Goal: Task Accomplishment & Management: Manage account settings

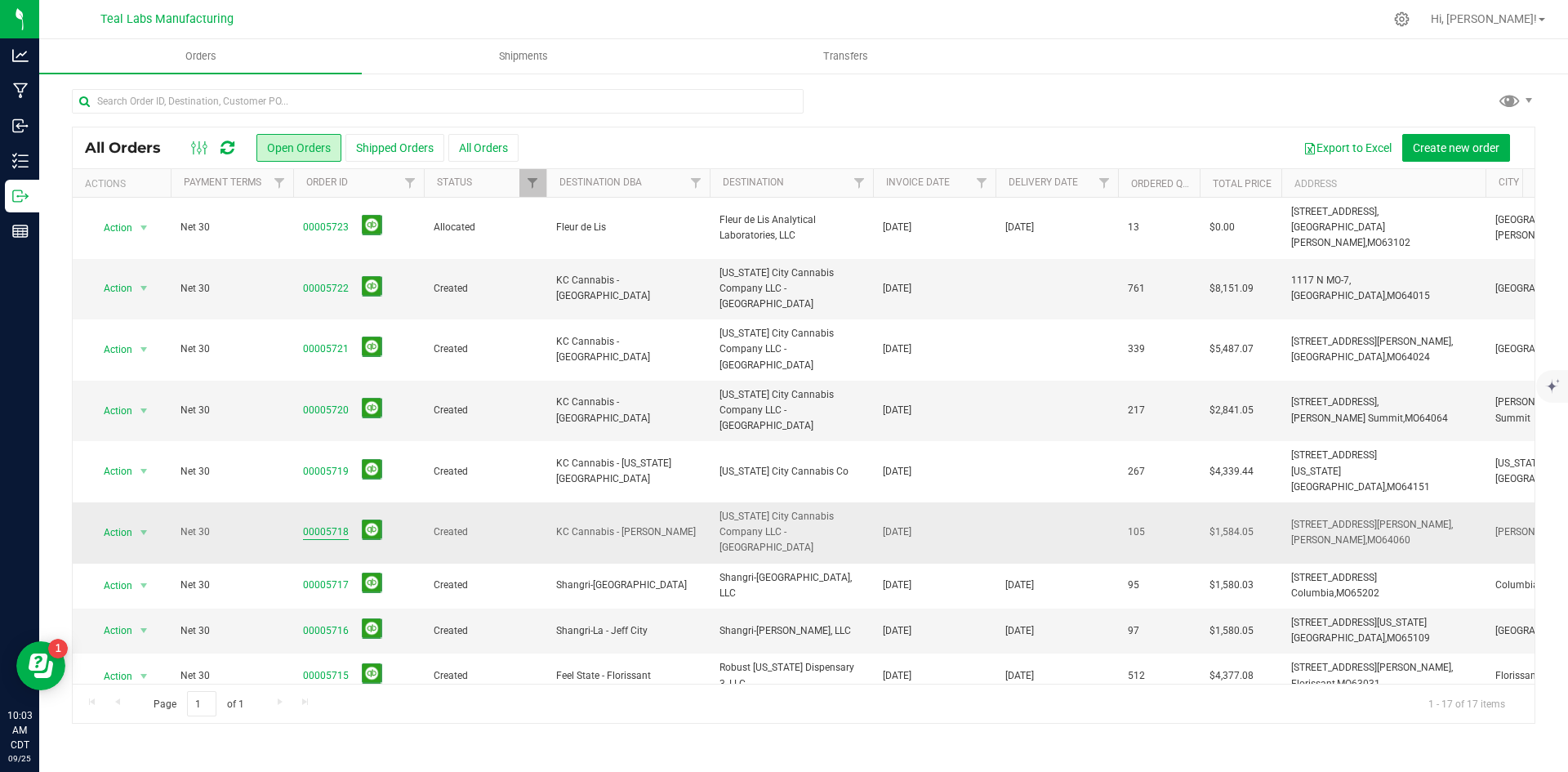
click at [322, 525] on link "00005718" at bounding box center [325, 532] width 45 height 16
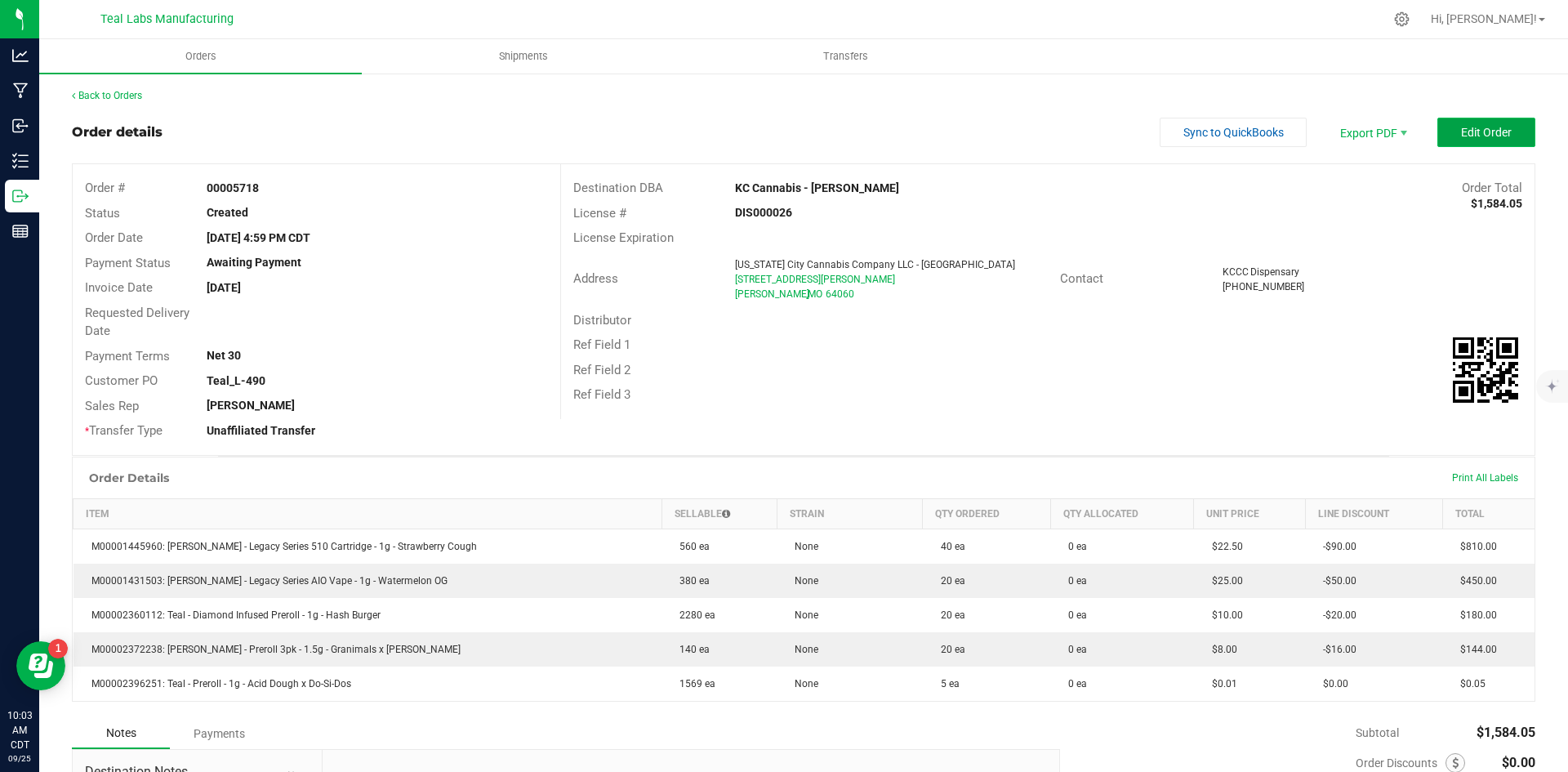
click at [1461, 137] on span "Edit Order" at bounding box center [1486, 132] width 50 height 13
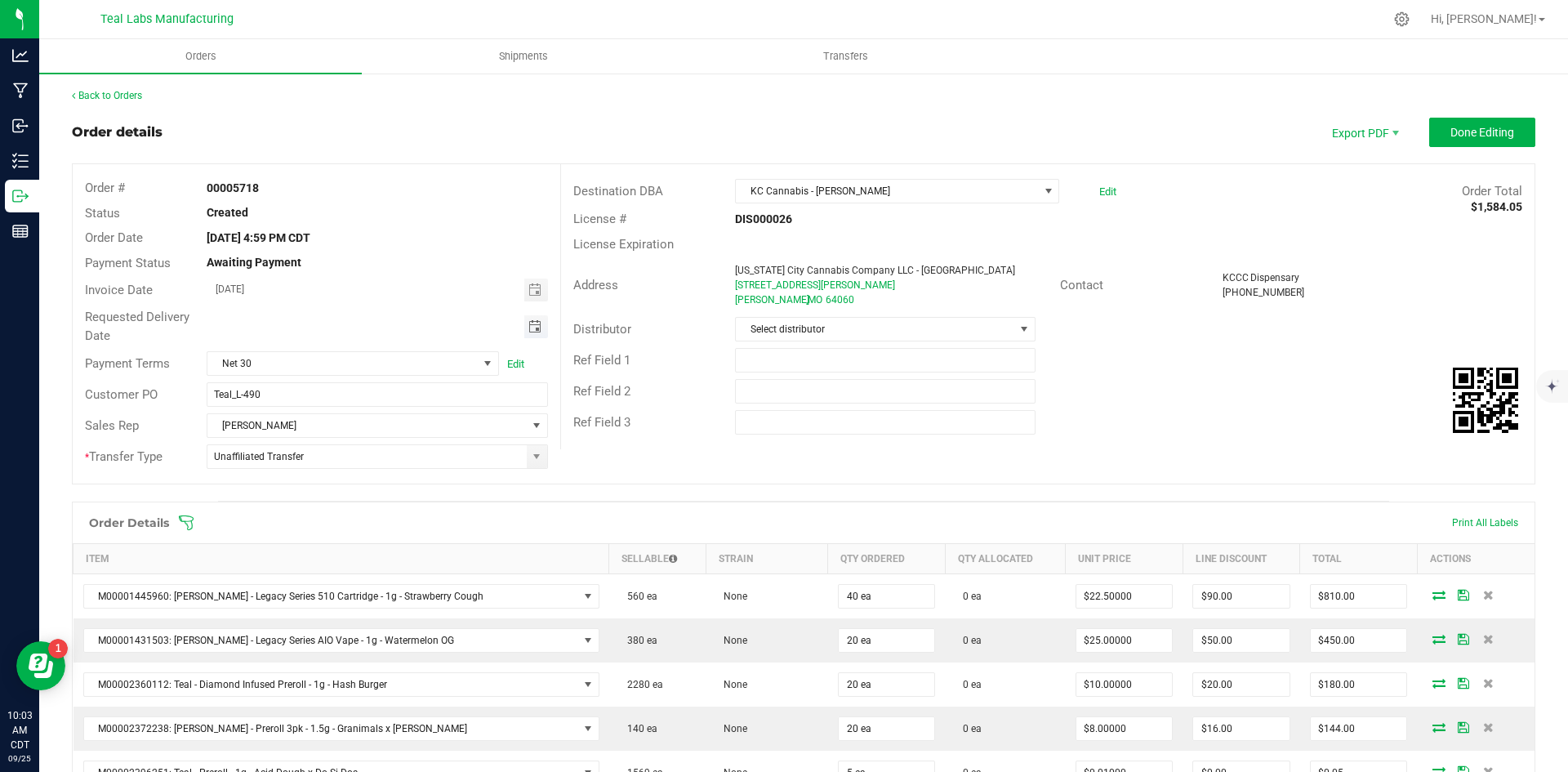
click at [538, 321] on span "Toggle calendar" at bounding box center [536, 327] width 24 height 23
click at [333, 506] on span "30" at bounding box center [327, 512] width 24 height 26
type input "[DATE]"
click at [1450, 130] on span "Done Editing" at bounding box center [1481, 132] width 64 height 13
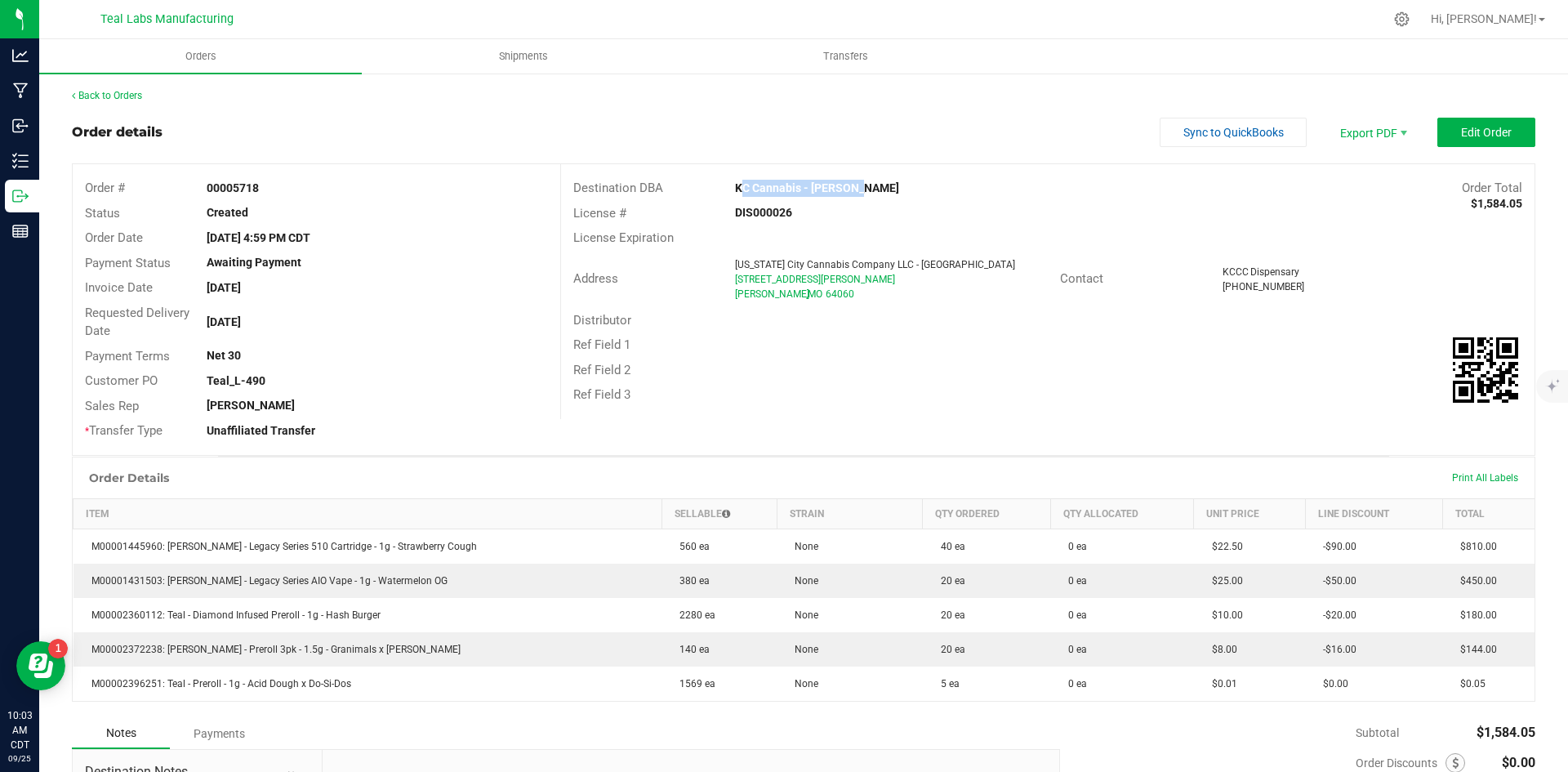
drag, startPoint x: 848, startPoint y: 191, endPoint x: 729, endPoint y: 182, distance: 119.3
click at [729, 182] on div "KC Cannabis - [PERSON_NAME]" at bounding box center [925, 188] width 406 height 17
click at [735, 182] on strong "KC Cannabis - [PERSON_NAME]" at bounding box center [817, 188] width 164 height 13
click at [1344, 174] on span "Invoice PDF" at bounding box center [1362, 183] width 101 height 24
click at [1195, 129] on span "Sync to QuickBooks" at bounding box center [1234, 132] width 101 height 13
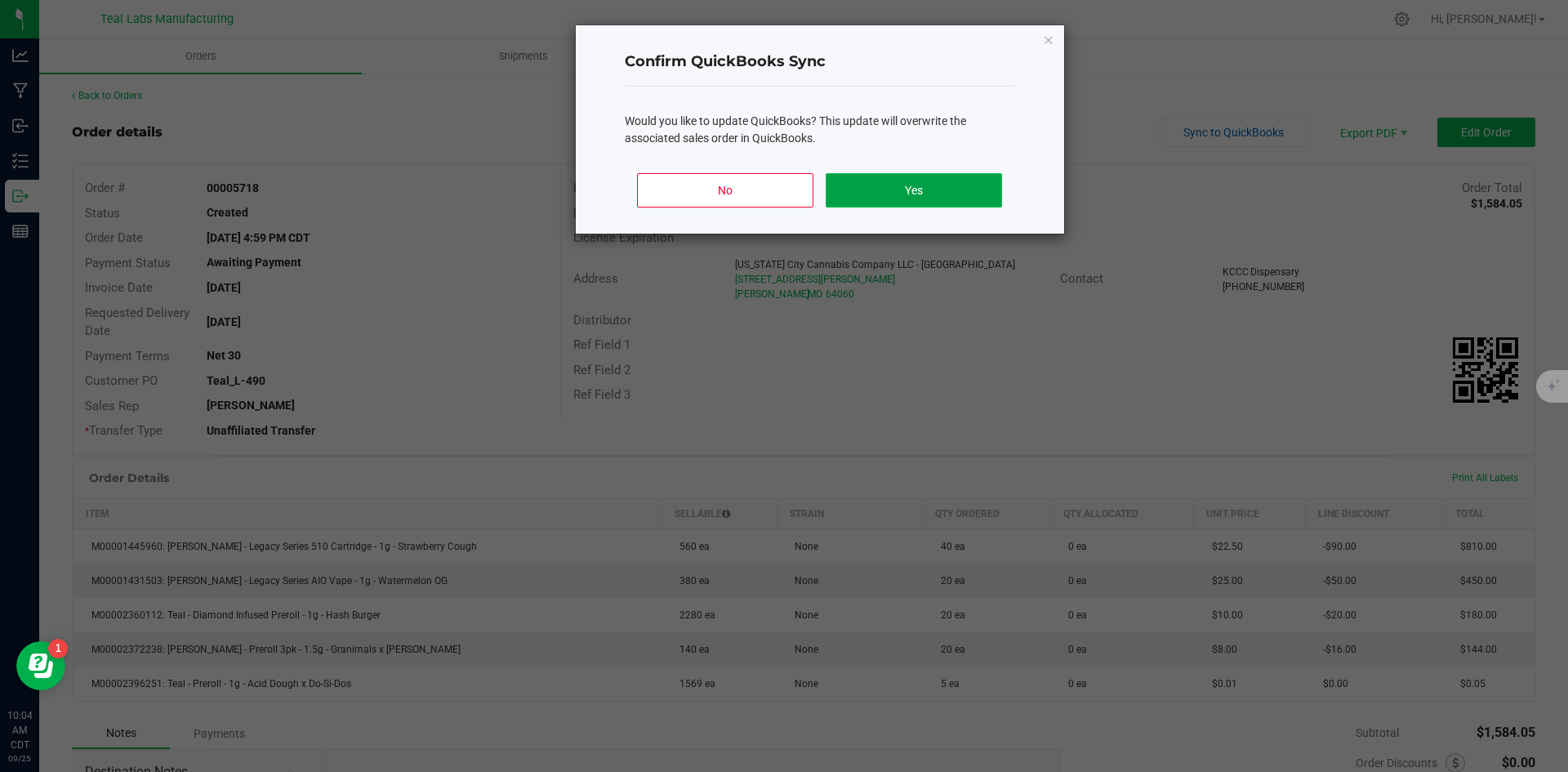
click at [949, 186] on button "Yes" at bounding box center [913, 191] width 176 height 35
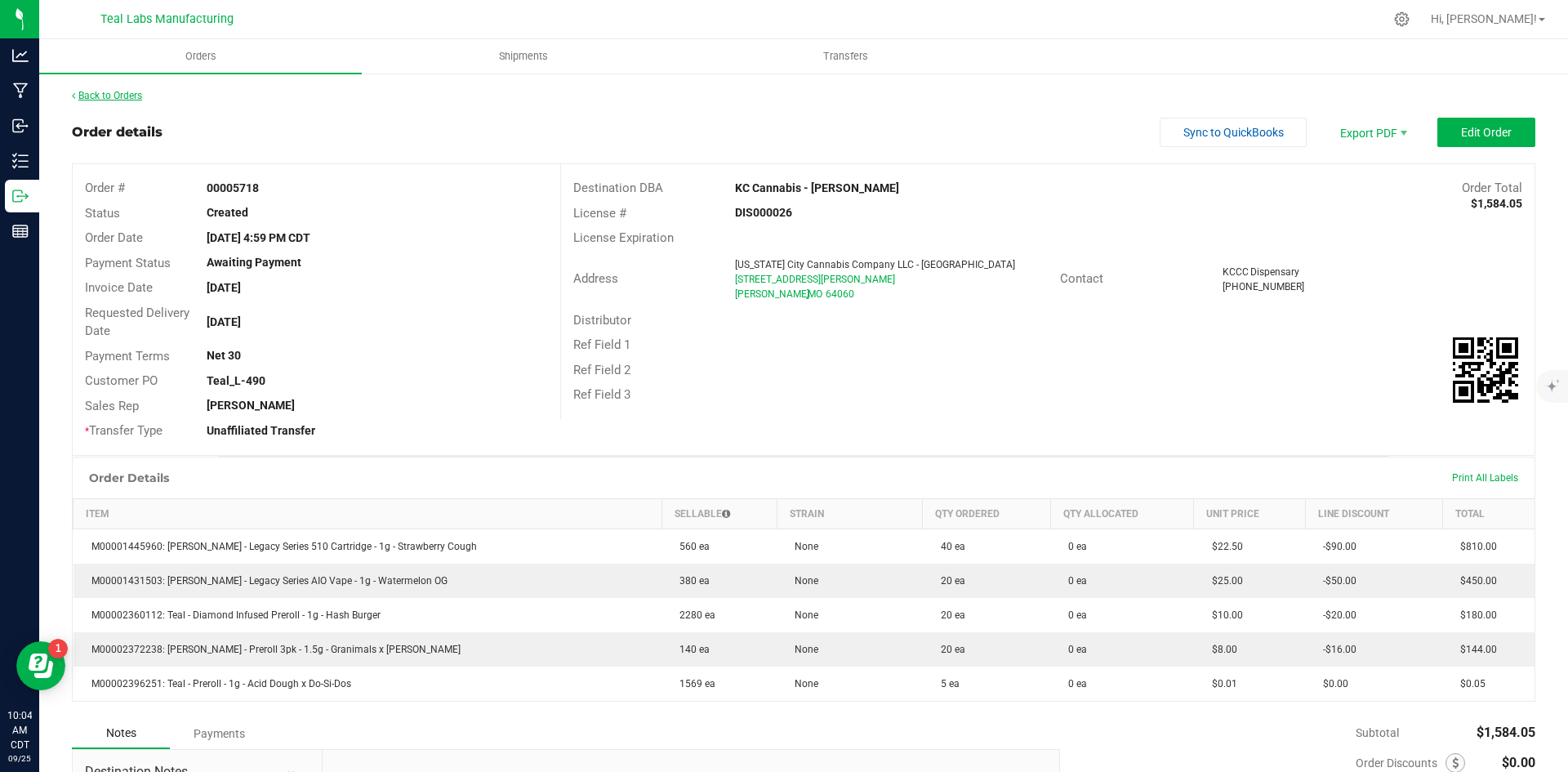
click at [119, 96] on link "Back to Orders" at bounding box center [106, 96] width 70 height 12
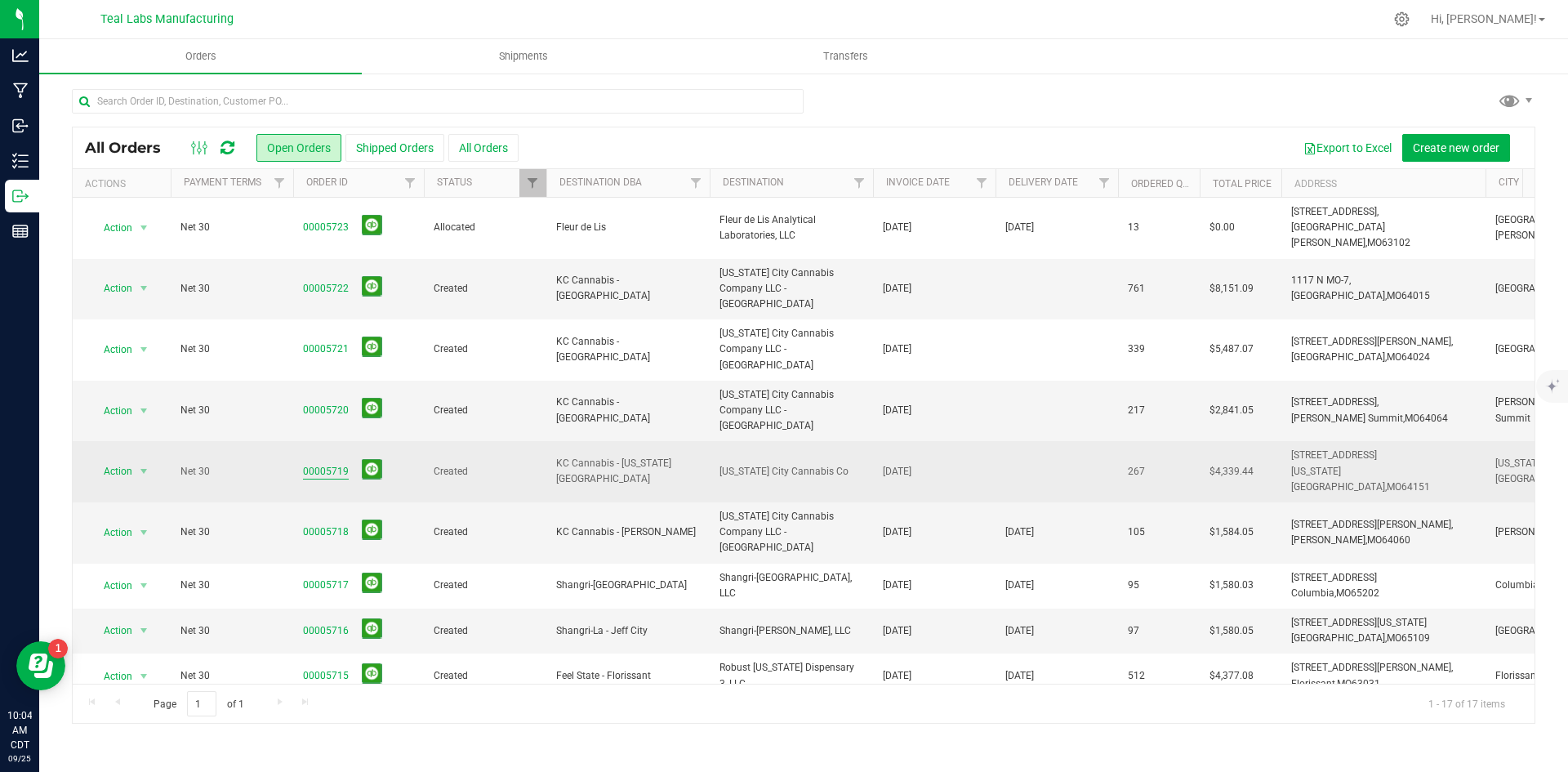
click at [308, 464] on link "00005719" at bounding box center [325, 471] width 45 height 16
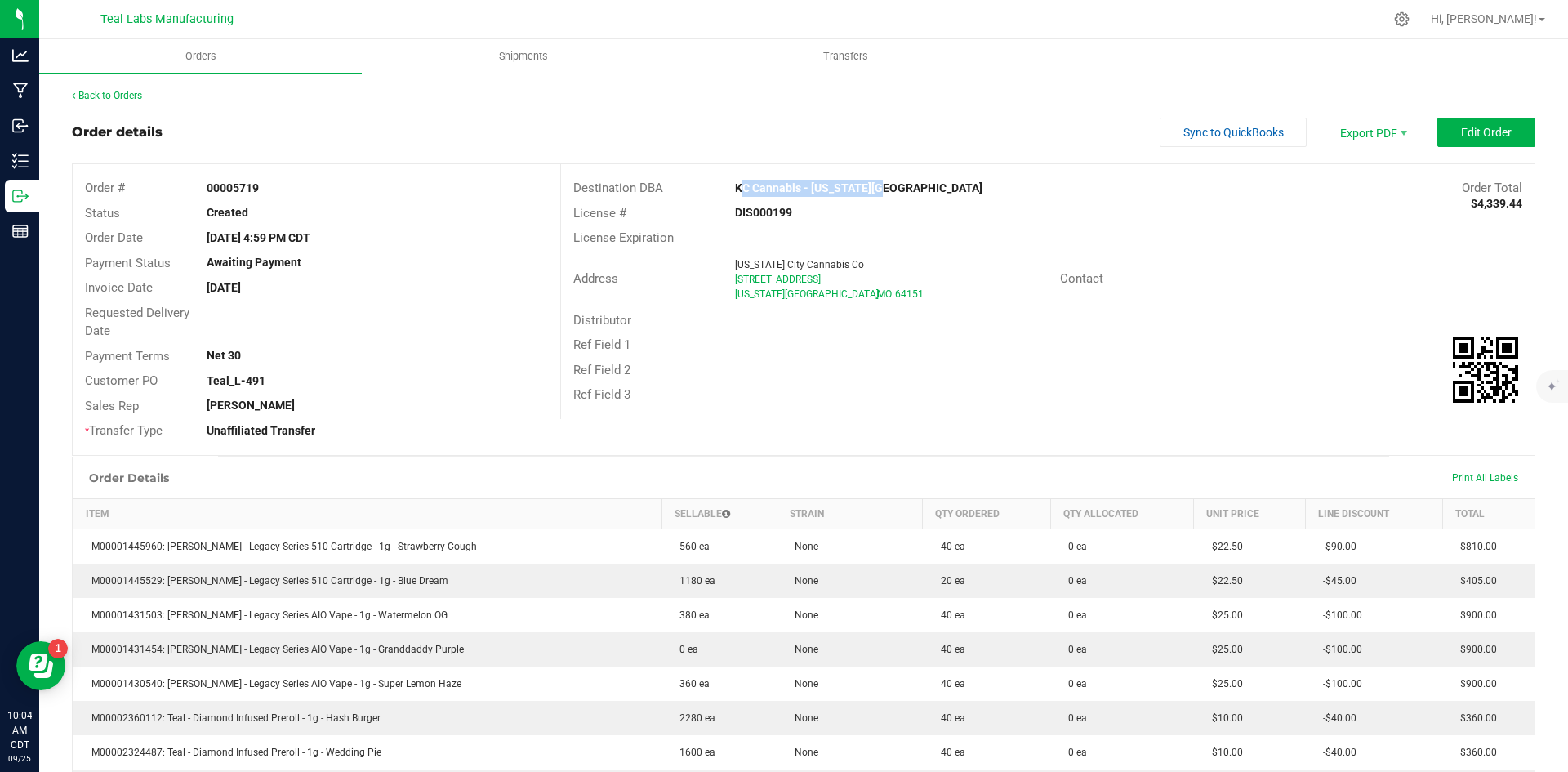
drag, startPoint x: 831, startPoint y: 197, endPoint x: 727, endPoint y: 185, distance: 104.7
click at [727, 185] on div "KC Cannabis - [US_STATE][GEOGRAPHIC_DATA]" at bounding box center [925, 188] width 406 height 17
click at [1475, 131] on span "Edit Order" at bounding box center [1486, 132] width 50 height 13
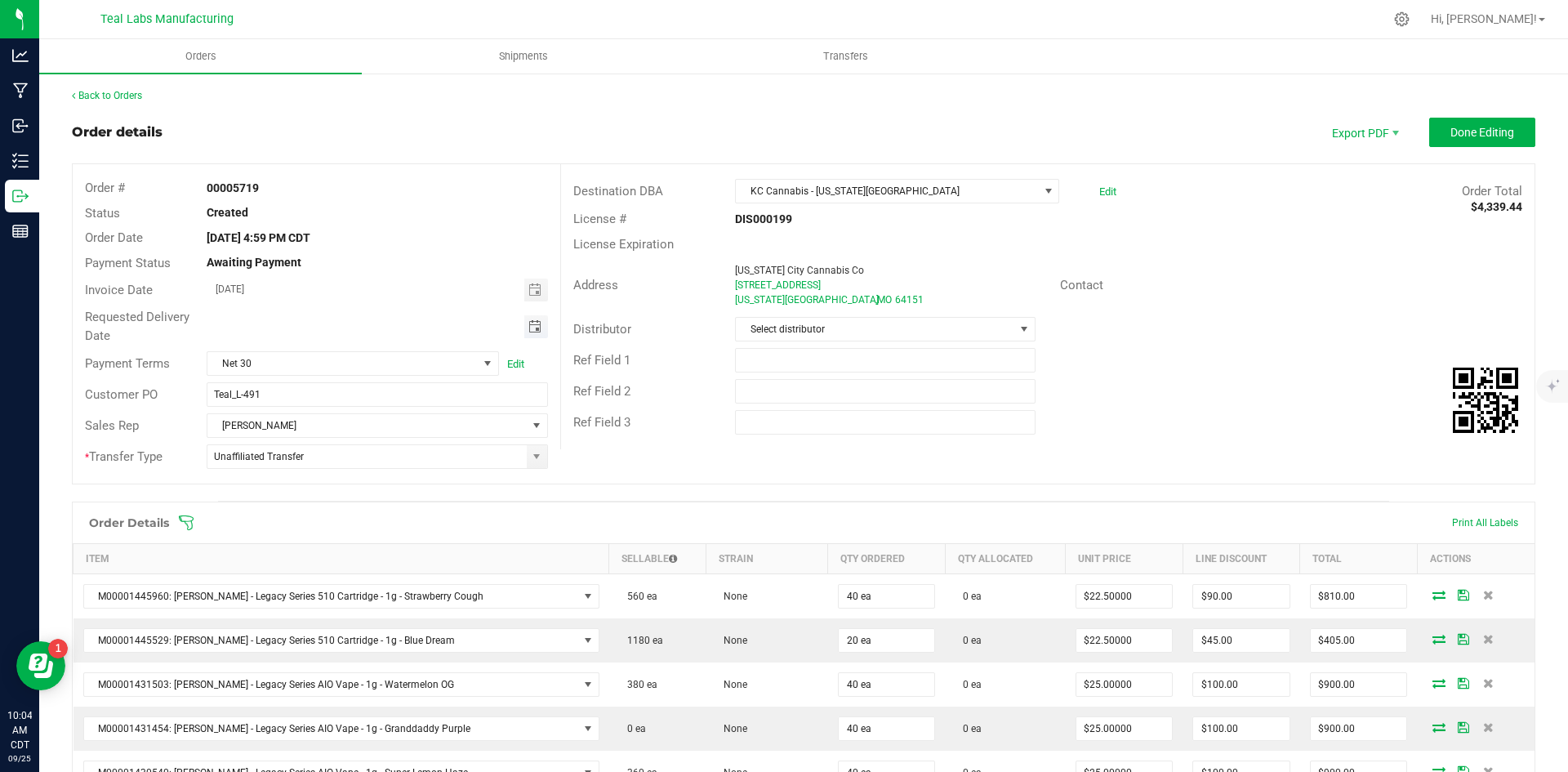
click at [533, 322] on span "Toggle calendar" at bounding box center [535, 327] width 13 height 13
click at [313, 509] on span "29" at bounding box center [304, 512] width 24 height 26
click at [313, 509] on div "Order Details Print All Labels" at bounding box center [803, 523] width 1462 height 41
click at [534, 324] on span "Toggle calendar" at bounding box center [535, 327] width 13 height 13
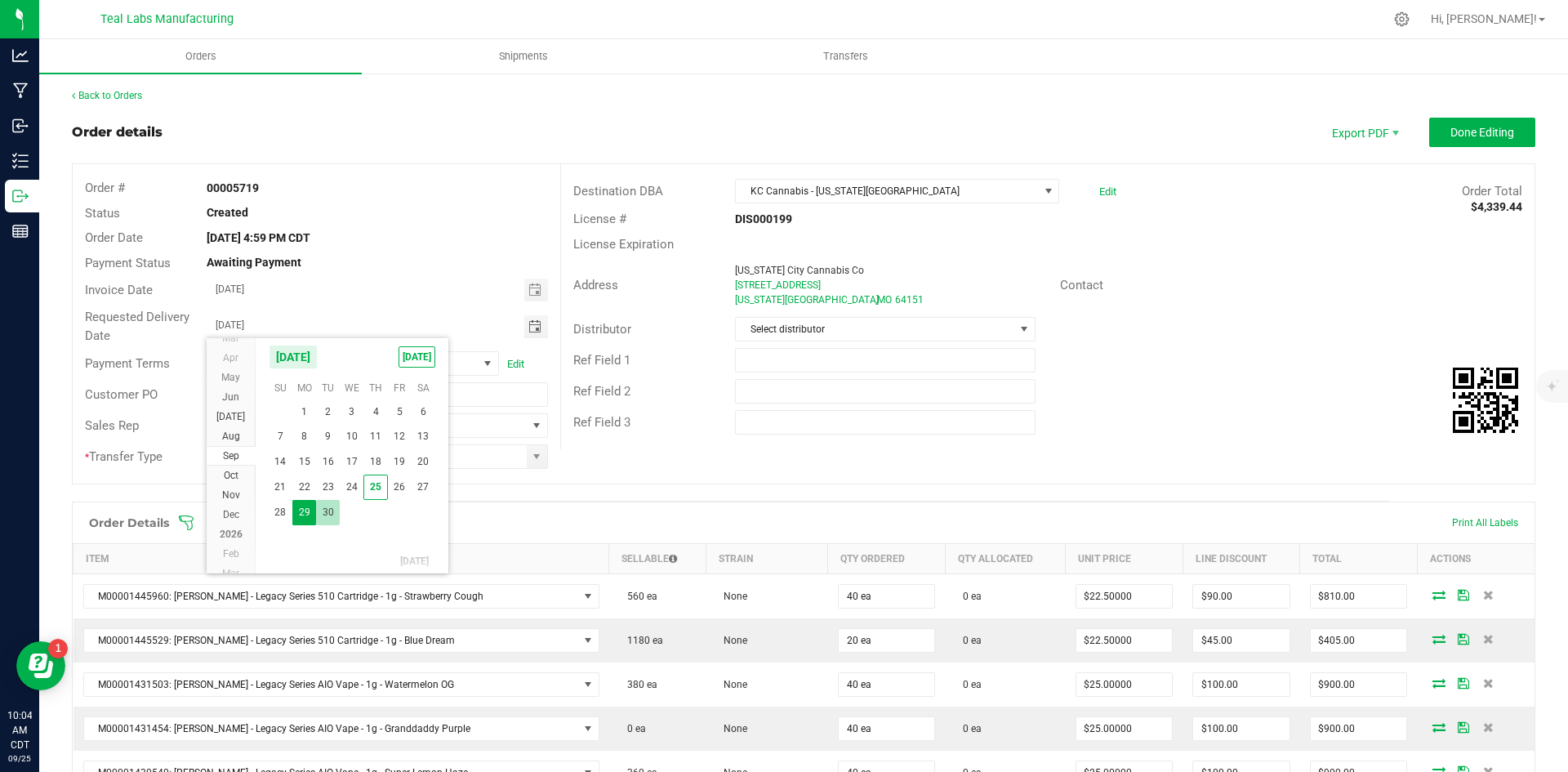
click at [335, 510] on span "30" at bounding box center [327, 512] width 24 height 26
type input "[DATE]"
click at [1324, 358] on div "Ref Field 1" at bounding box center [1048, 360] width 973 height 31
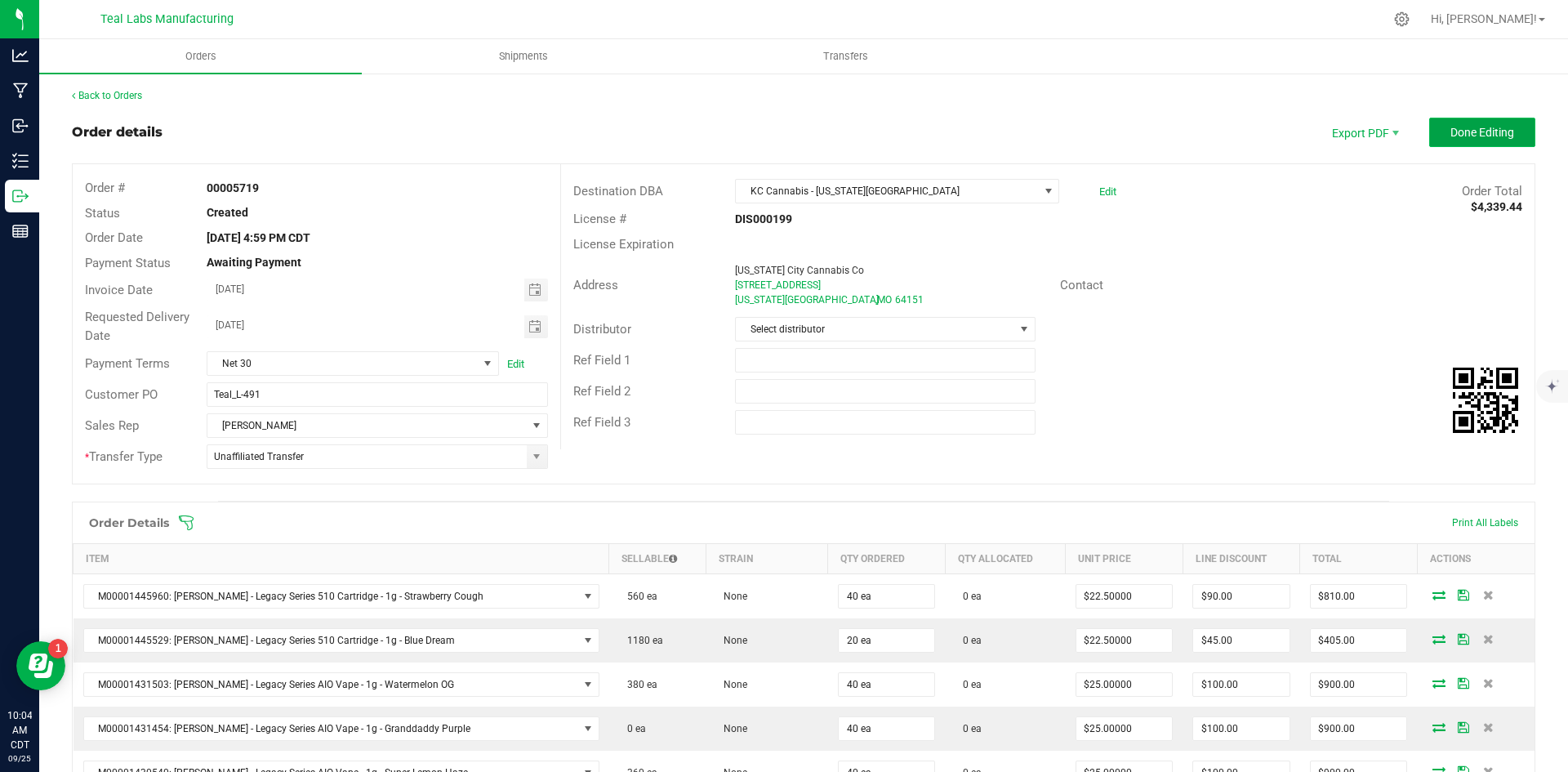
click at [1483, 125] on span "Done Editing" at bounding box center [1481, 132] width 64 height 13
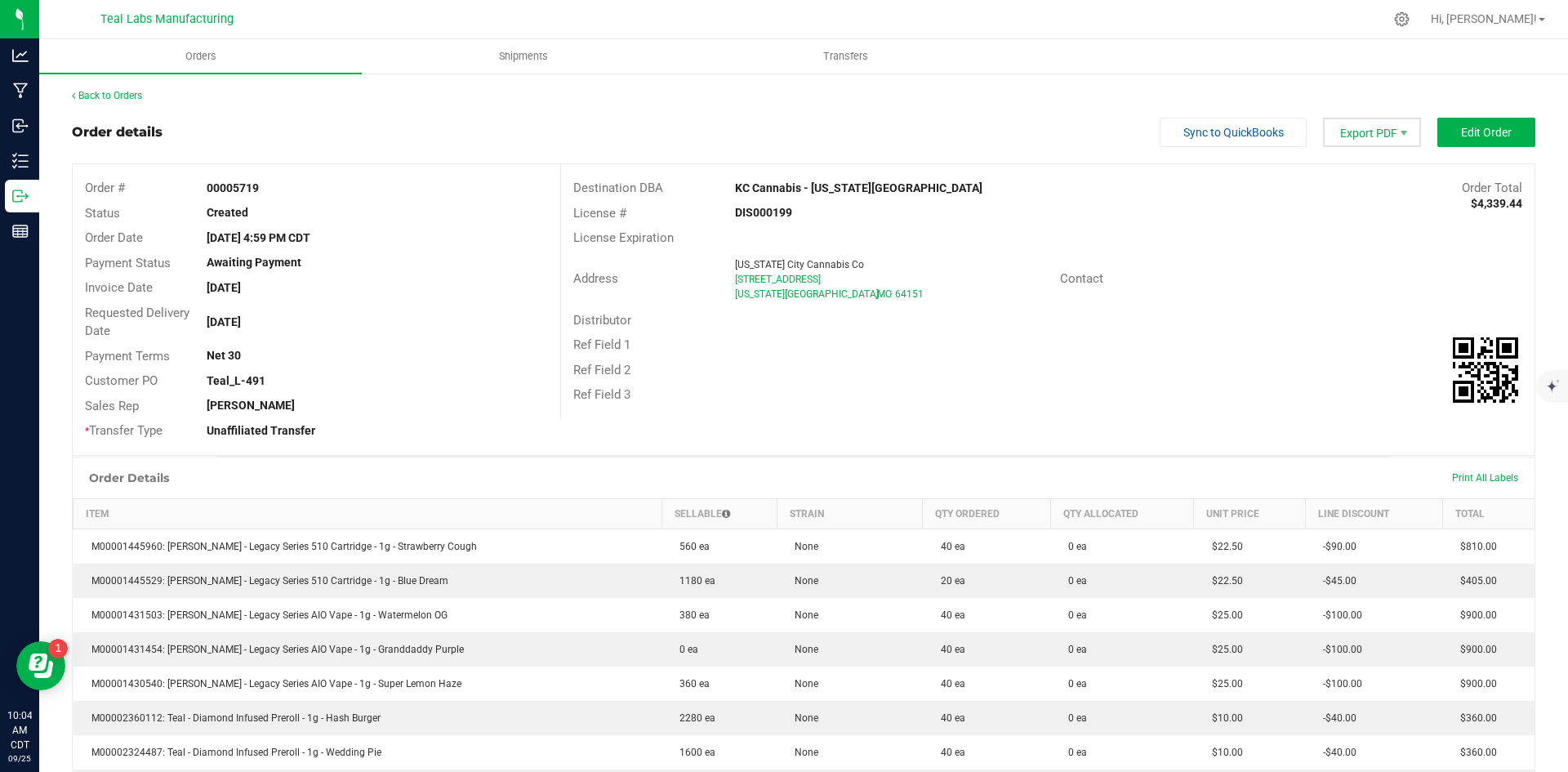
click at [1337, 134] on span "Export PDF" at bounding box center [1372, 133] width 98 height 30
click at [1326, 186] on span "Invoice PDF" at bounding box center [1362, 183] width 101 height 24
click at [1245, 127] on span "Sync to QuickBooks" at bounding box center [1234, 132] width 101 height 13
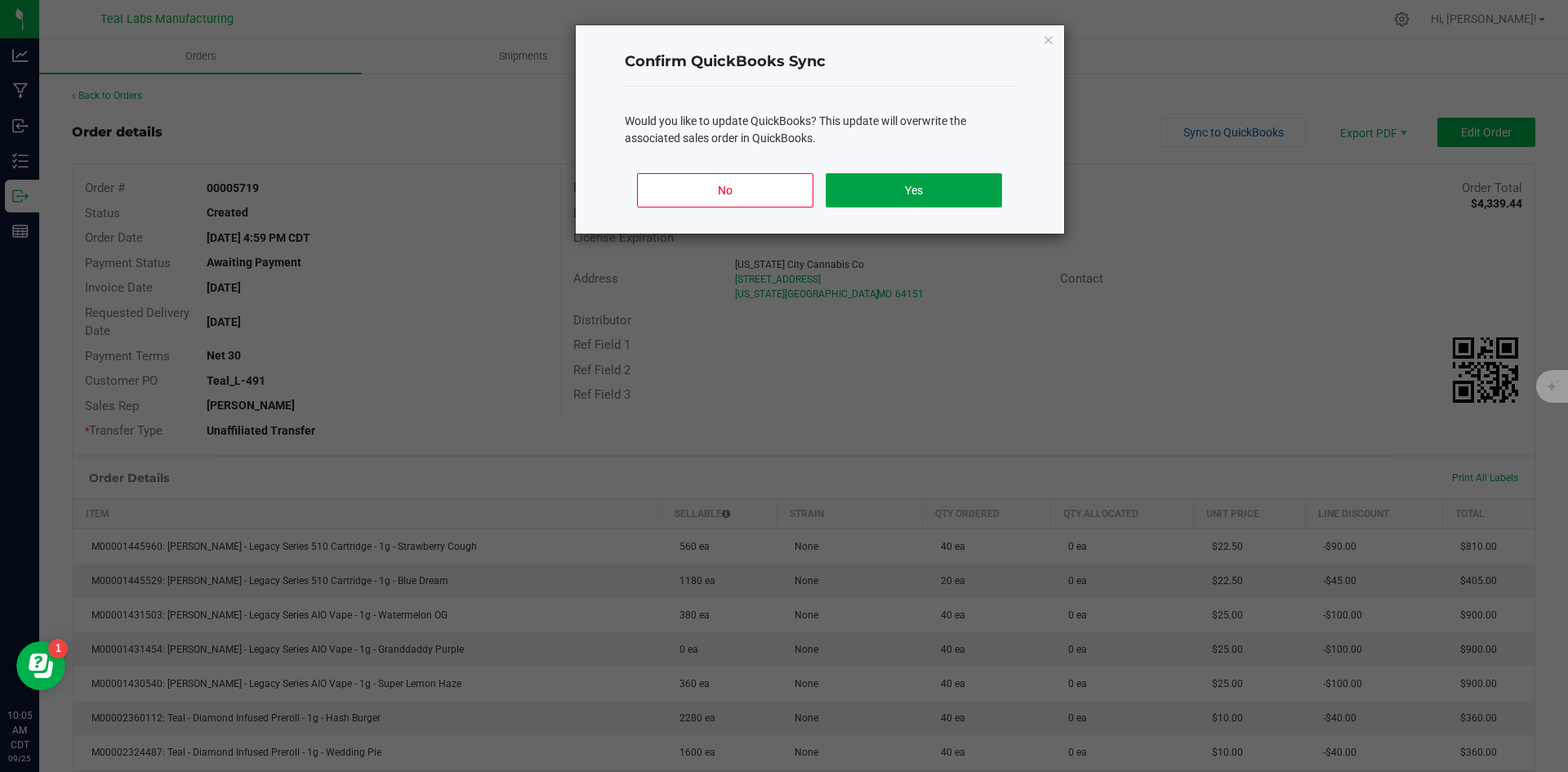
click at [991, 197] on button "Yes" at bounding box center [913, 191] width 176 height 35
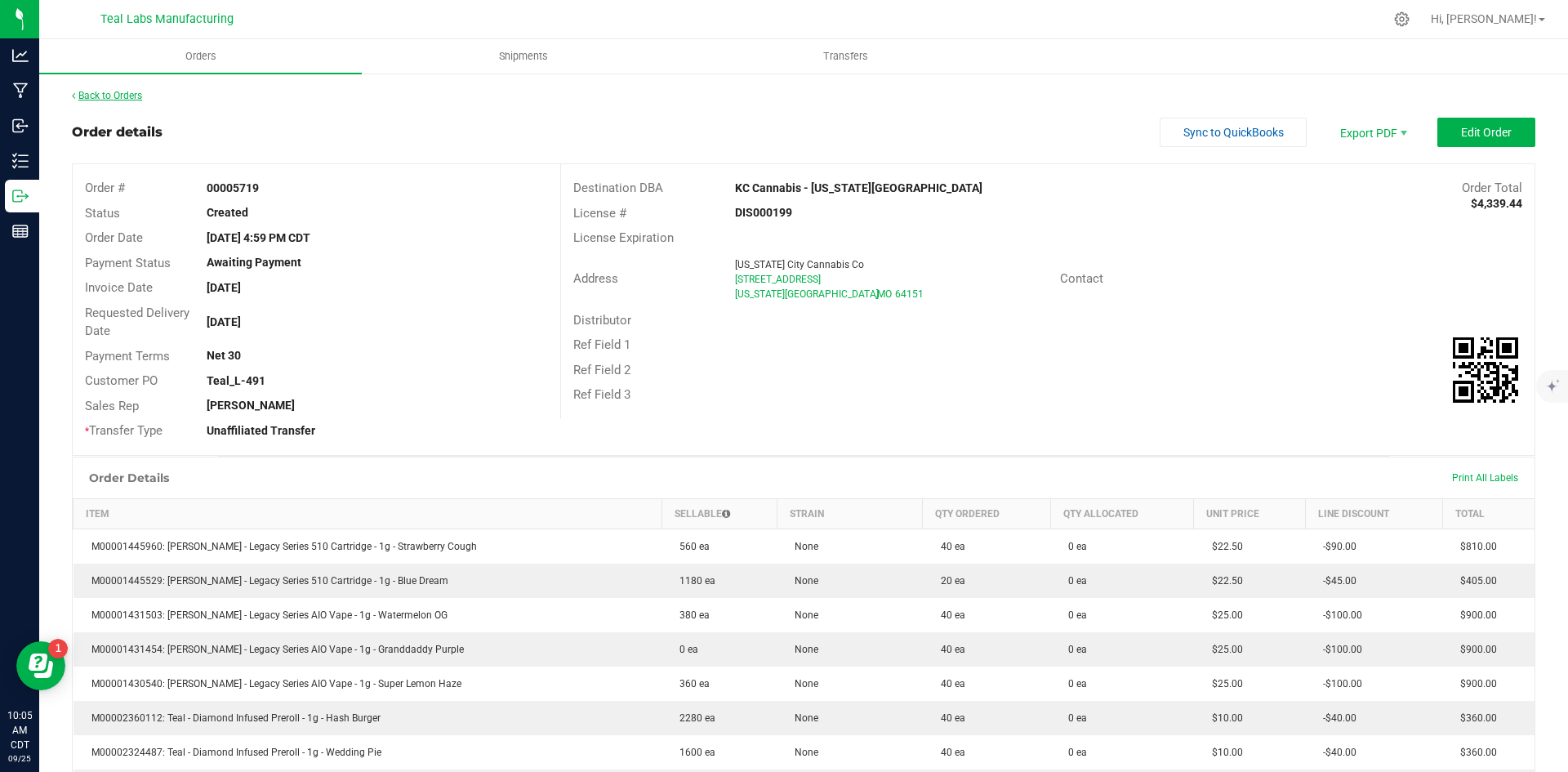
click at [125, 96] on link "Back to Orders" at bounding box center [106, 96] width 70 height 12
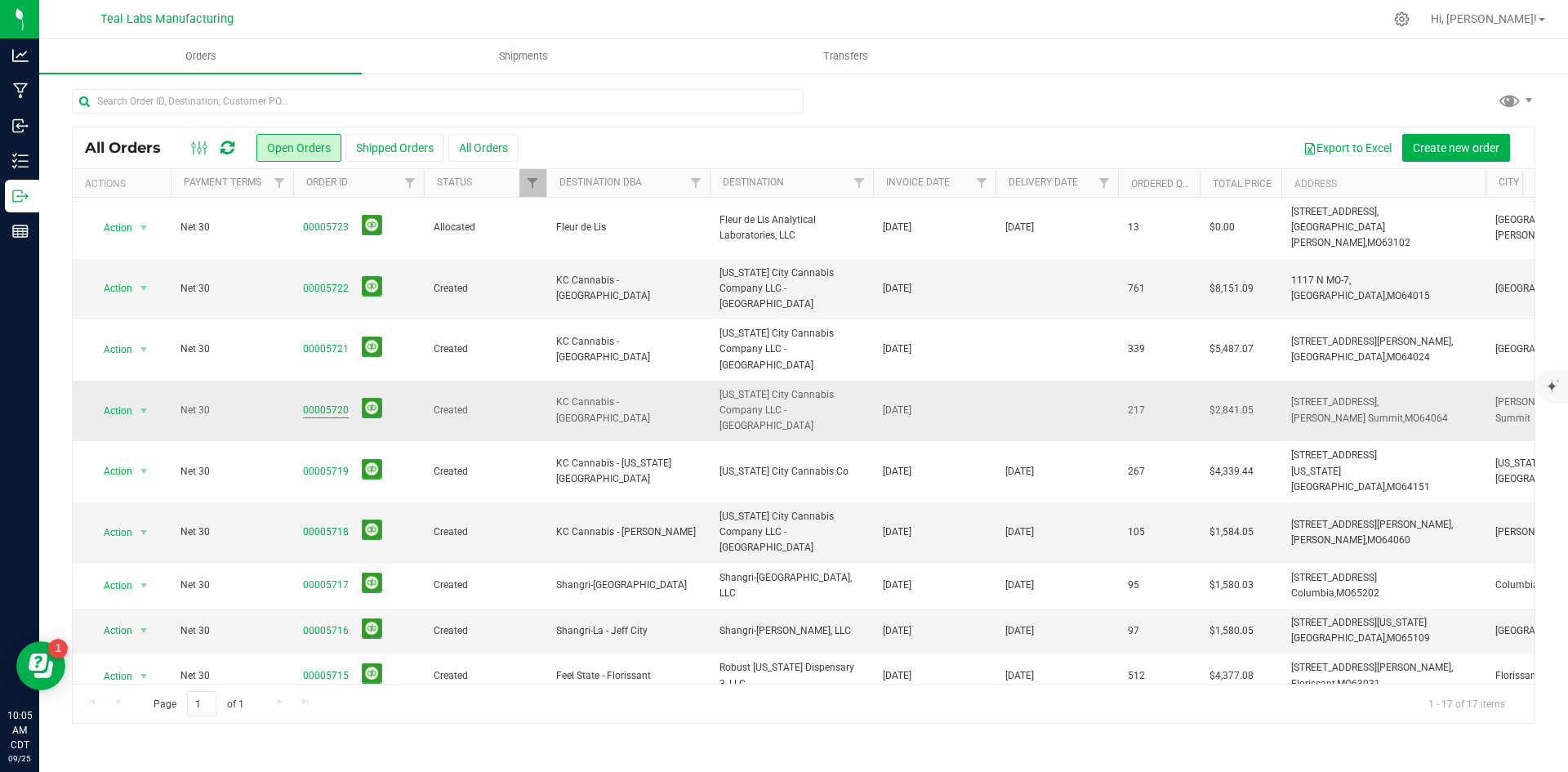
click at [316, 402] on link "00005720" at bounding box center [325, 410] width 45 height 16
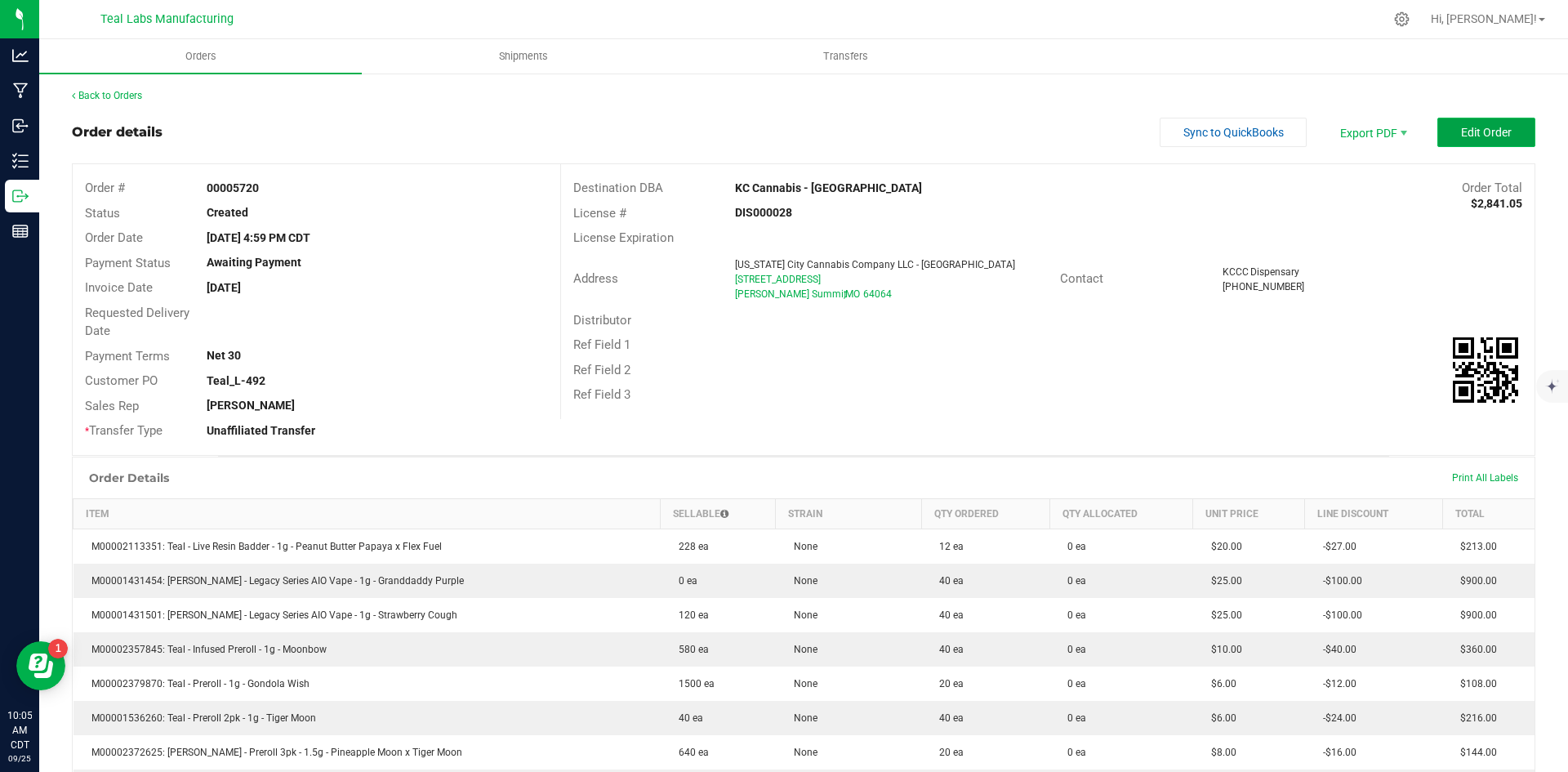
click at [1472, 134] on span "Edit Order" at bounding box center [1486, 132] width 50 height 13
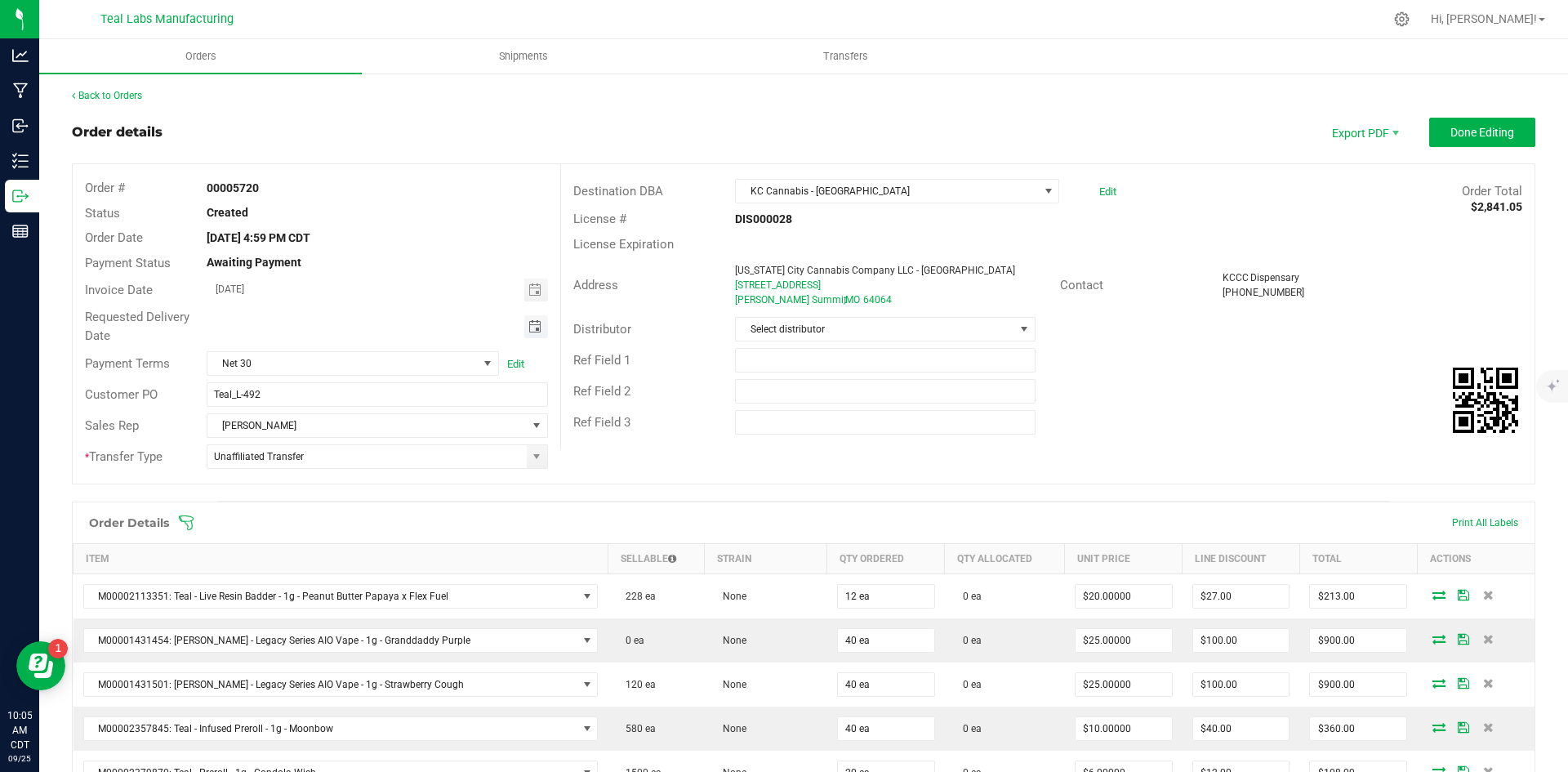
click at [535, 322] on span "Toggle calendar" at bounding box center [535, 327] width 13 height 13
click at [331, 511] on span "30" at bounding box center [327, 512] width 24 height 26
type input "[DATE]"
click at [1452, 124] on button "Done Editing" at bounding box center [1482, 133] width 106 height 30
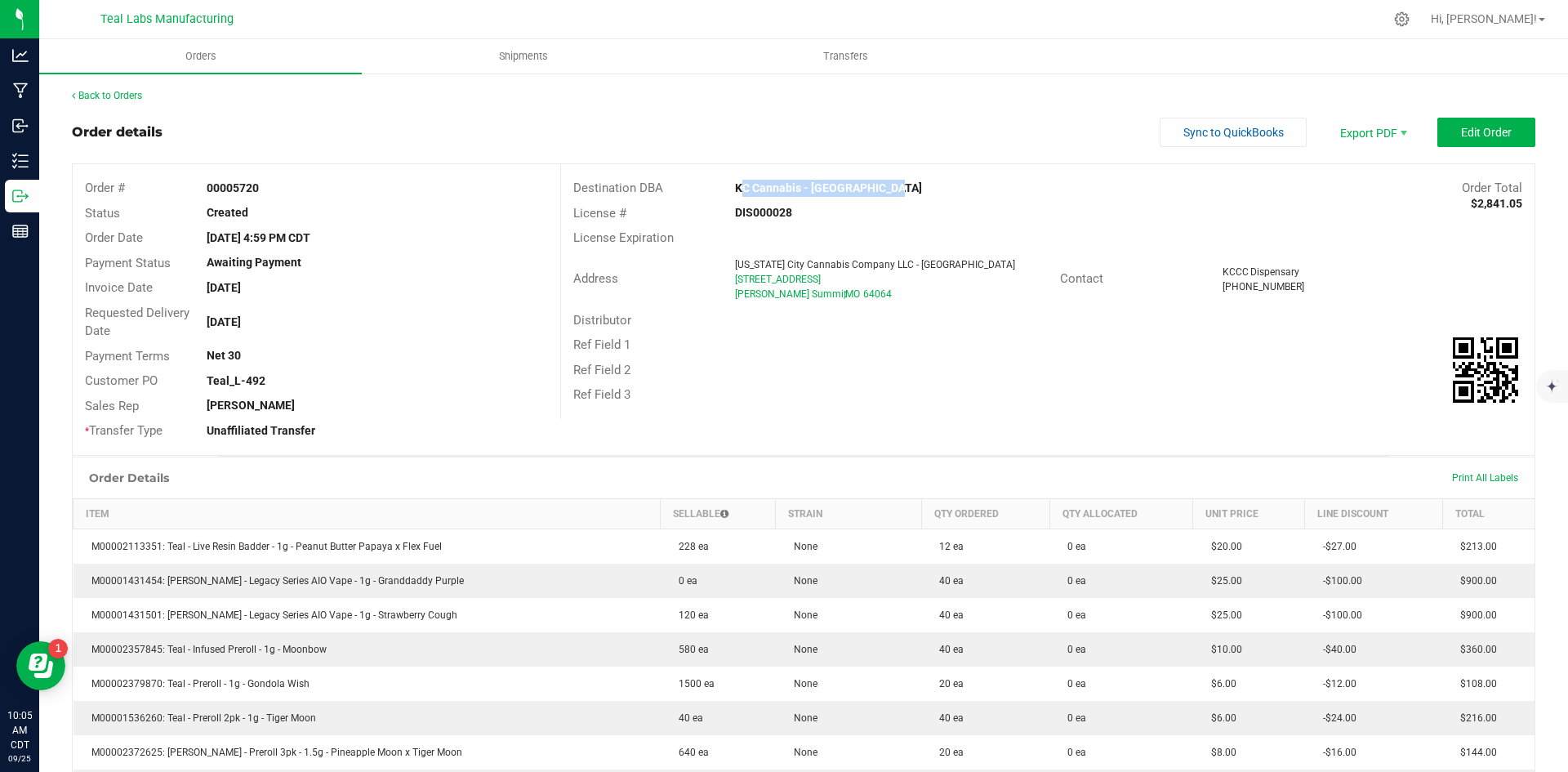
drag, startPoint x: 895, startPoint y: 193, endPoint x: 730, endPoint y: 182, distance: 165.4
click at [730, 182] on div "KC Cannabis - [GEOGRAPHIC_DATA]" at bounding box center [925, 188] width 406 height 17
copy strong "KC Cannabis - [GEOGRAPHIC_DATA]"
click at [1377, 173] on span "Invoice PDF" at bounding box center [1362, 183] width 101 height 24
click at [1244, 131] on span "Sync to QuickBooks" at bounding box center [1234, 132] width 101 height 13
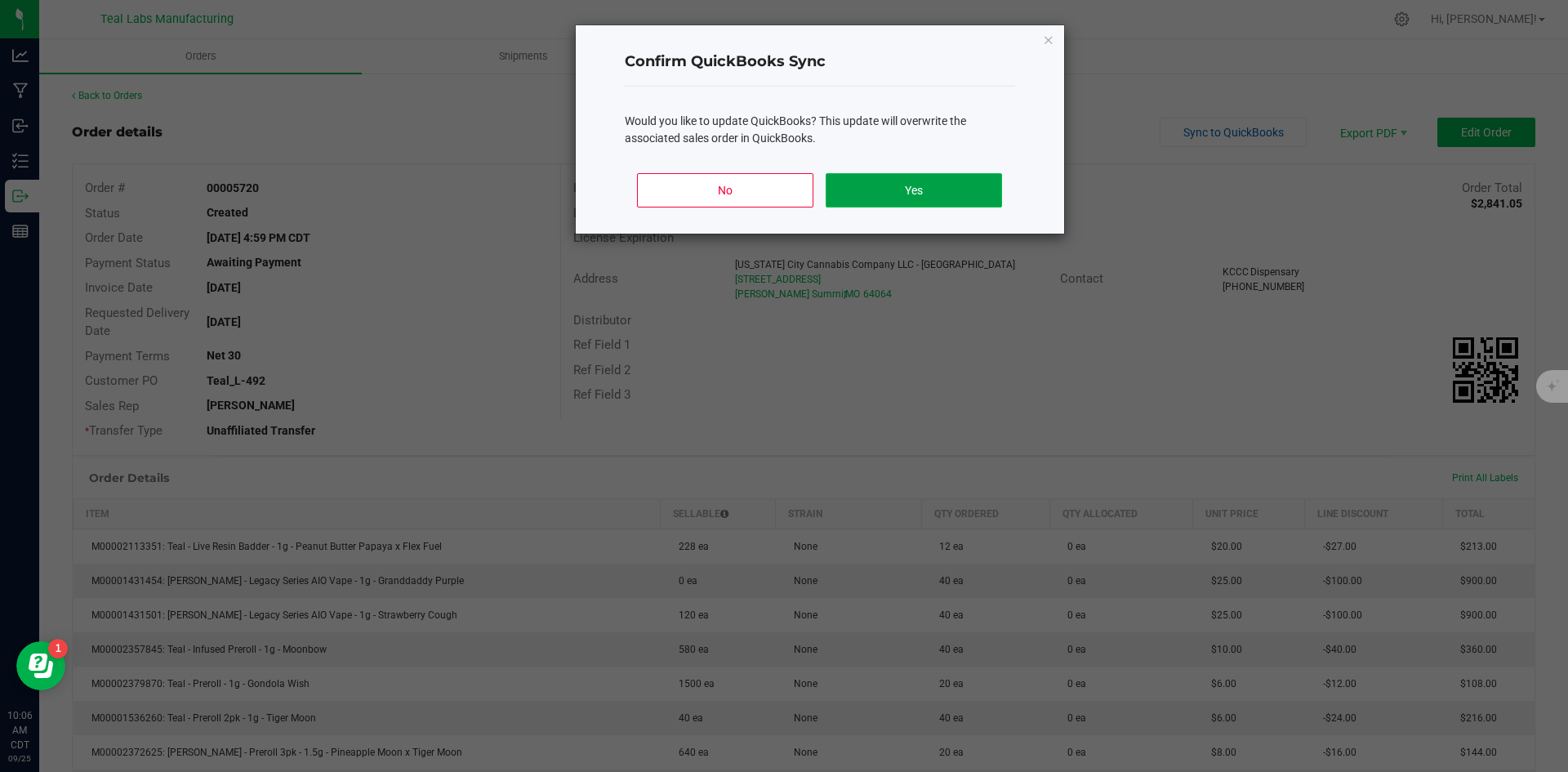
click at [976, 182] on button "Yes" at bounding box center [913, 191] width 176 height 35
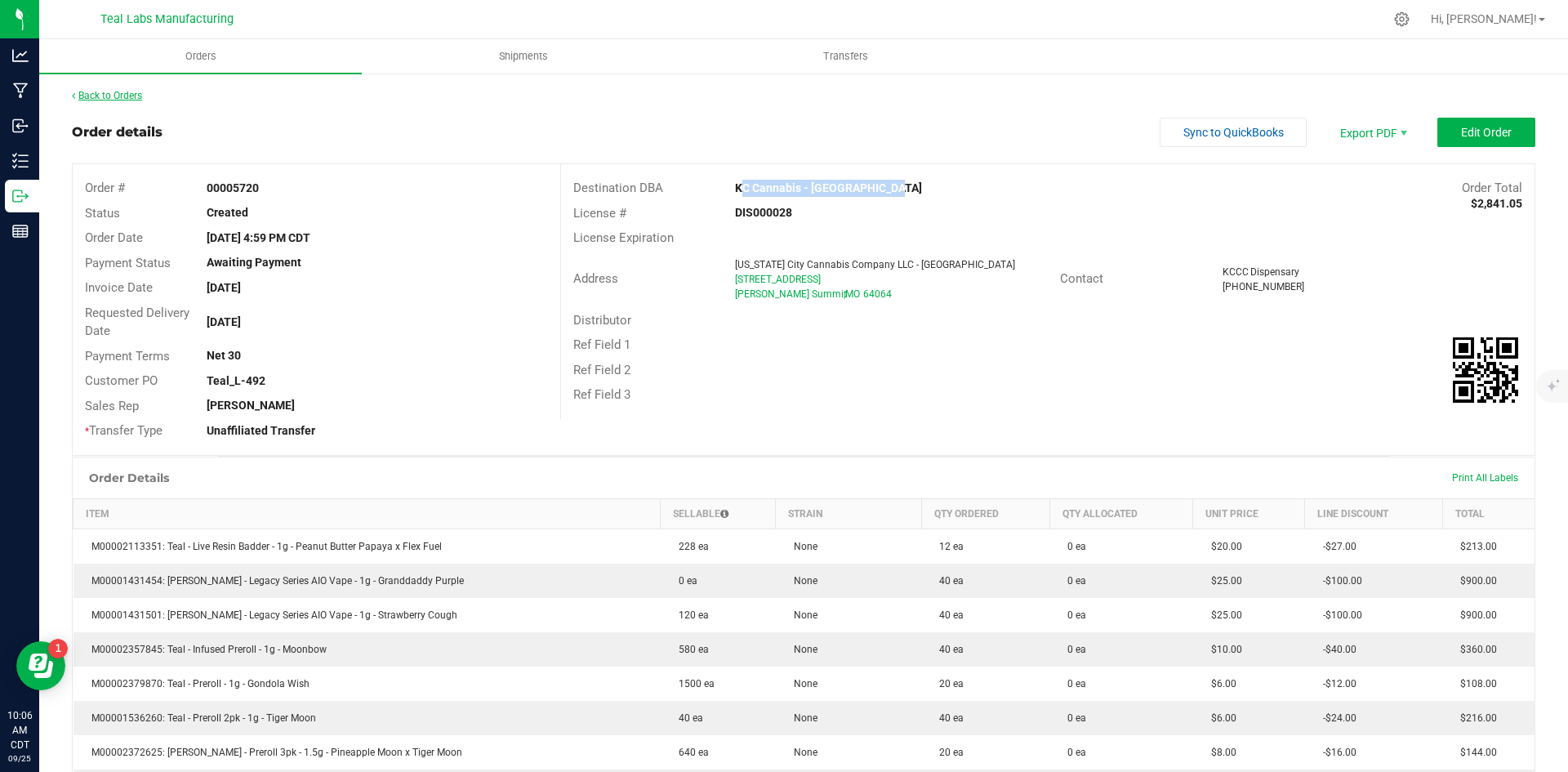
click at [112, 93] on link "Back to Orders" at bounding box center [106, 96] width 70 height 12
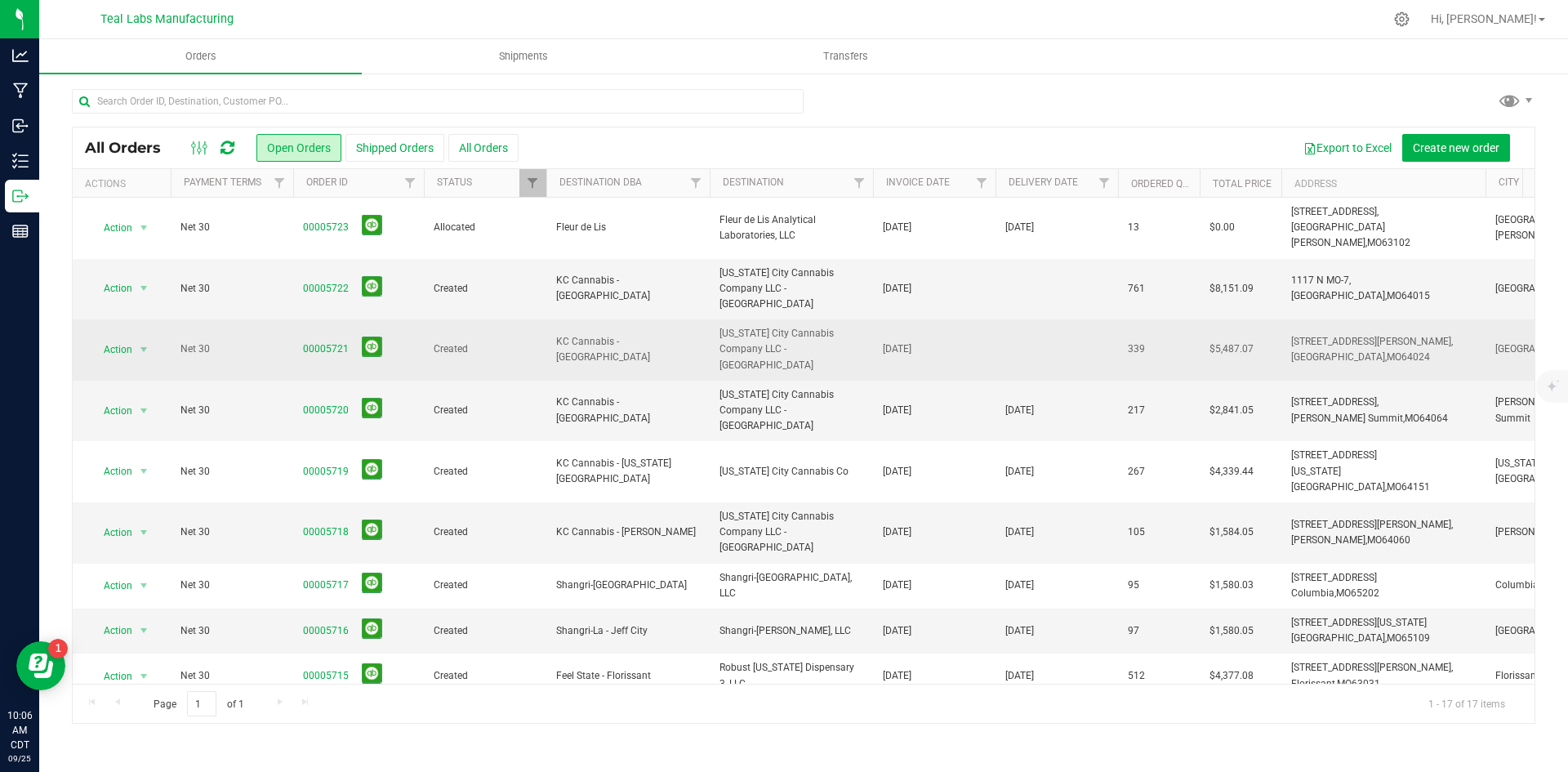
click at [322, 337] on span "00005721" at bounding box center [358, 349] width 111 height 26
click at [328, 341] on link "00005721" at bounding box center [325, 349] width 45 height 16
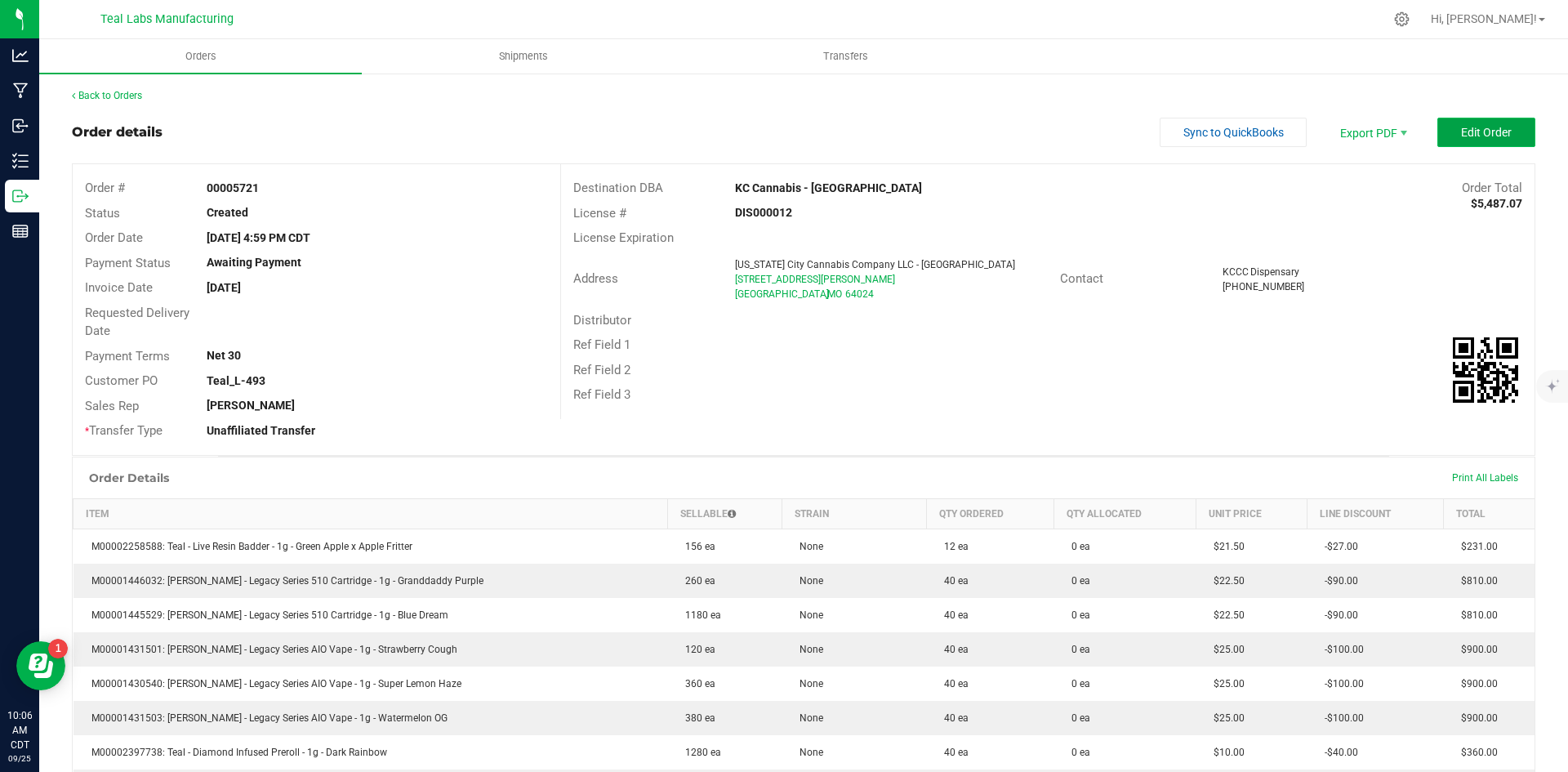
click at [1462, 141] on button "Edit Order" at bounding box center [1486, 133] width 98 height 30
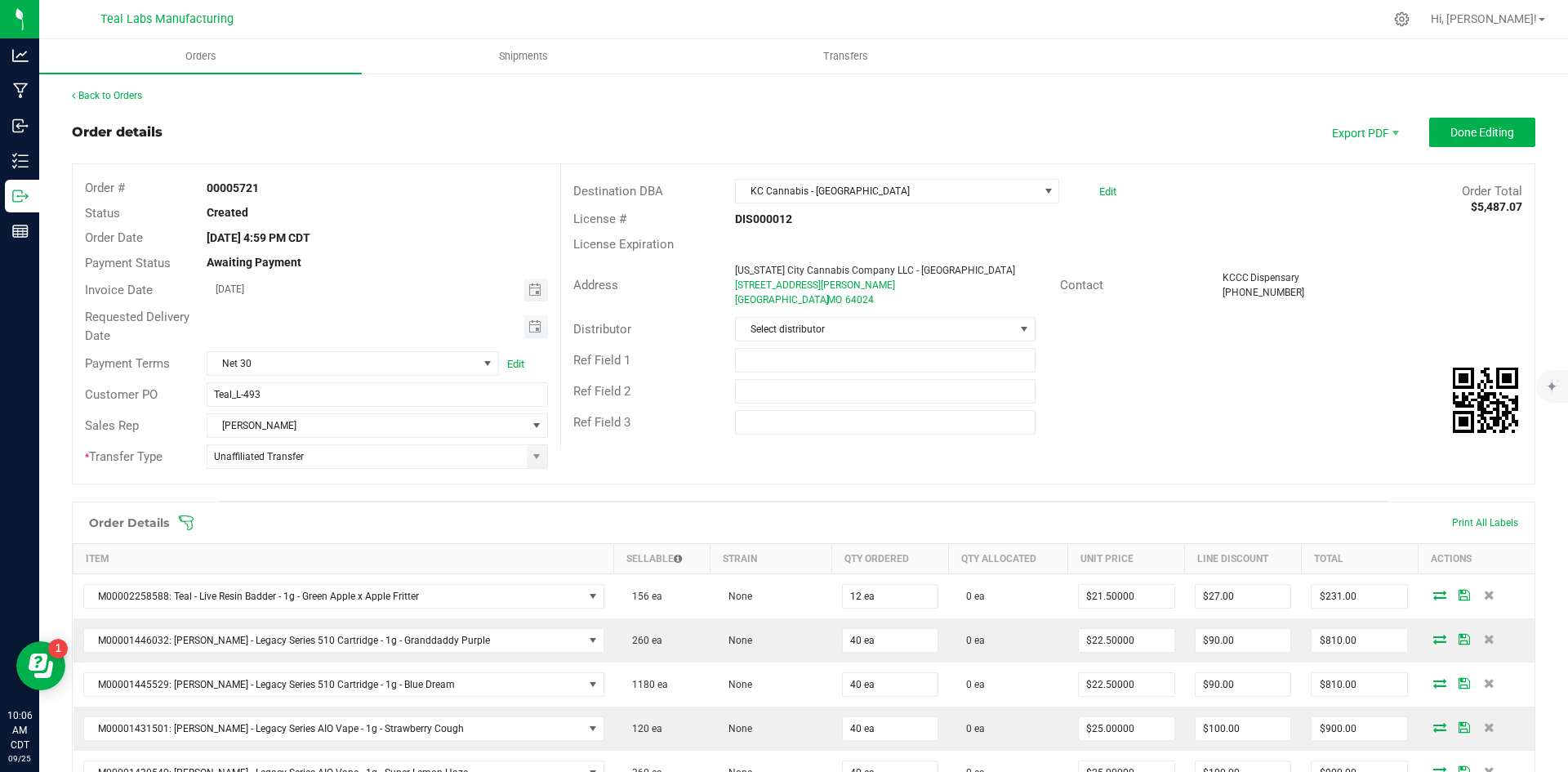
click at [539, 324] on span "Toggle calendar" at bounding box center [536, 327] width 24 height 23
click at [323, 502] on span "30" at bounding box center [327, 512] width 24 height 26
type input "[DATE]"
click at [1488, 131] on span "Done Editing" at bounding box center [1481, 132] width 64 height 13
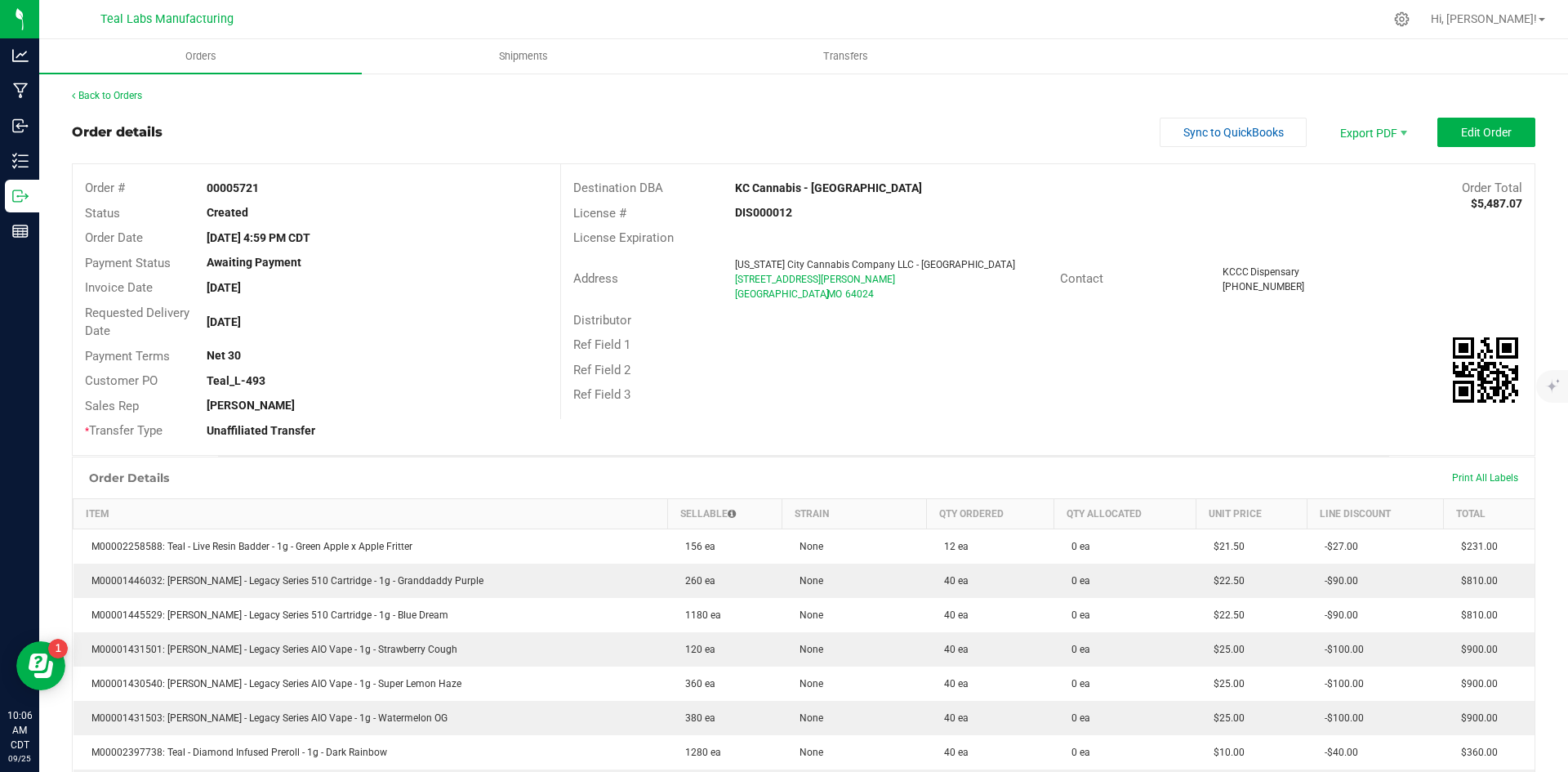
drag, startPoint x: 893, startPoint y: 190, endPoint x: 728, endPoint y: 191, distance: 165.0
click at [728, 191] on div "KC Cannabis - [GEOGRAPHIC_DATA]" at bounding box center [925, 188] width 406 height 17
copy strong "KC Cannabis - [GEOGRAPHIC_DATA]"
click at [1349, 180] on span "Invoice PDF" at bounding box center [1362, 183] width 101 height 24
click at [1184, 131] on span "Sync to QuickBooks" at bounding box center [1234, 132] width 101 height 13
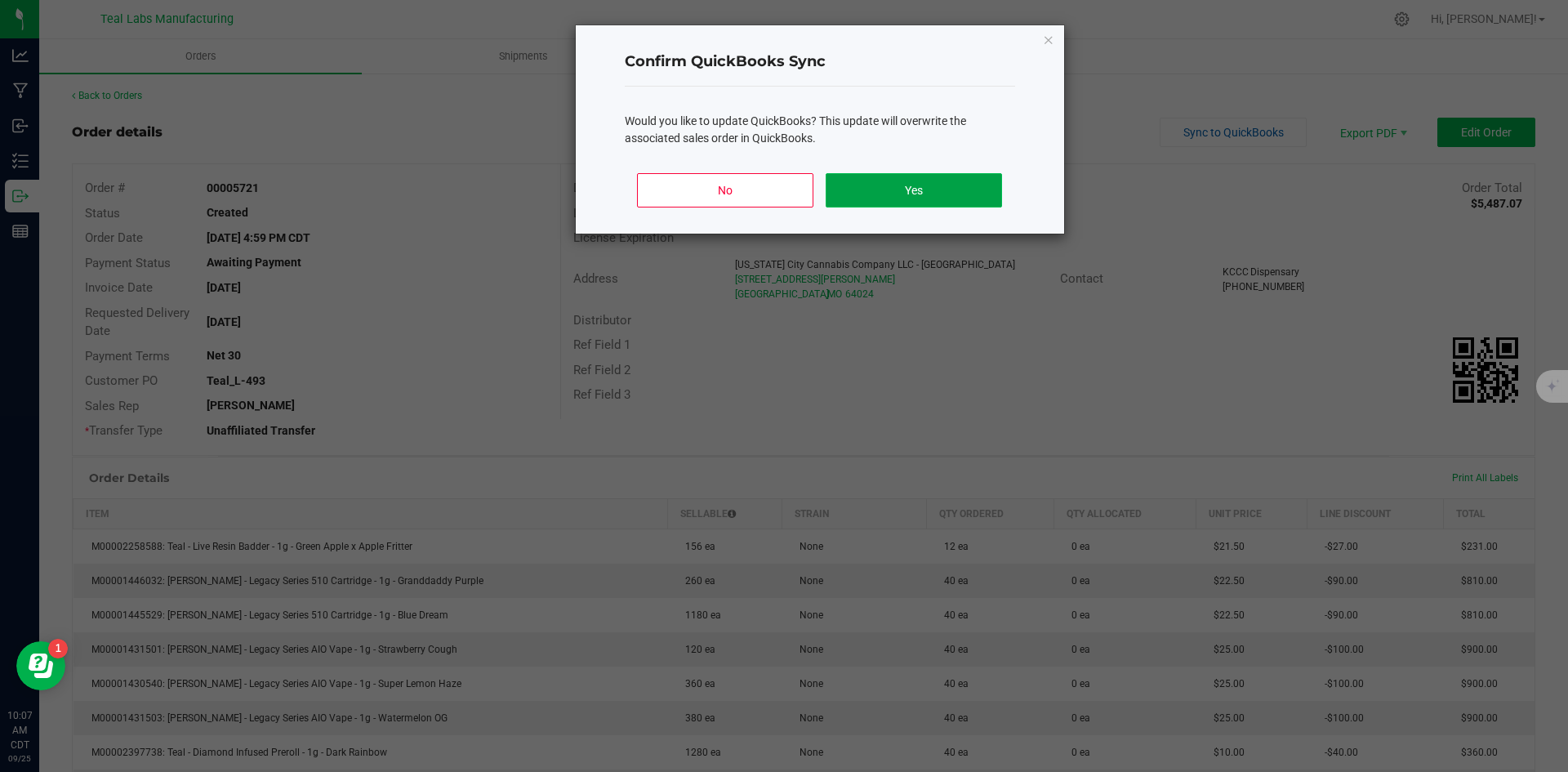
click at [984, 192] on button "Yes" at bounding box center [913, 191] width 176 height 35
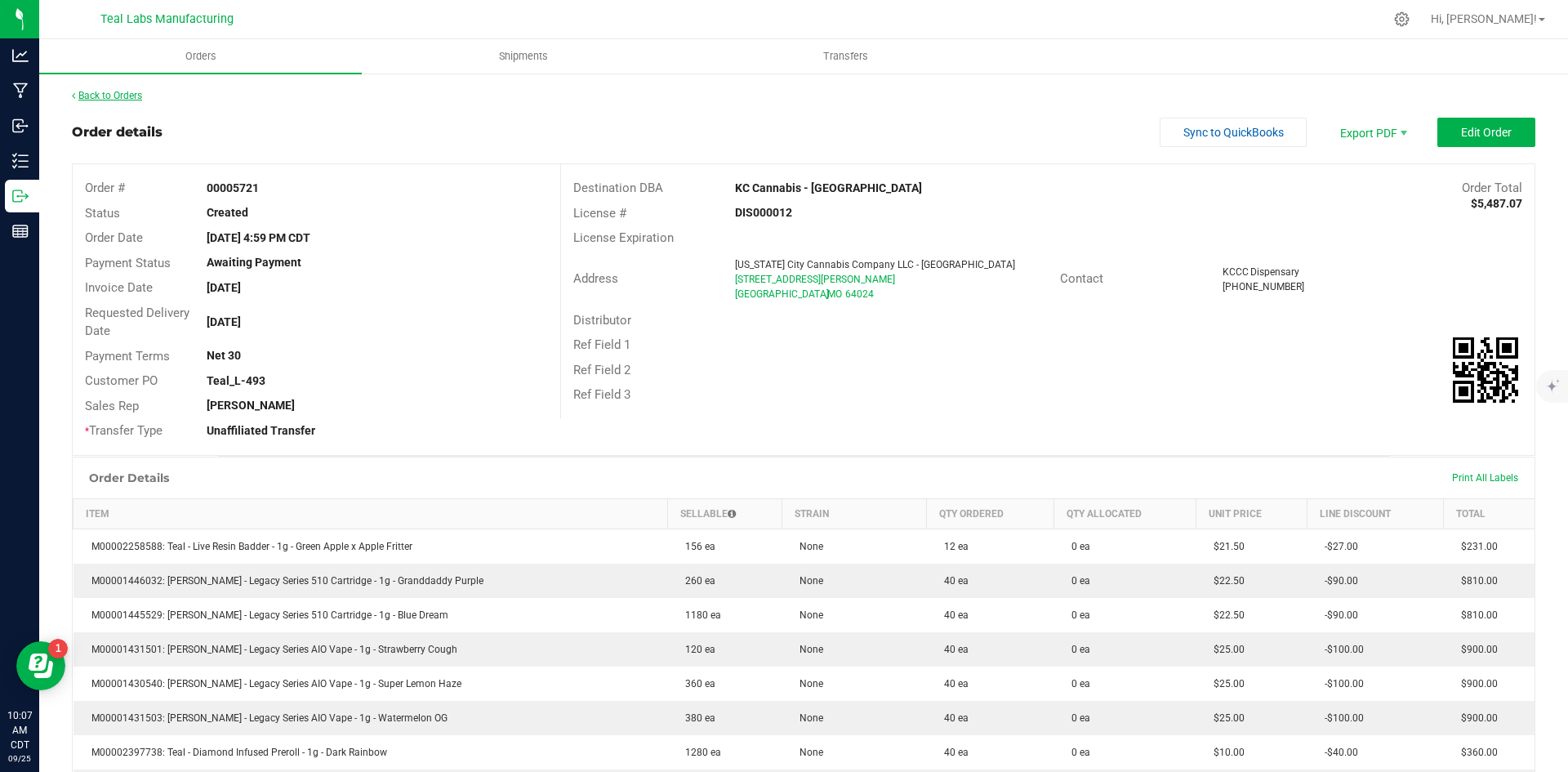
click at [126, 93] on link "Back to Orders" at bounding box center [106, 96] width 70 height 12
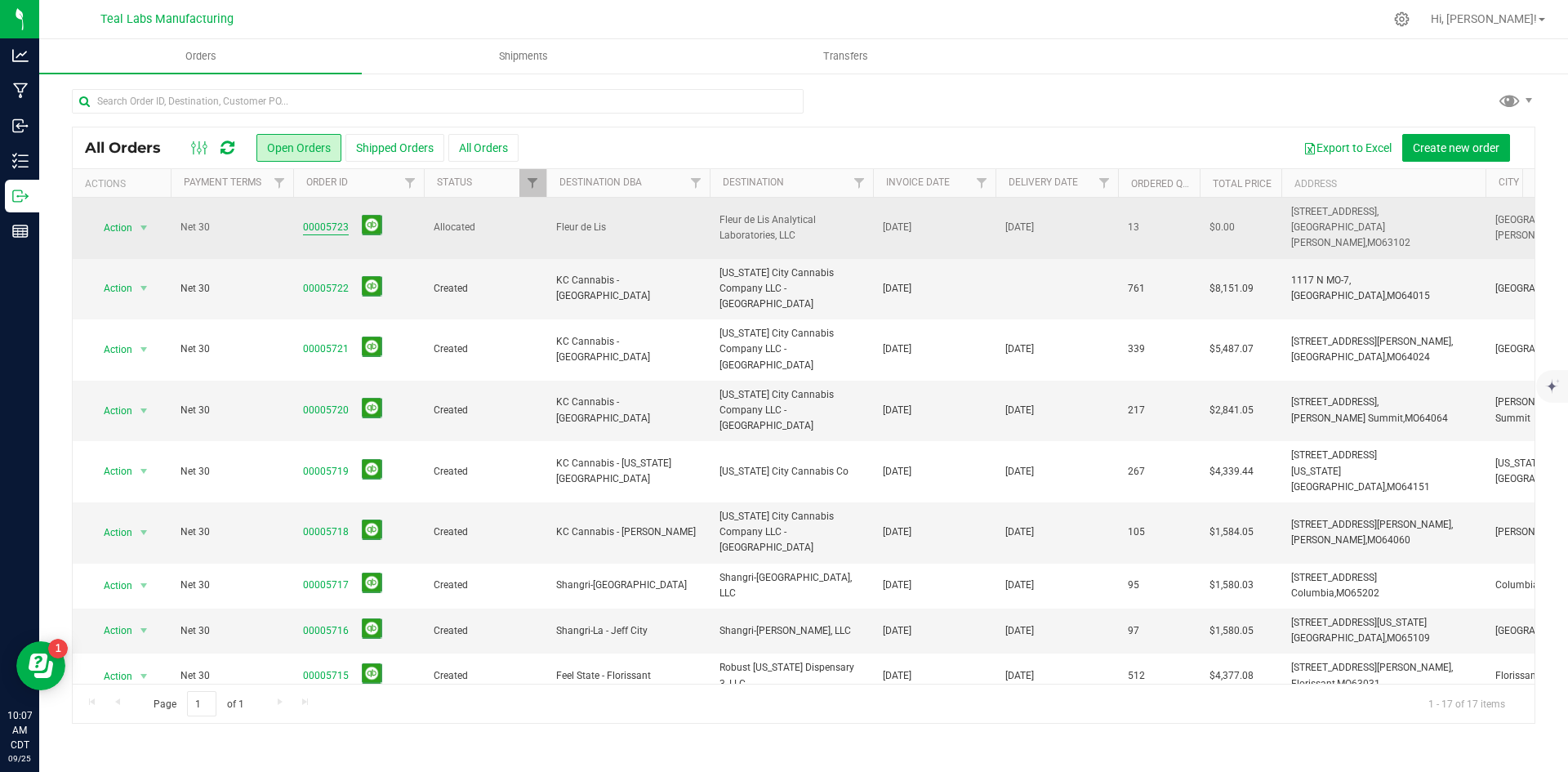
click at [311, 219] on link "00005723" at bounding box center [325, 227] width 45 height 16
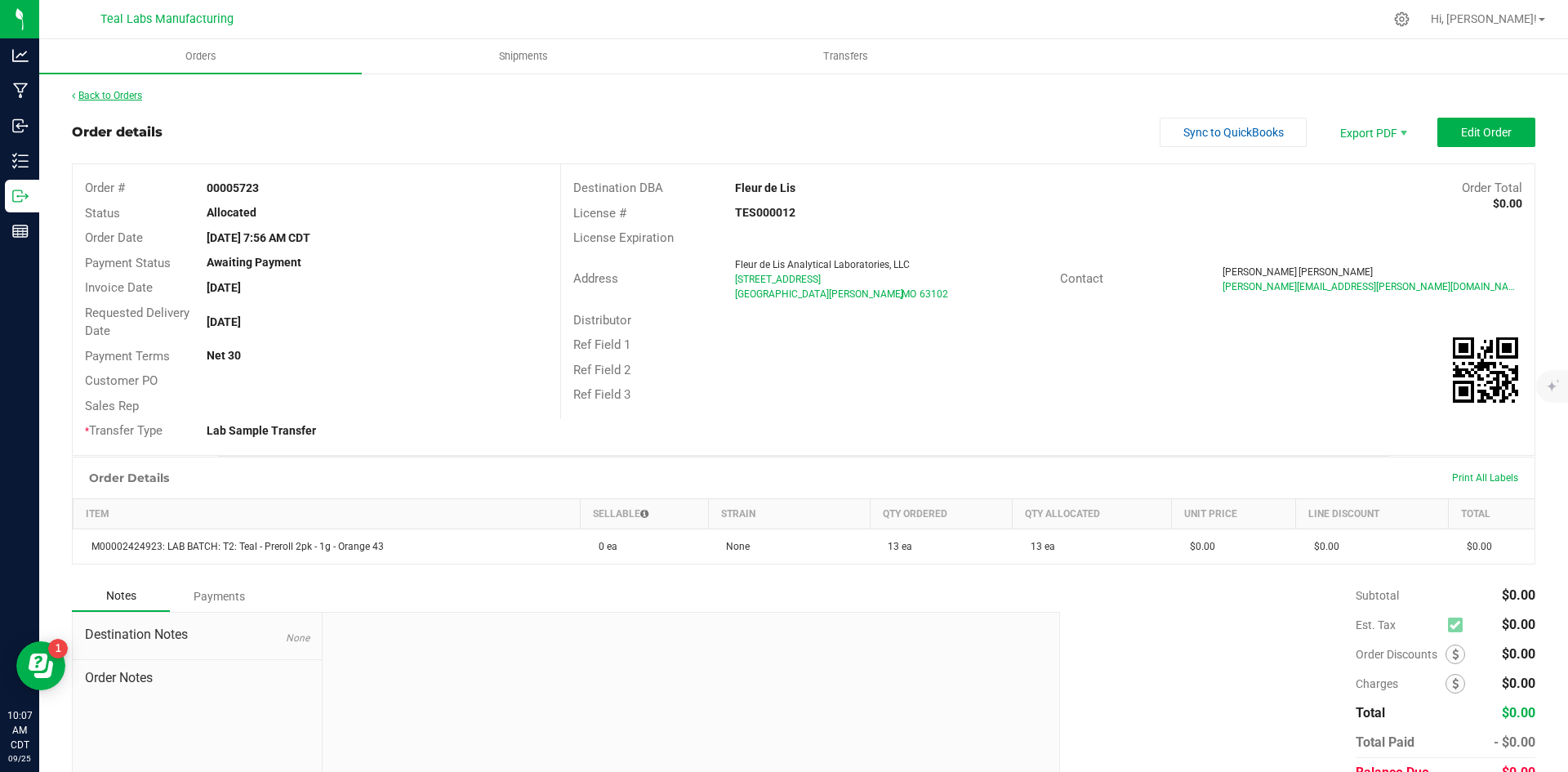
click at [129, 96] on link "Back to Orders" at bounding box center [106, 96] width 70 height 12
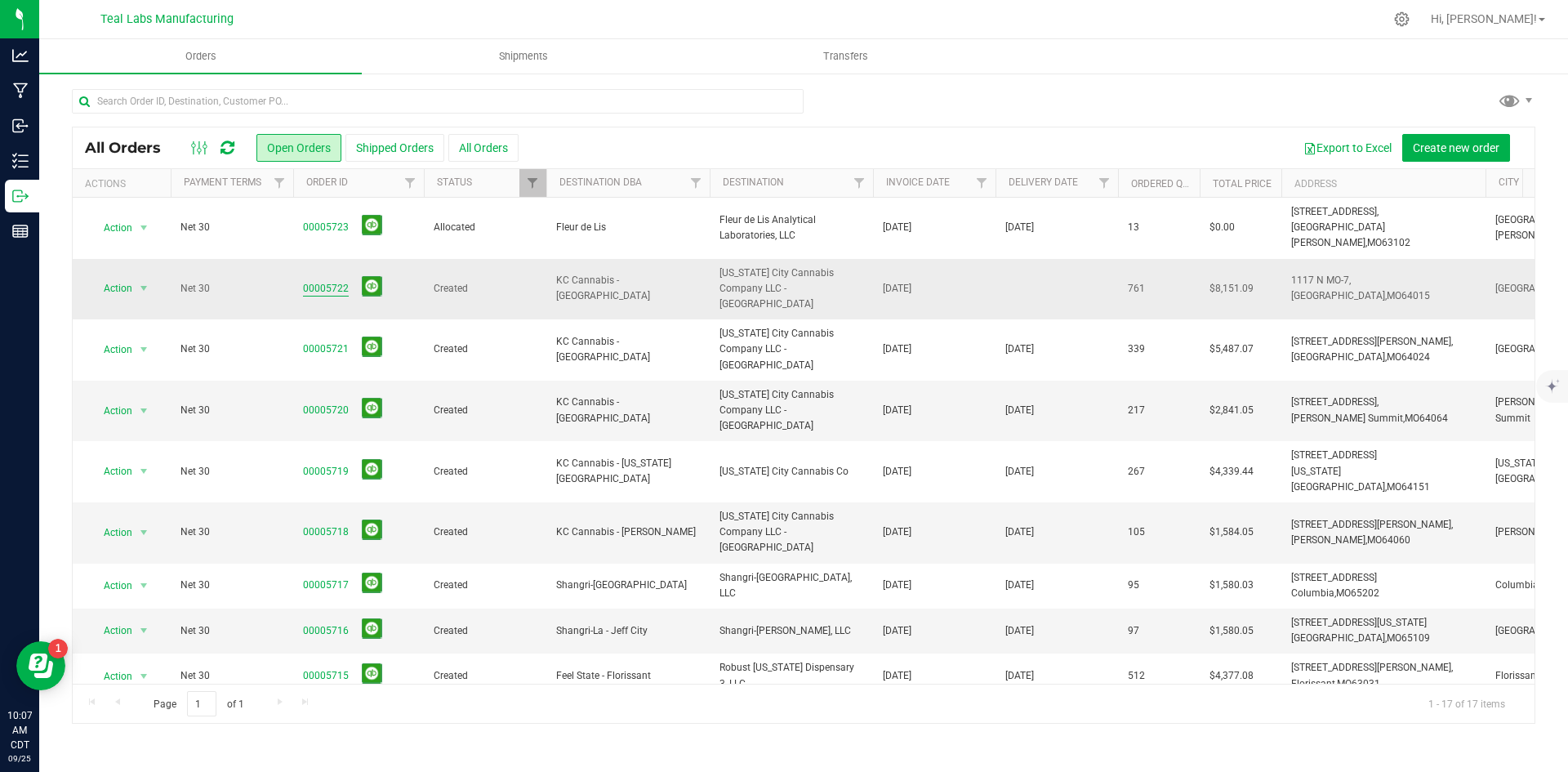
click at [322, 281] on link "00005722" at bounding box center [325, 289] width 45 height 16
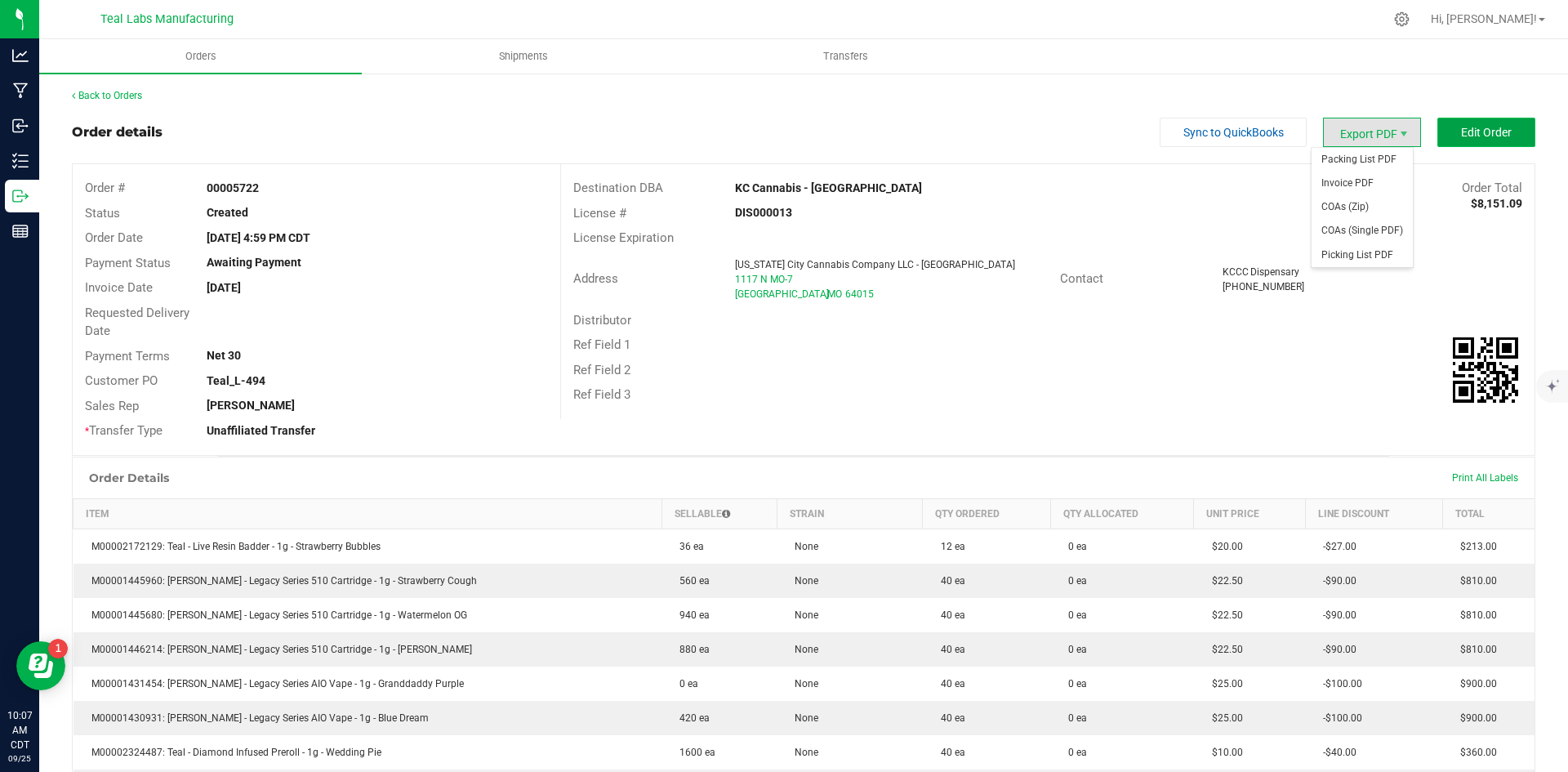
click at [1467, 127] on span "Edit Order" at bounding box center [1486, 132] width 50 height 13
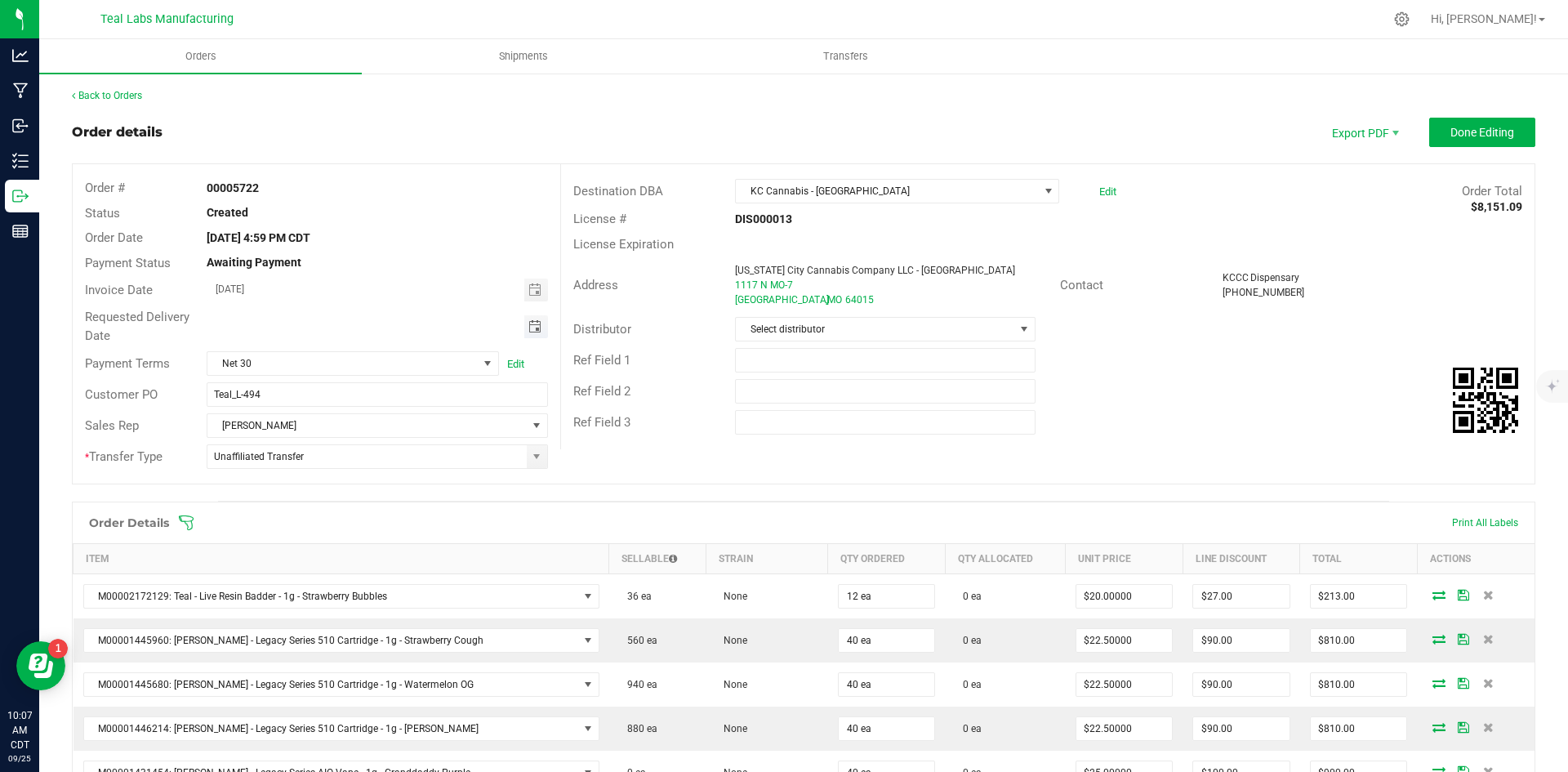
click at [536, 321] on span "Toggle calendar" at bounding box center [535, 327] width 13 height 13
click at [325, 508] on span "30" at bounding box center [327, 512] width 24 height 26
type input "[DATE]"
click at [1455, 132] on span "Done Editing" at bounding box center [1481, 132] width 64 height 13
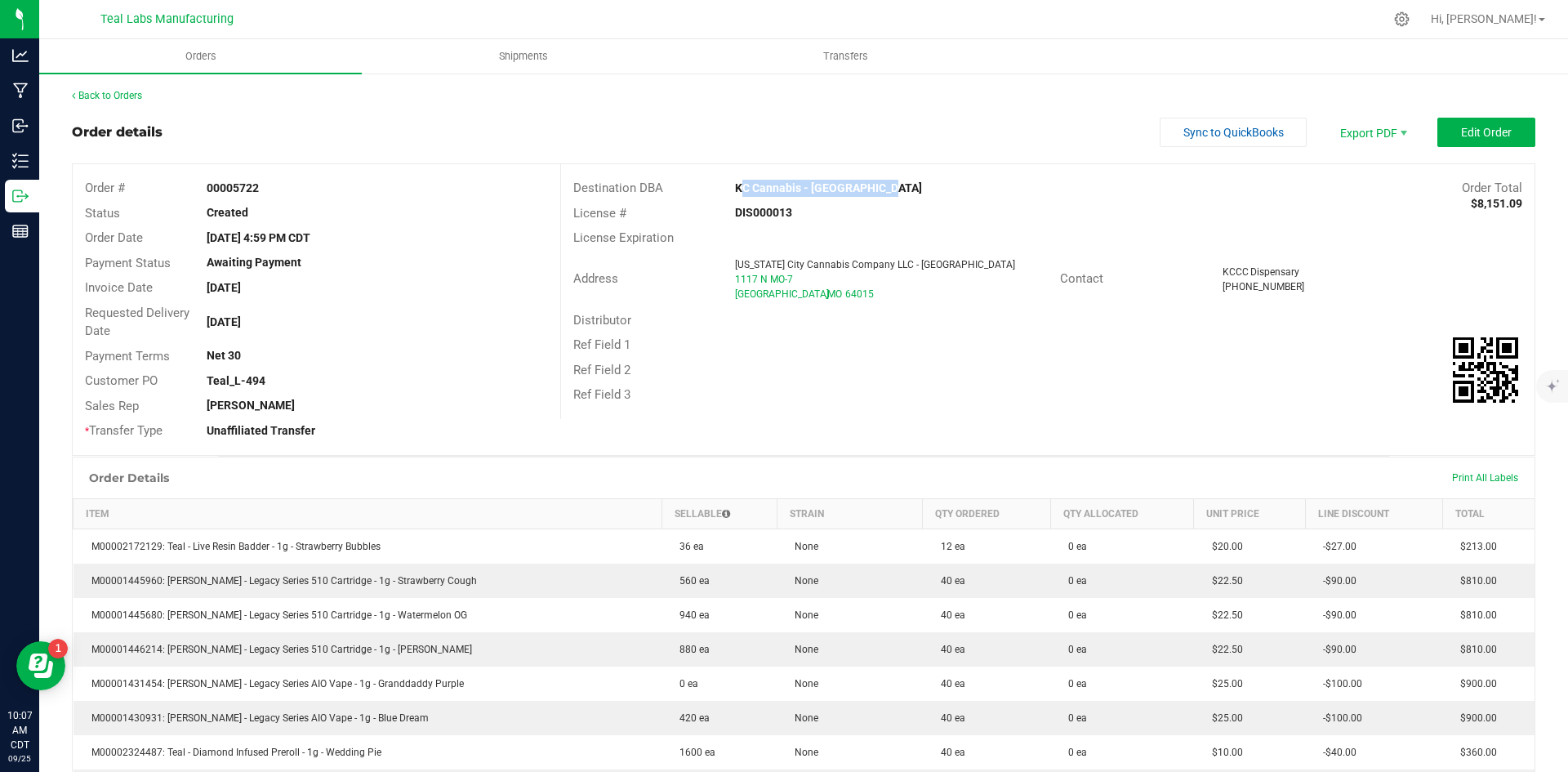
drag, startPoint x: 893, startPoint y: 191, endPoint x: 730, endPoint y: 190, distance: 163.0
click at [730, 190] on div "KC Cannabis - [GEOGRAPHIC_DATA]" at bounding box center [925, 188] width 406 height 17
copy strong "KC Cannabis - [GEOGRAPHIC_DATA]"
click at [1373, 174] on span "Invoice PDF" at bounding box center [1362, 183] width 101 height 24
click at [1245, 117] on div "Back to Orders Order details Sync to QuickBooks Export PDF Edit Order Order # 0…" at bounding box center [803, 751] width 1463 height 1327
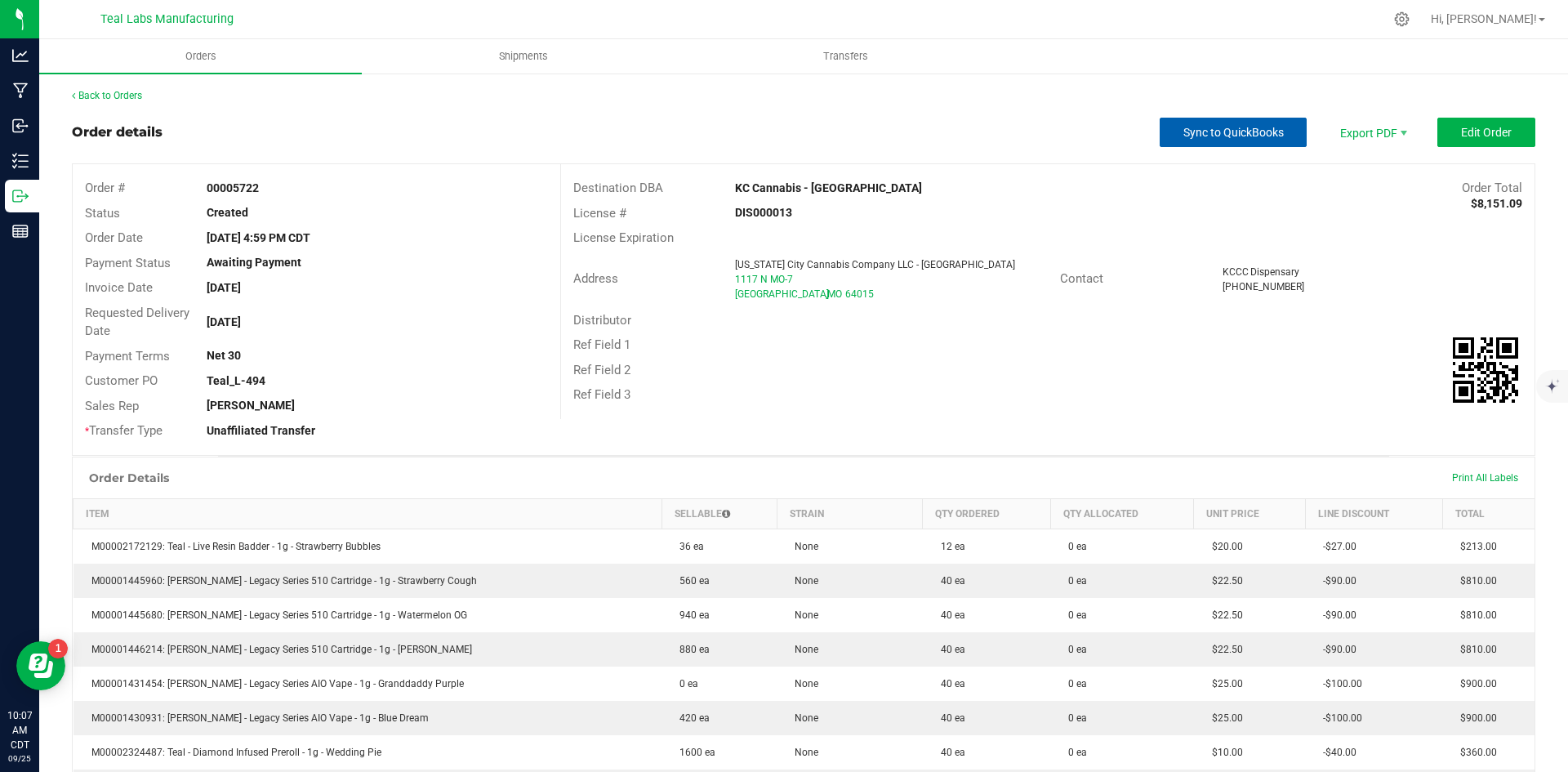
click at [1243, 134] on span "Sync to QuickBooks" at bounding box center [1234, 132] width 101 height 13
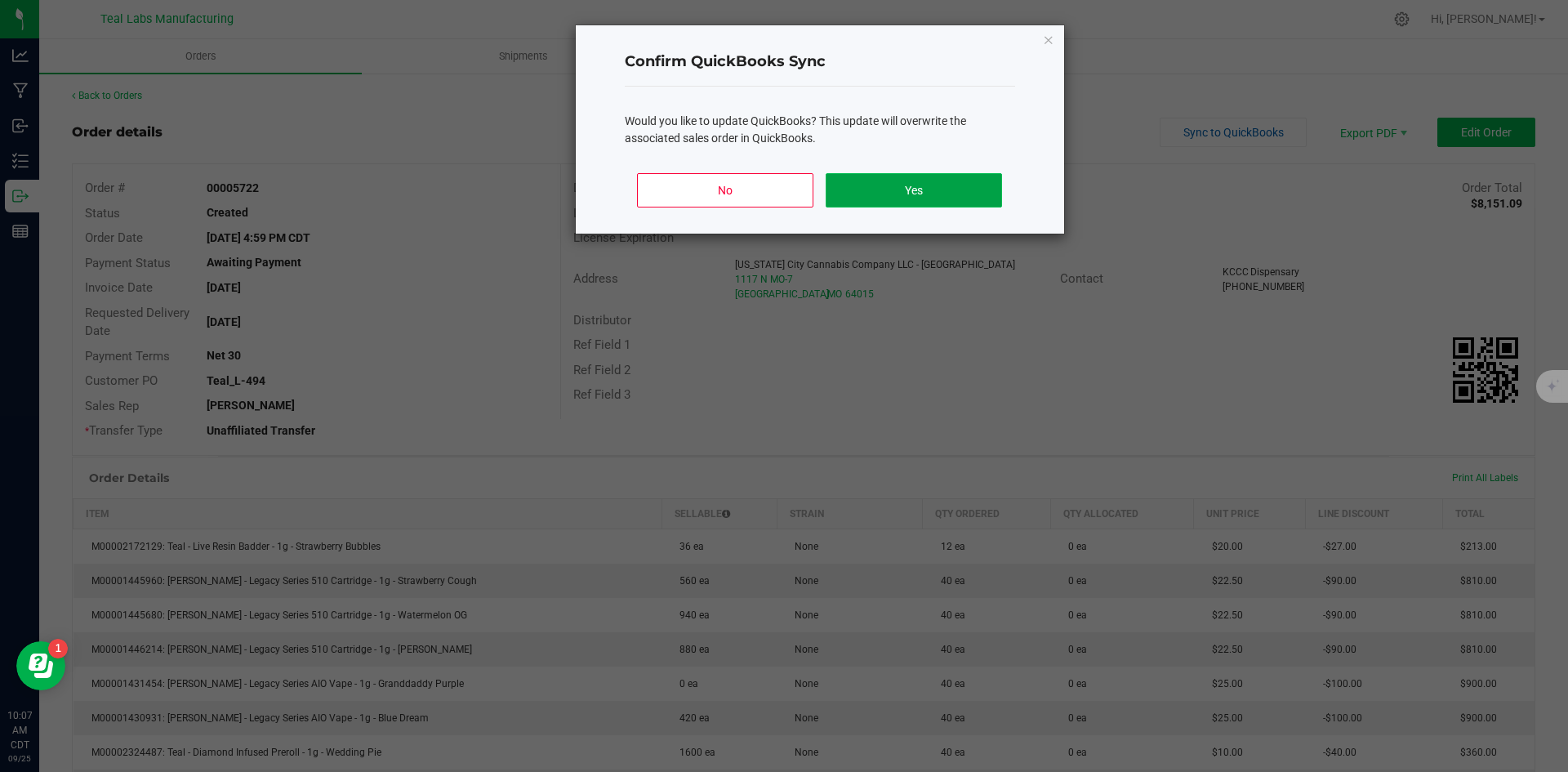
click at [932, 205] on button "Yes" at bounding box center [913, 191] width 176 height 35
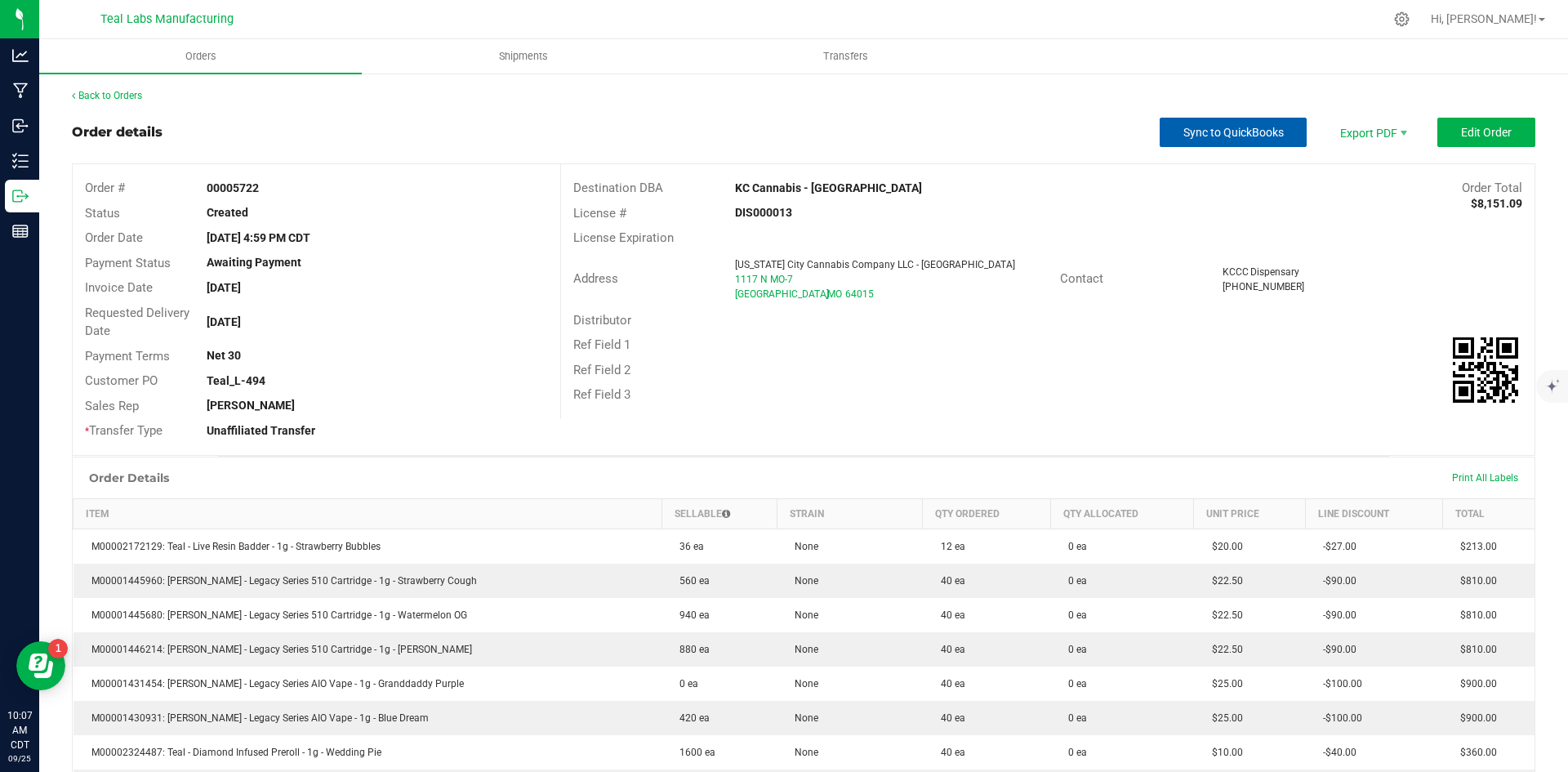
click at [1160, 129] on button "Sync to QuickBooks" at bounding box center [1233, 133] width 147 height 30
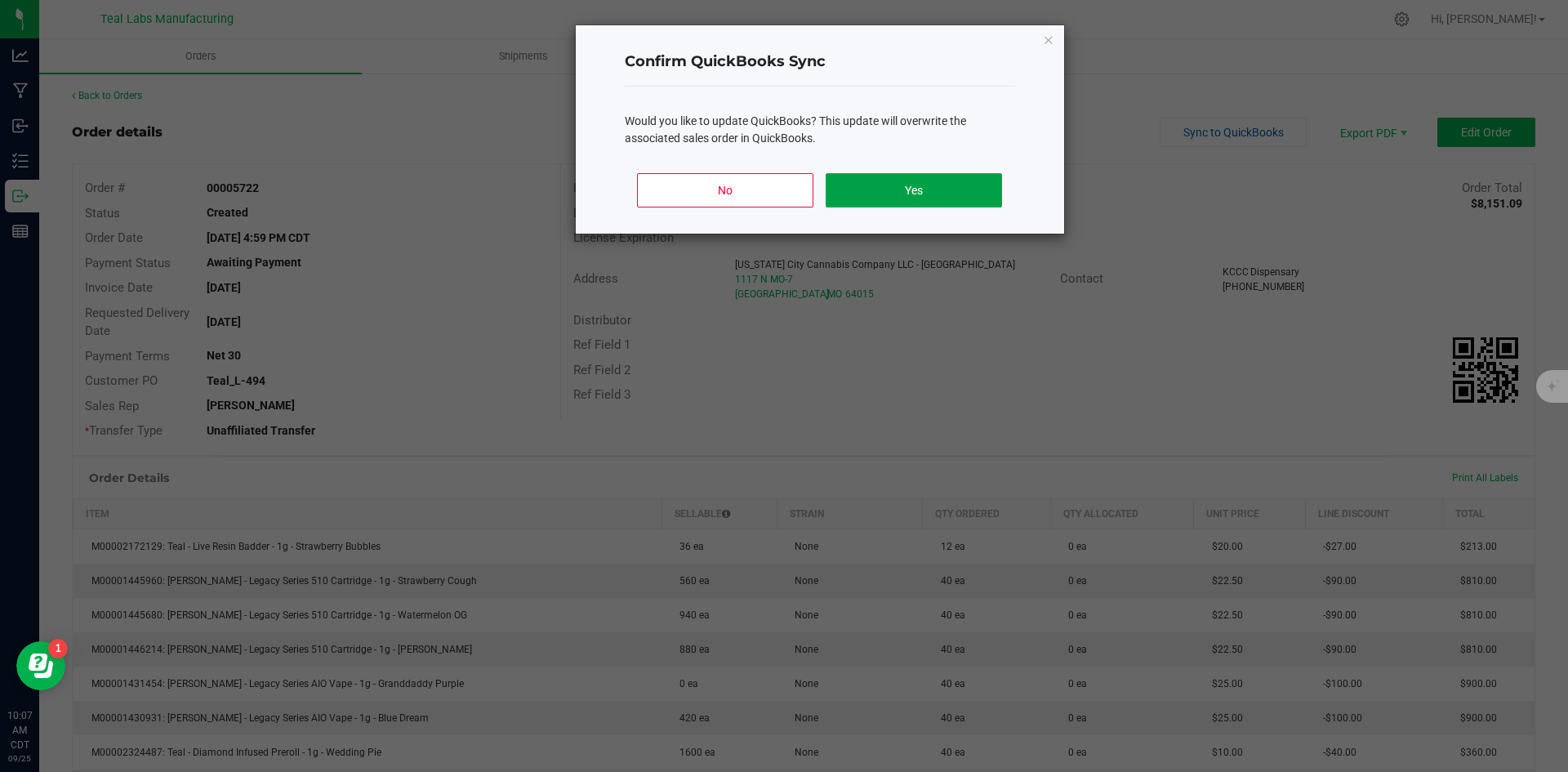
click at [939, 187] on button "Yes" at bounding box center [913, 191] width 176 height 35
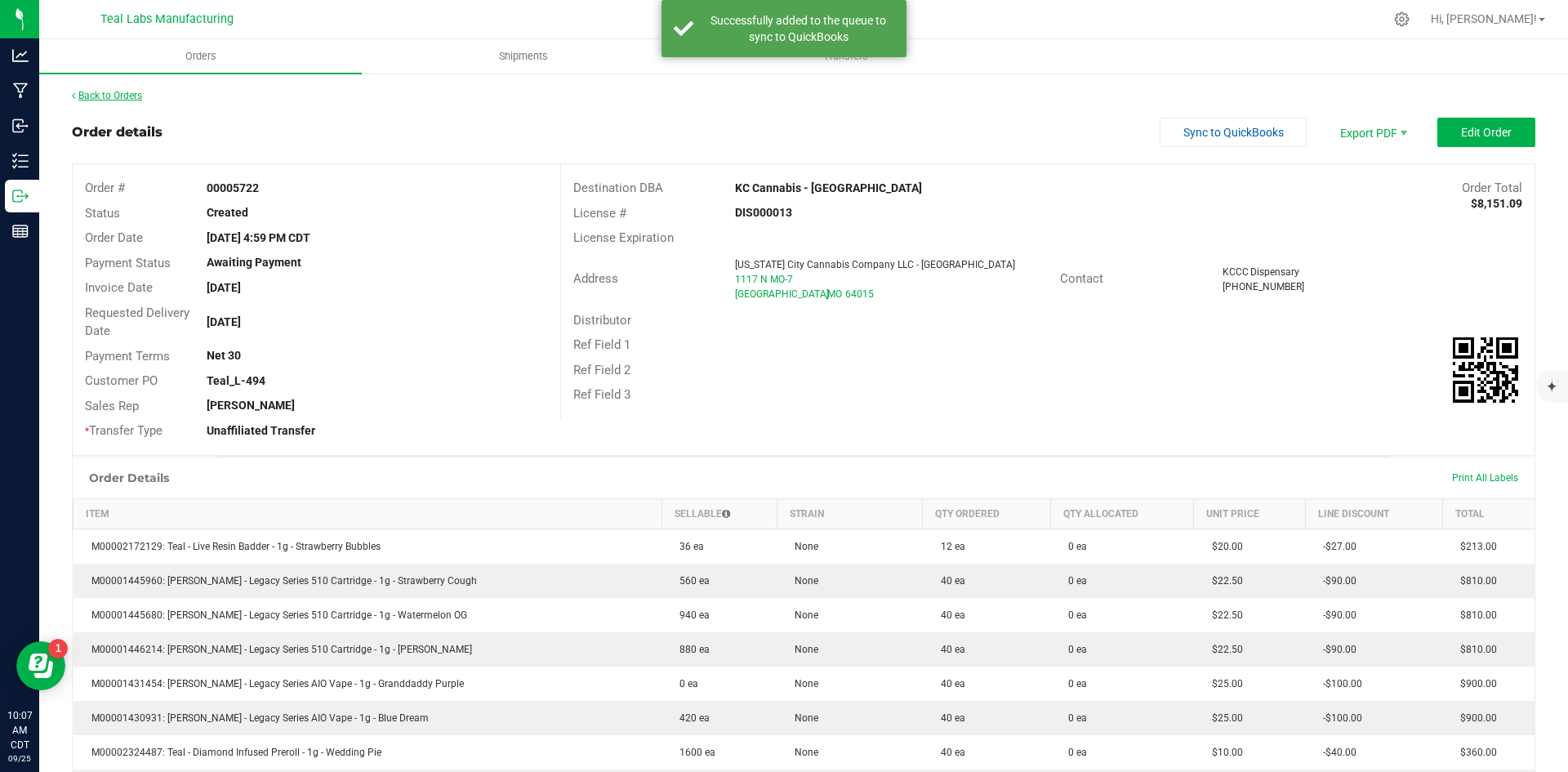
click at [120, 97] on link "Back to Orders" at bounding box center [106, 96] width 70 height 12
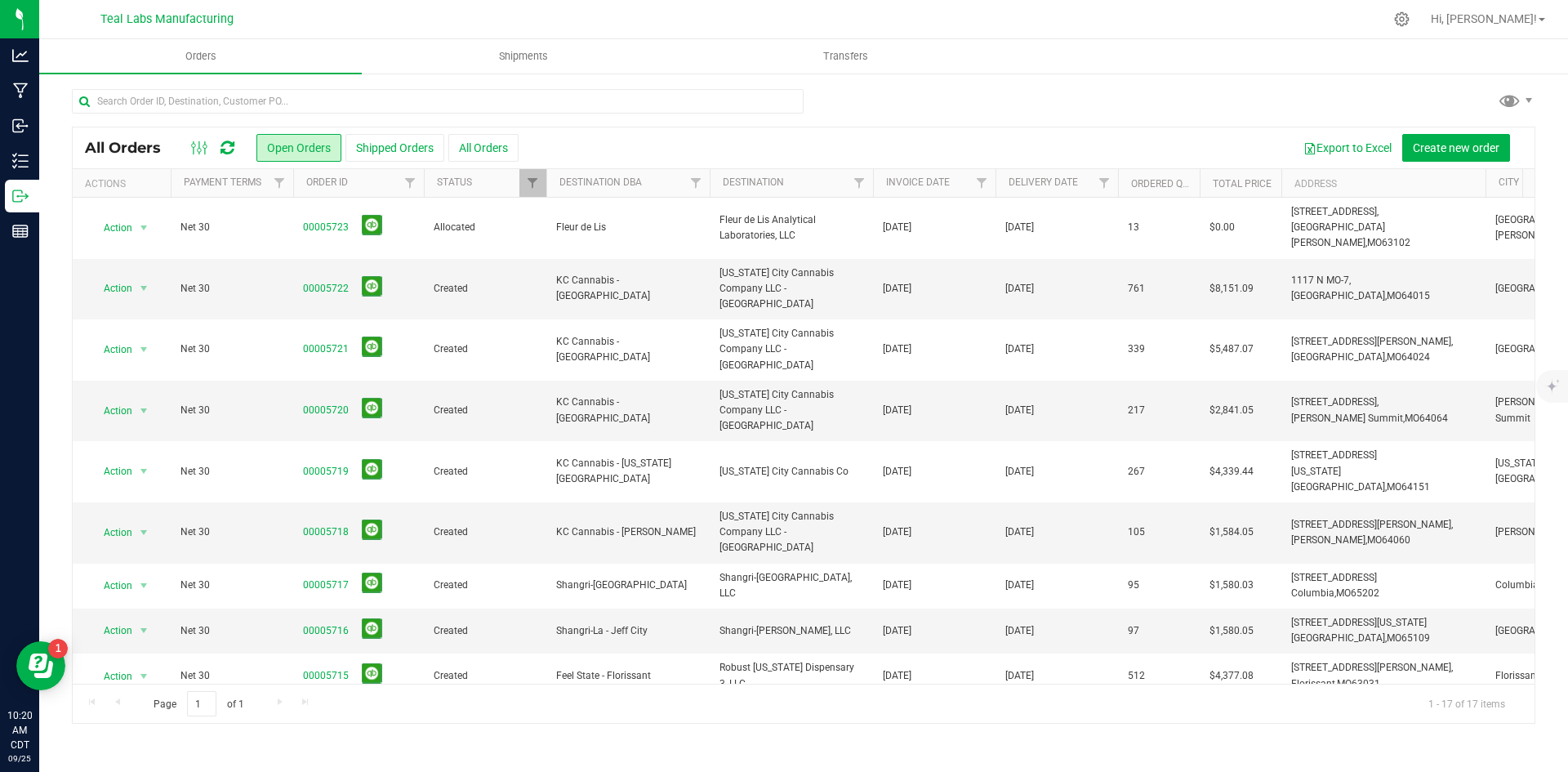
click at [880, 101] on div at bounding box center [803, 108] width 1463 height 38
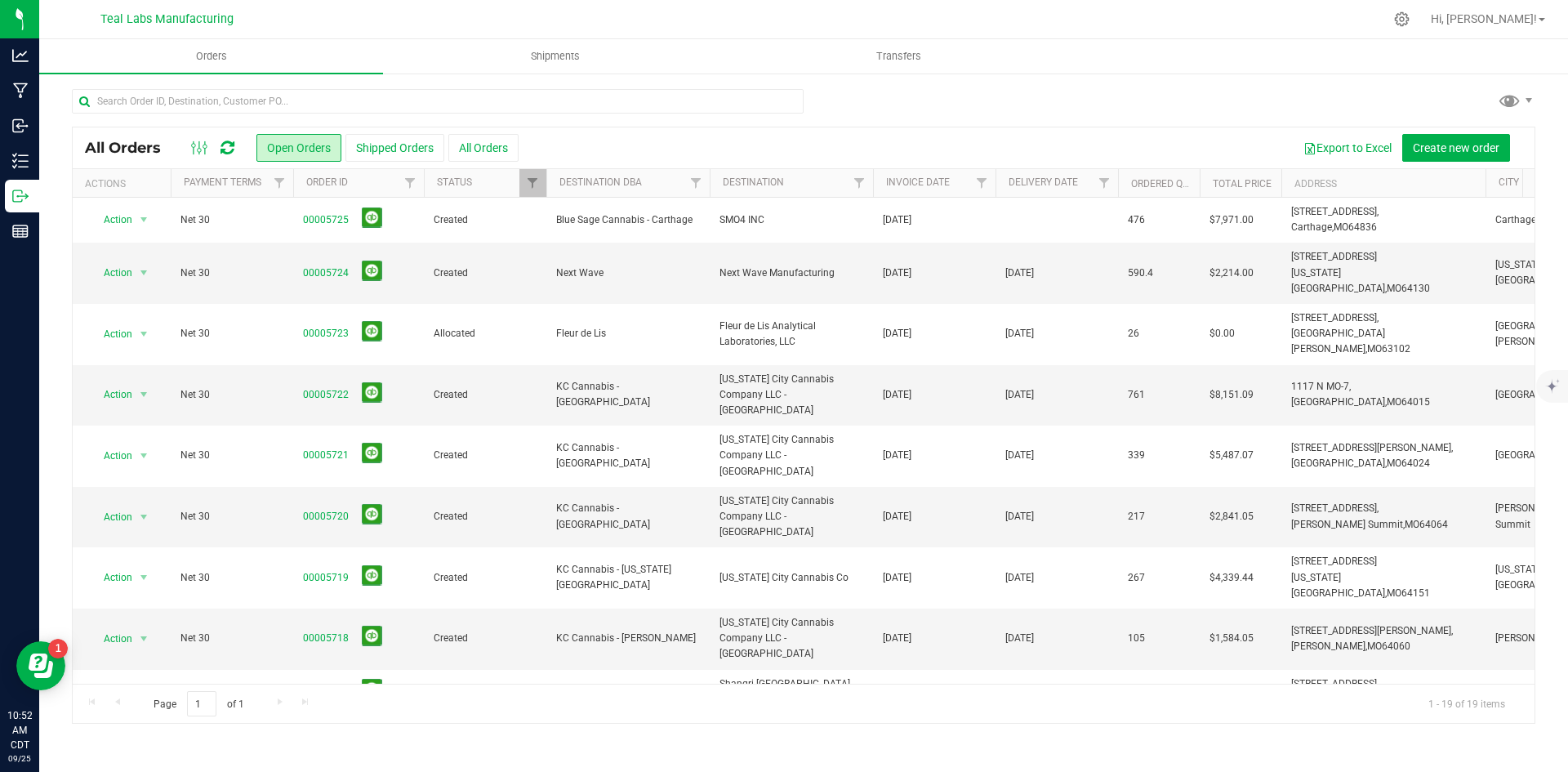
click at [844, 93] on div at bounding box center [803, 108] width 1463 height 38
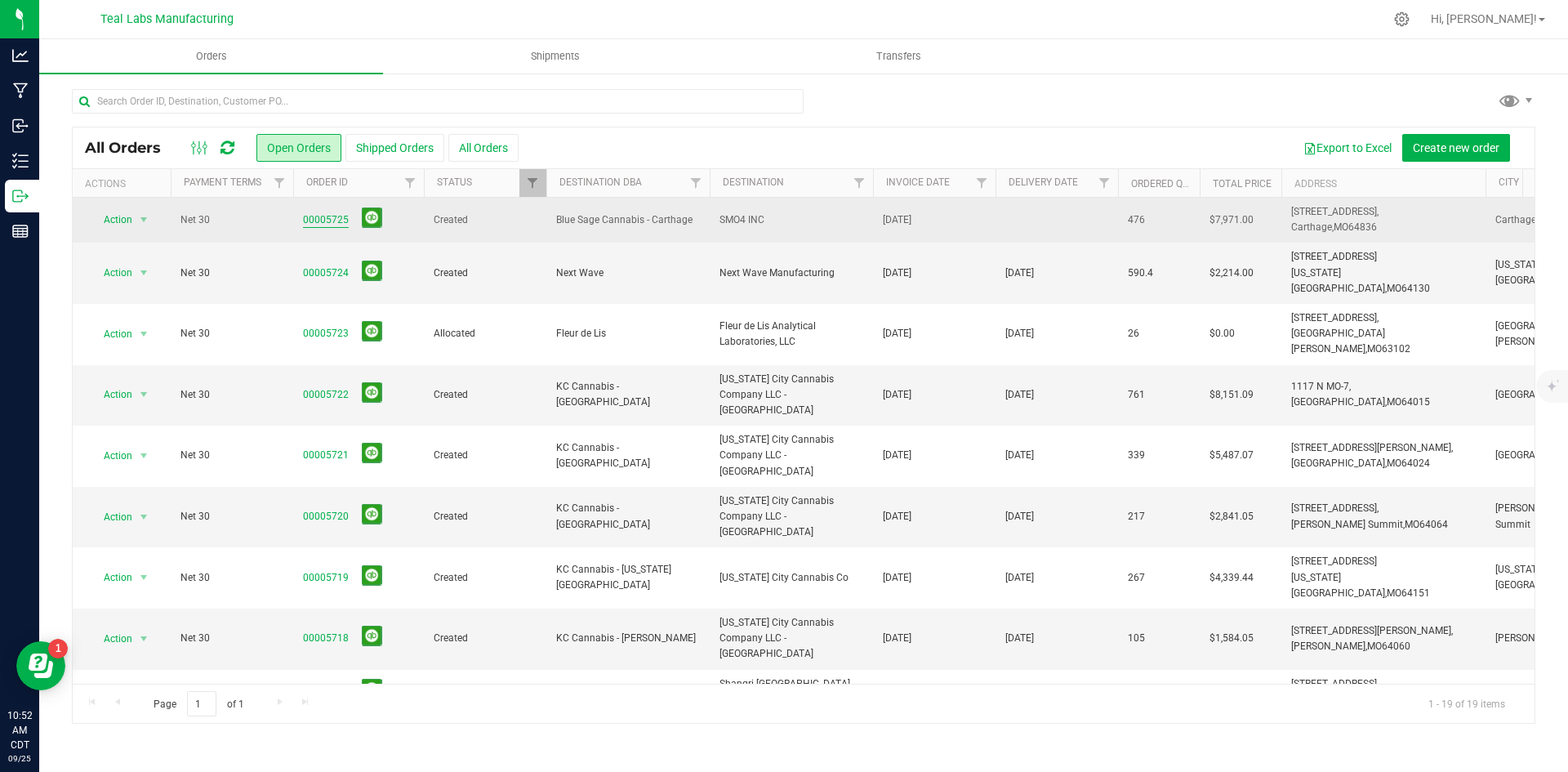
click at [335, 215] on link "00005725" at bounding box center [325, 219] width 45 height 16
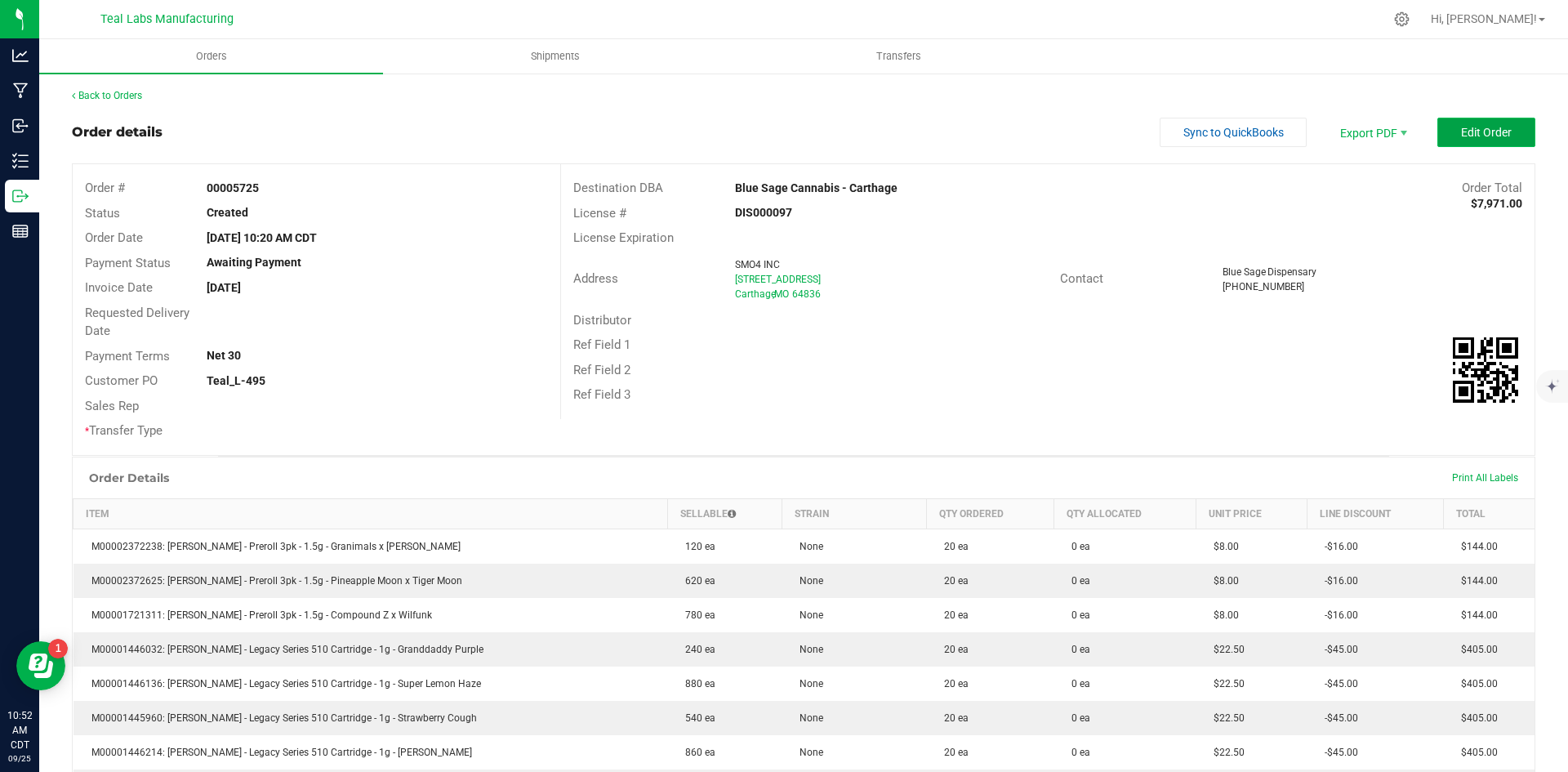
click at [1478, 131] on span "Edit Order" at bounding box center [1486, 132] width 50 height 13
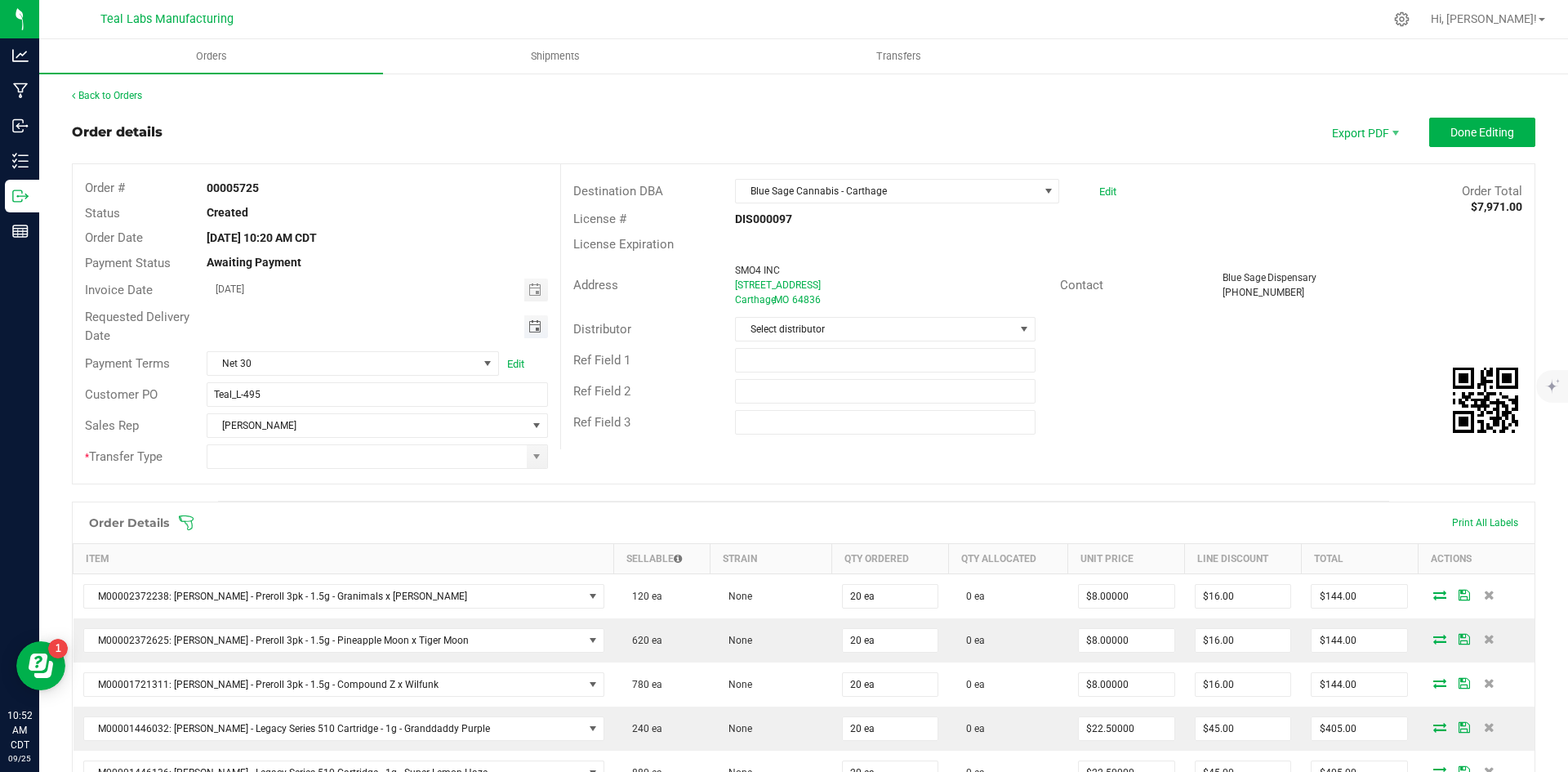
click at [529, 327] on span "Toggle calendar" at bounding box center [535, 327] width 13 height 13
click at [238, 473] on span "Oct" at bounding box center [231, 475] width 15 height 12
click at [349, 412] on span "1" at bounding box center [351, 410] width 24 height 26
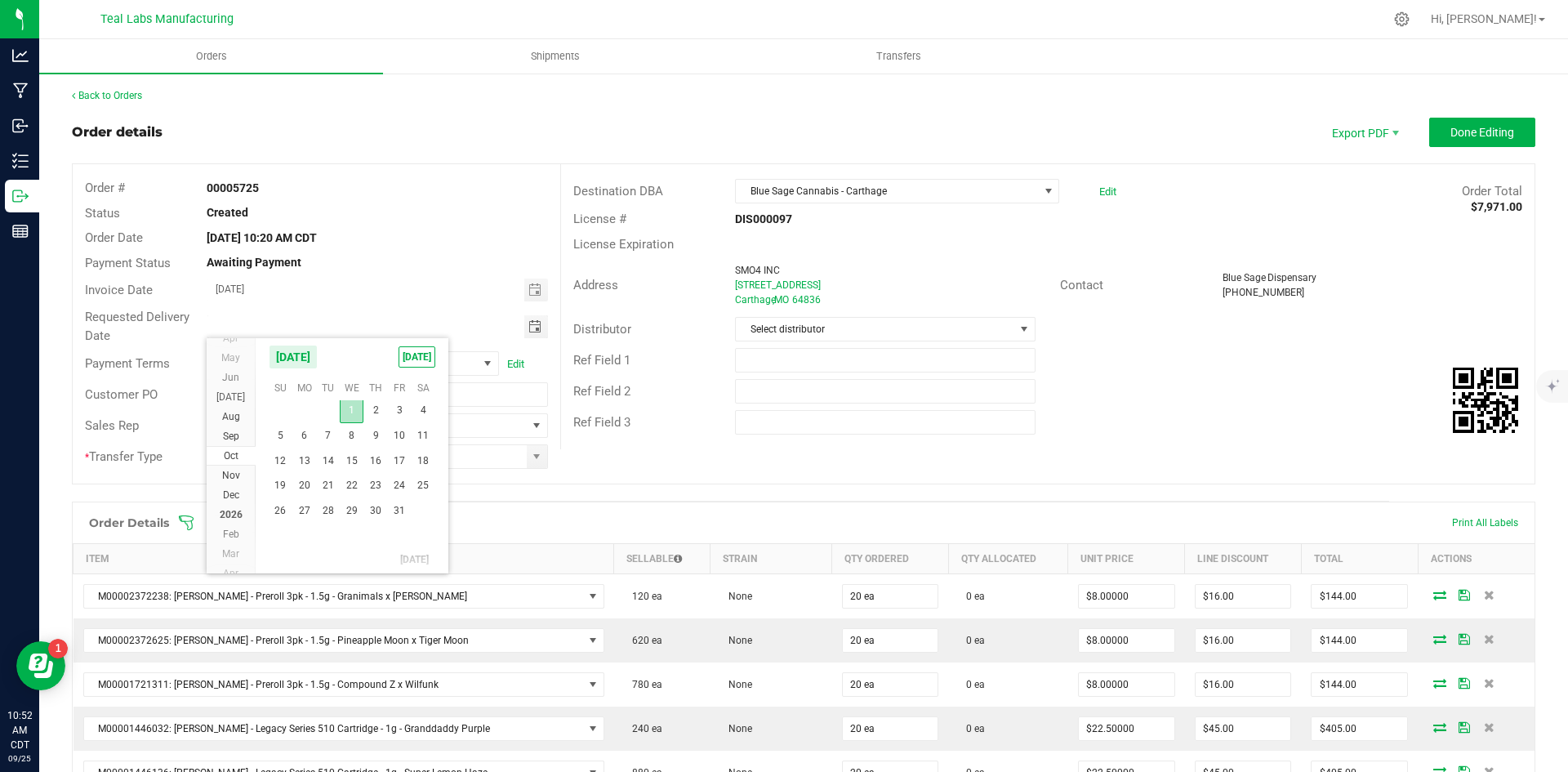
type input "10/01/2025"
click at [540, 462] on span at bounding box center [537, 457] width 21 height 23
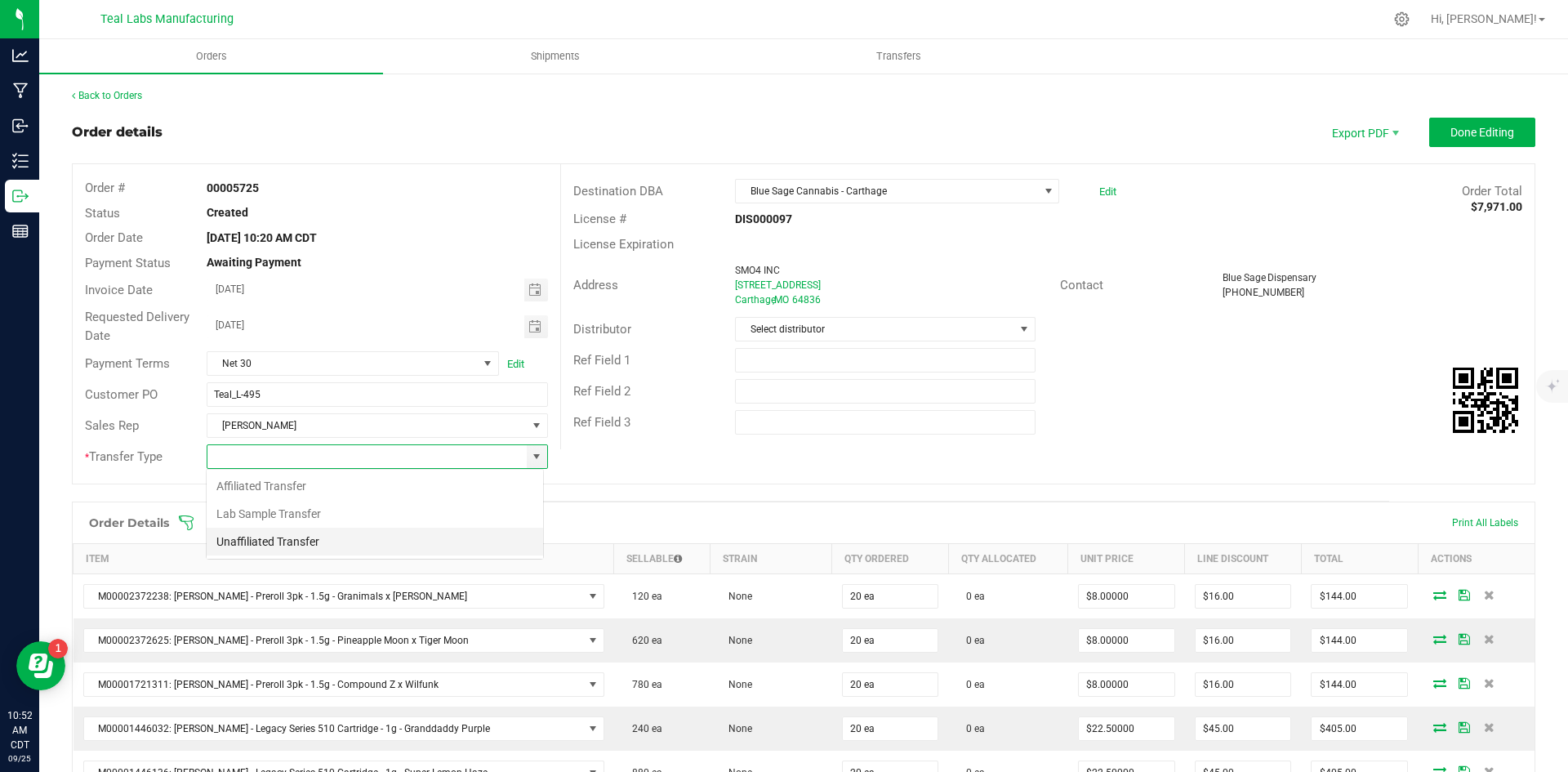
scroll to position [25, 337]
click at [433, 544] on li "Unaffiliated Transfer" at bounding box center [375, 542] width 337 height 28
type input "Unaffiliated Transfer"
click at [759, 459] on div "Order # 00005725 Status Created Order Date Sep 25, 2025 10:20 AM CDT Payment St…" at bounding box center [803, 323] width 1462 height 319
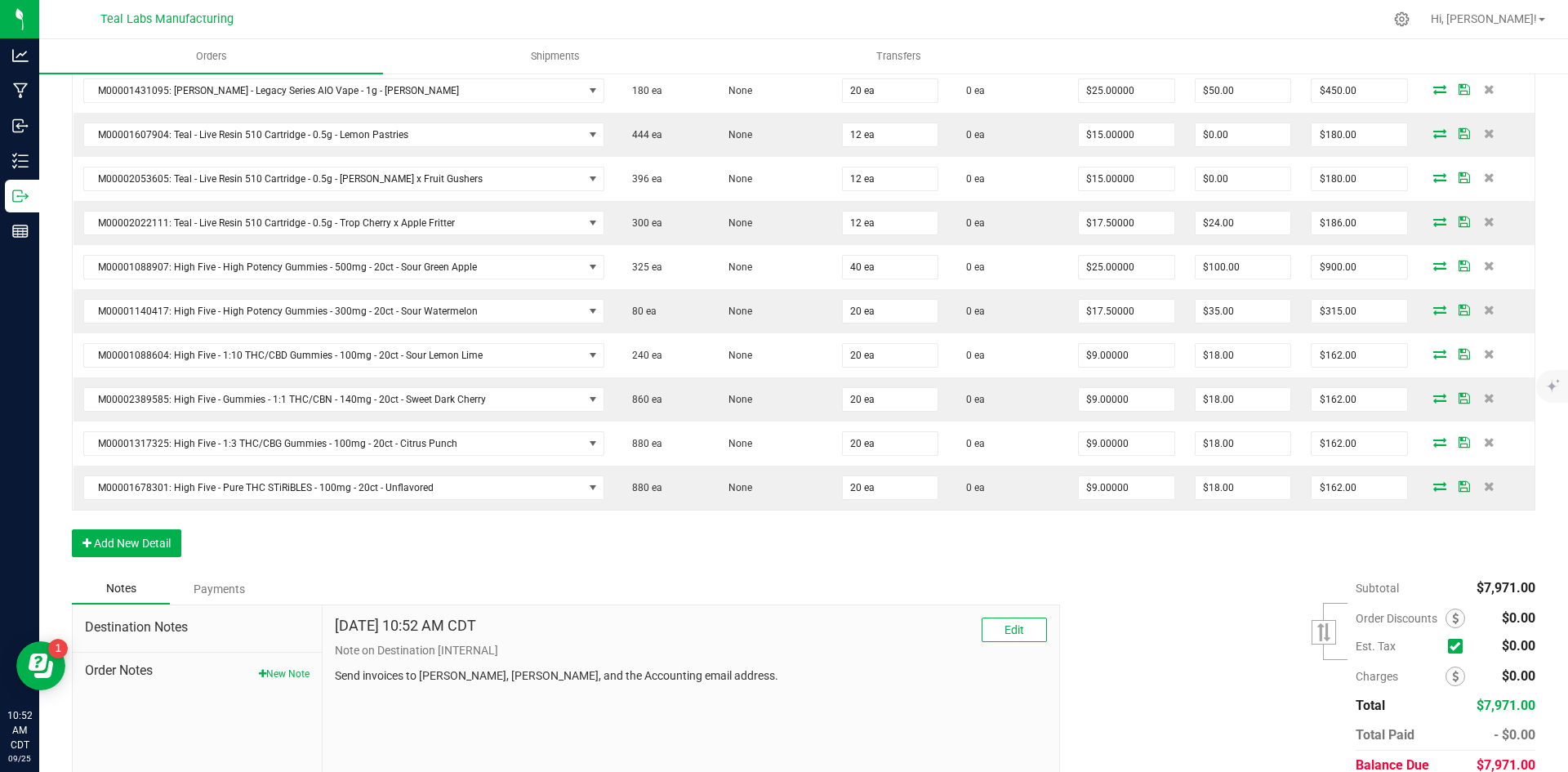
scroll to position [1193, 0]
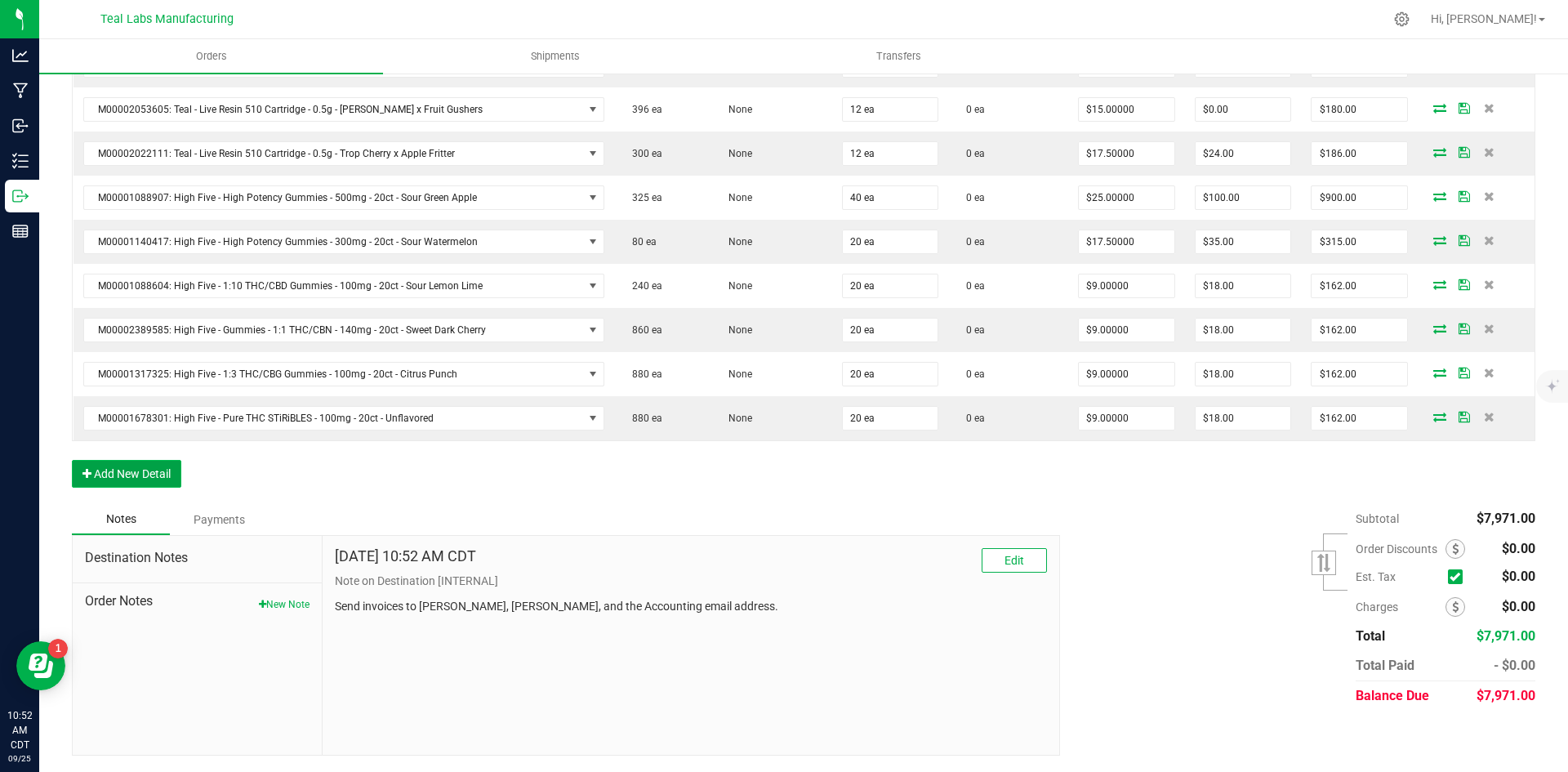
click at [149, 466] on button "Add New Detail" at bounding box center [126, 473] width 110 height 28
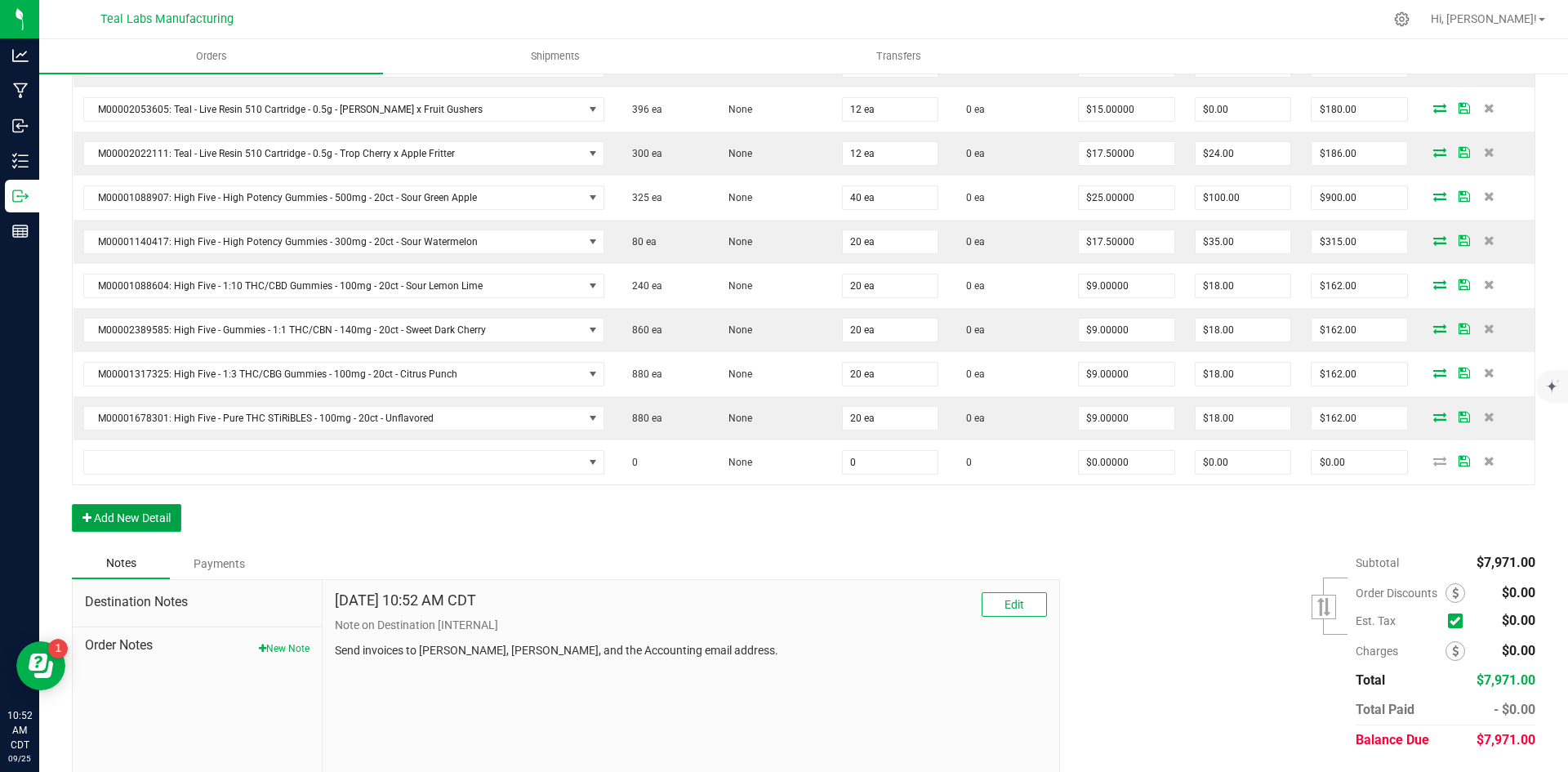
click at [142, 515] on button "Add New Detail" at bounding box center [126, 518] width 110 height 28
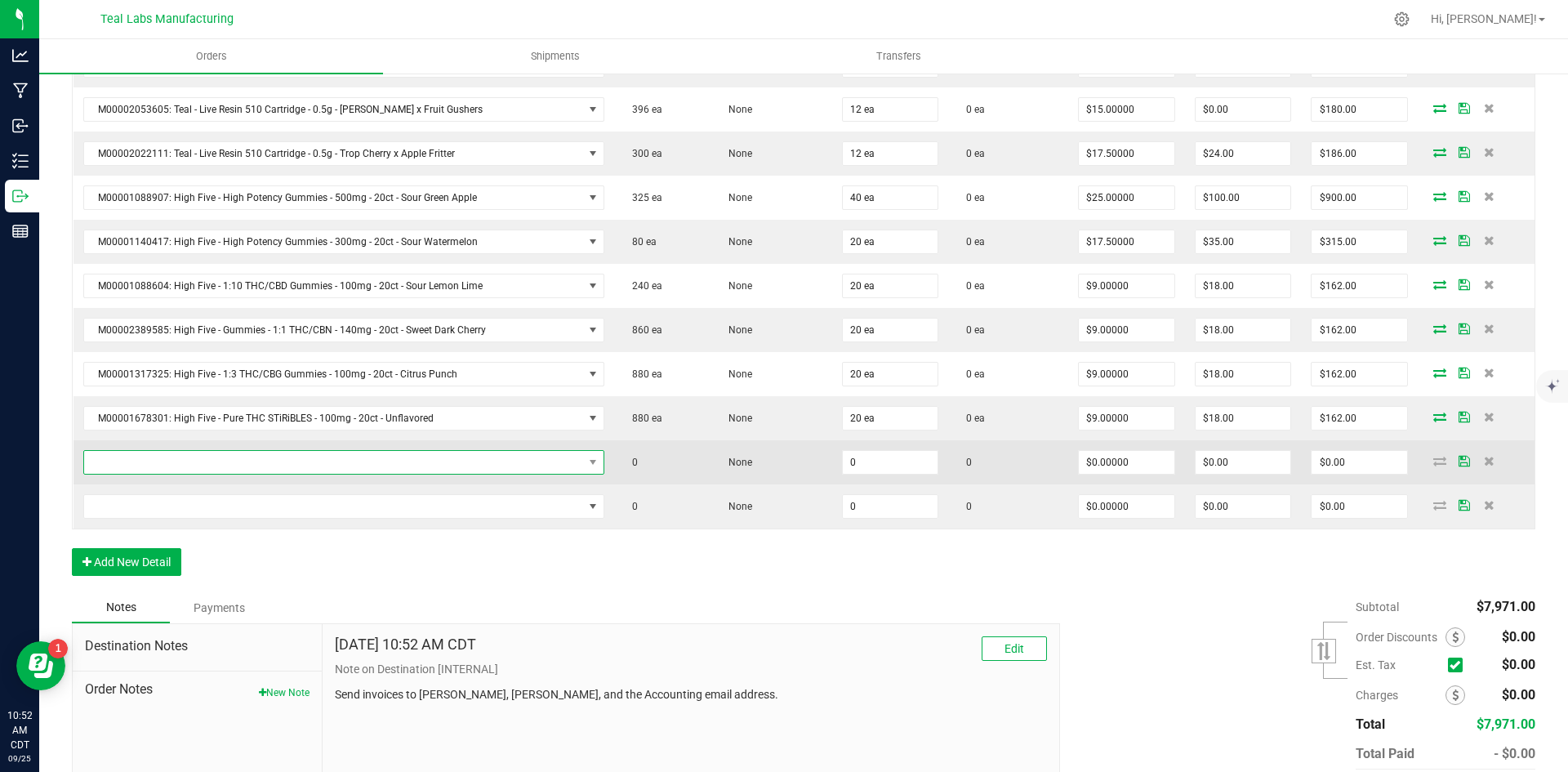
click at [148, 464] on span "NO DATA FOUND" at bounding box center [333, 463] width 499 height 23
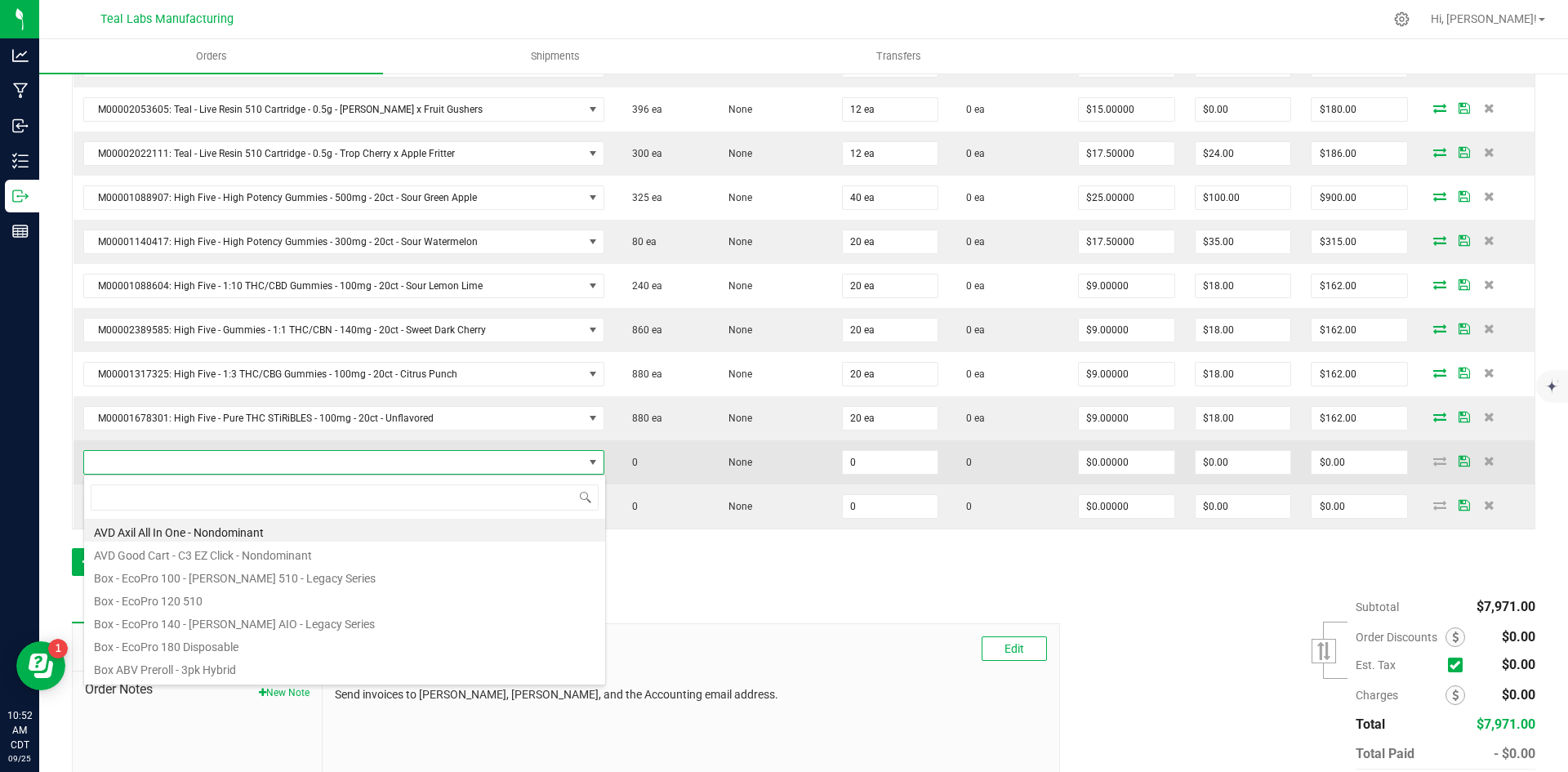
scroll to position [25, 505]
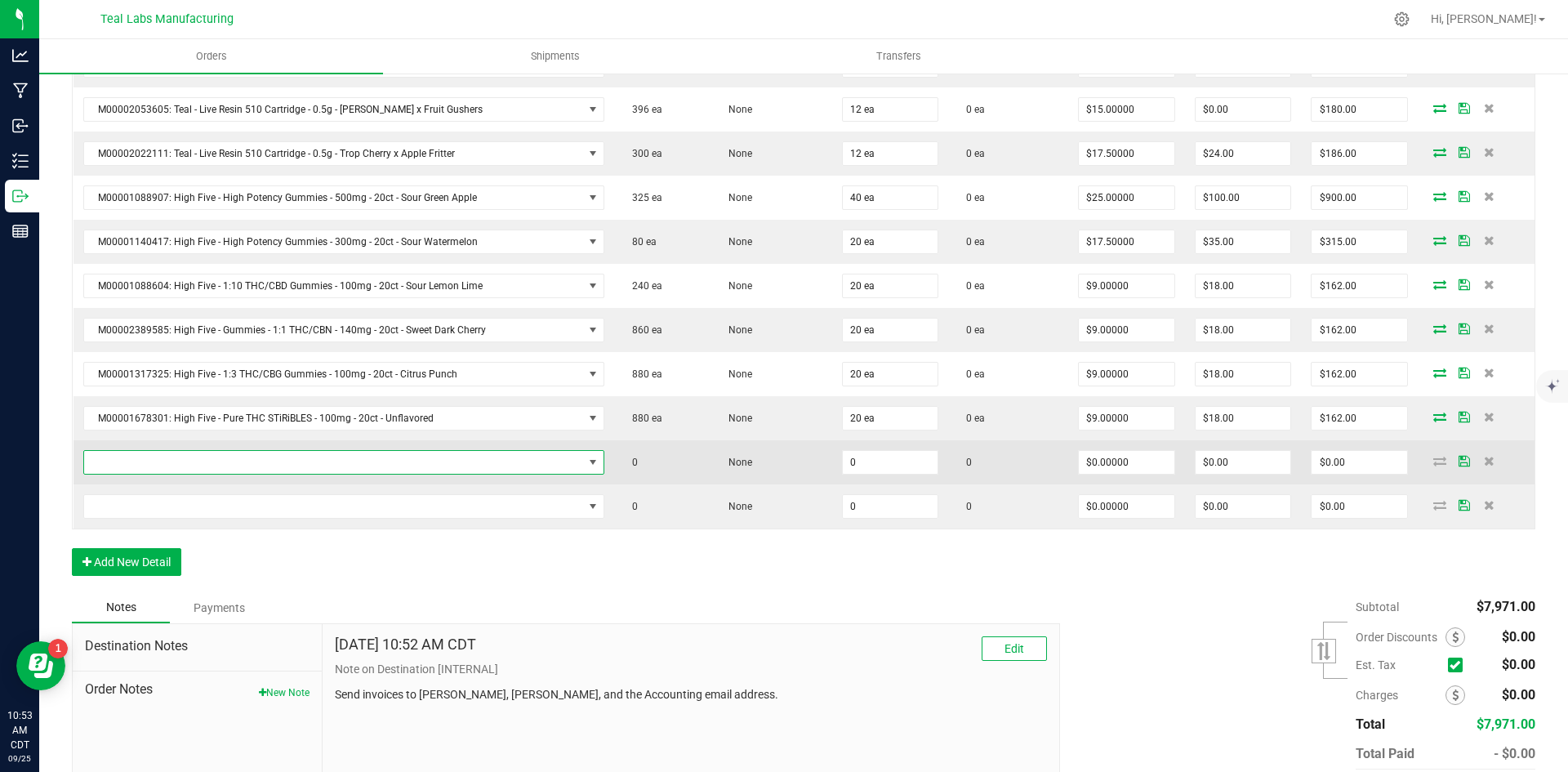
click at [265, 459] on span "NO DATA FOUND" at bounding box center [333, 463] width 499 height 23
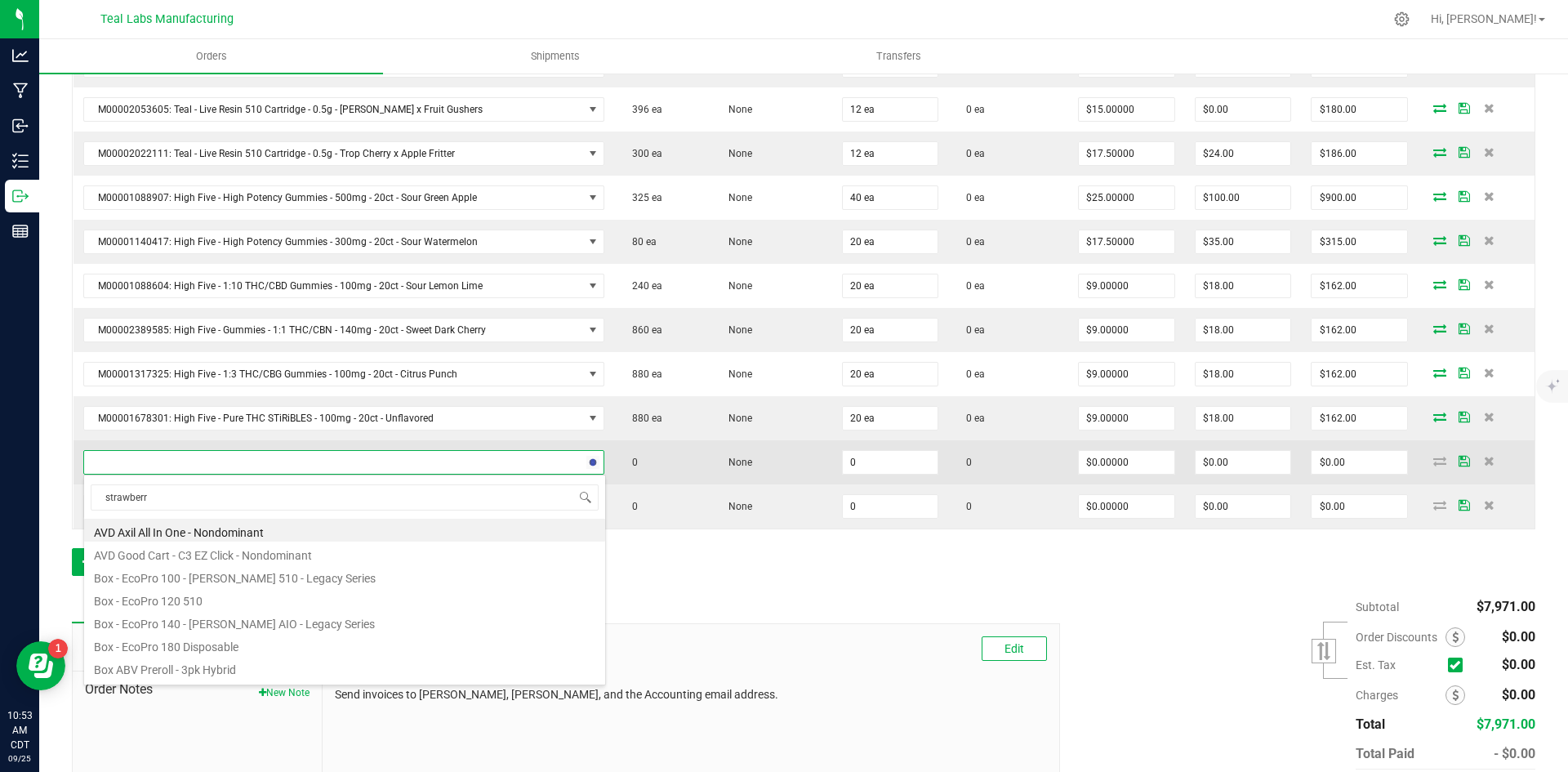
type input "strawberry"
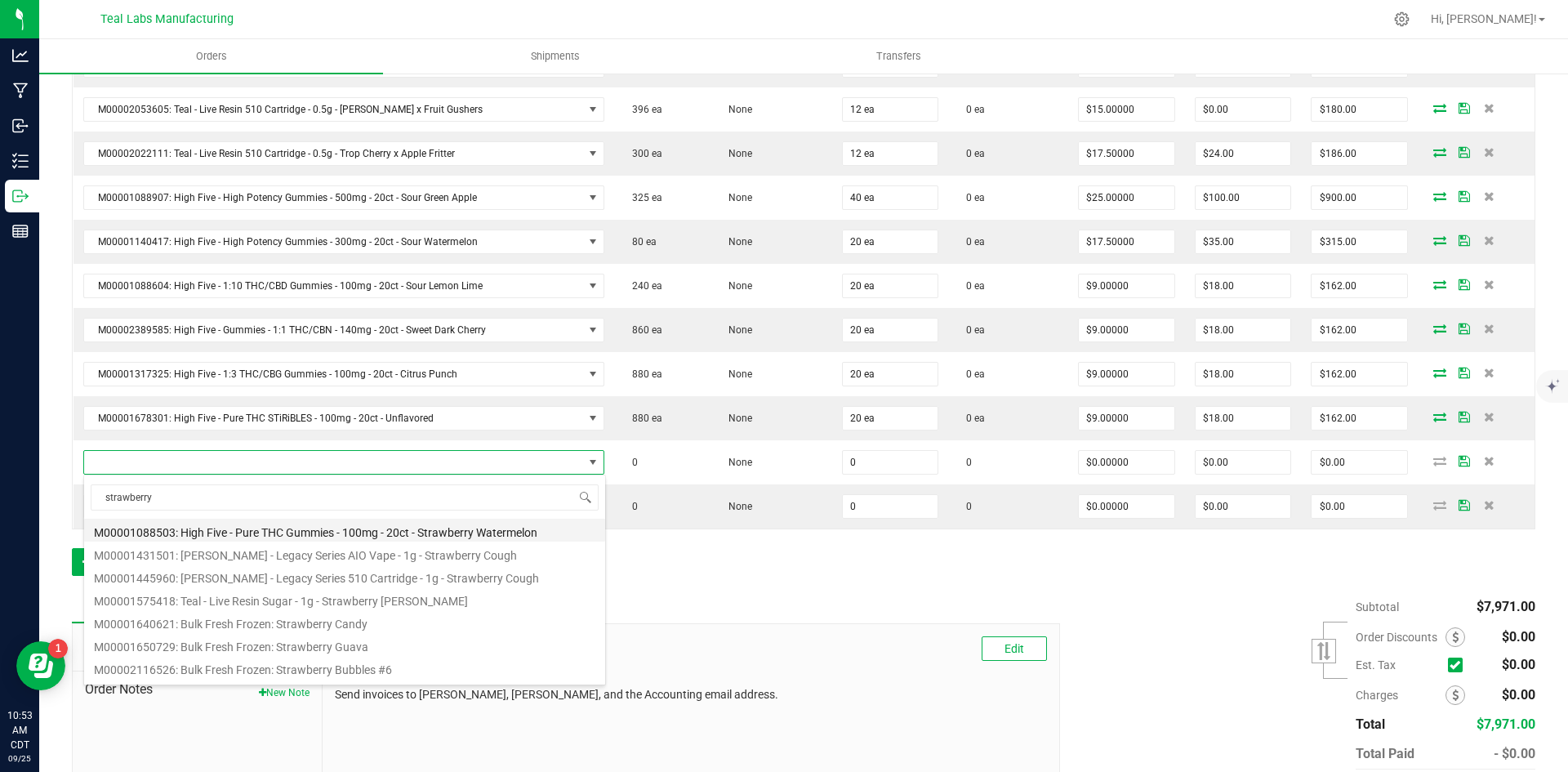
click at [495, 530] on li "M00001088503: High Five - Pure THC Gummies - 100mg - 20ct - Strawberry Watermel…" at bounding box center [345, 530] width 521 height 23
type input "0 ea"
type input "$7.50000"
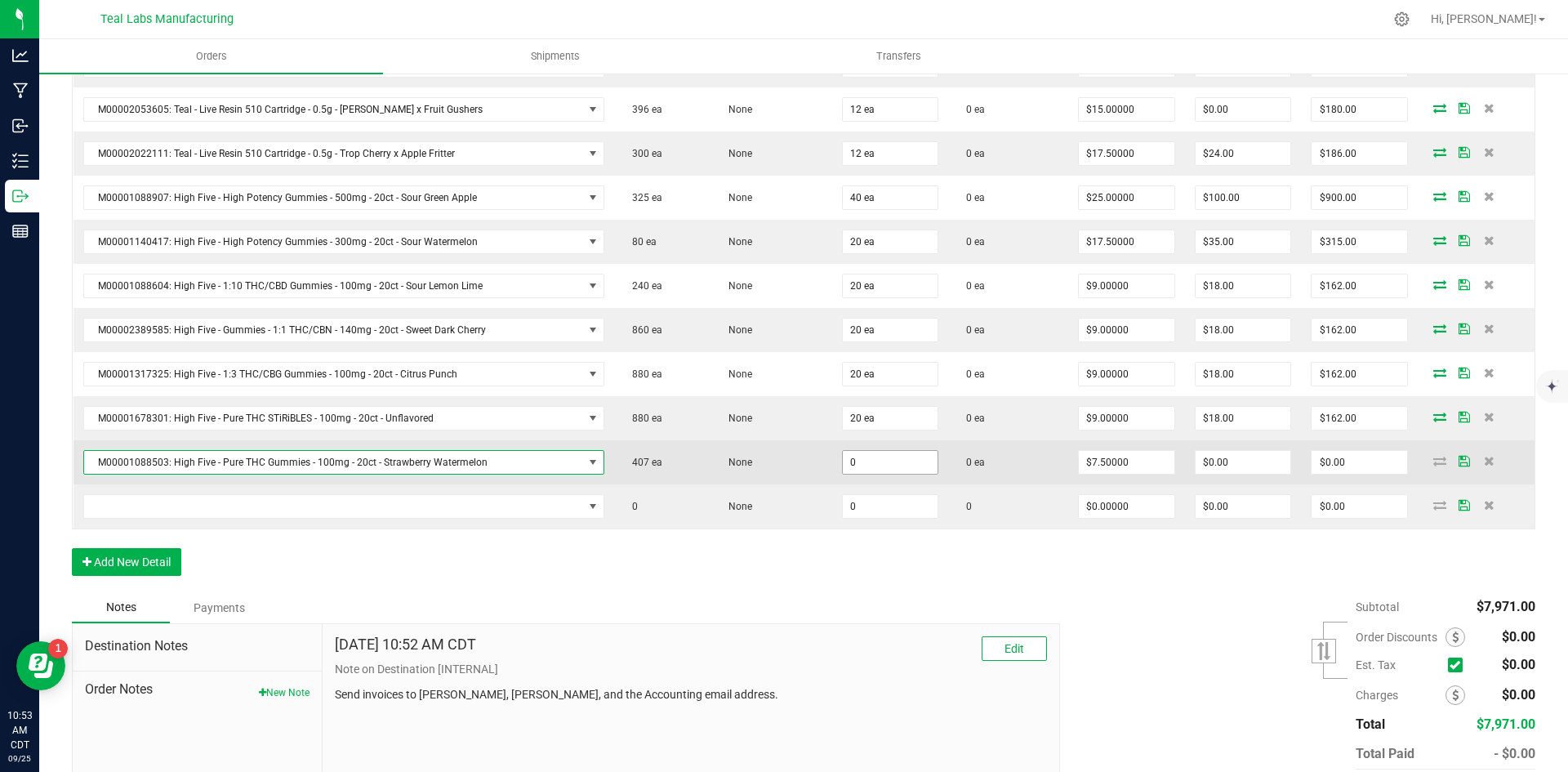
click at [864, 467] on input "0" at bounding box center [891, 463] width 96 height 23
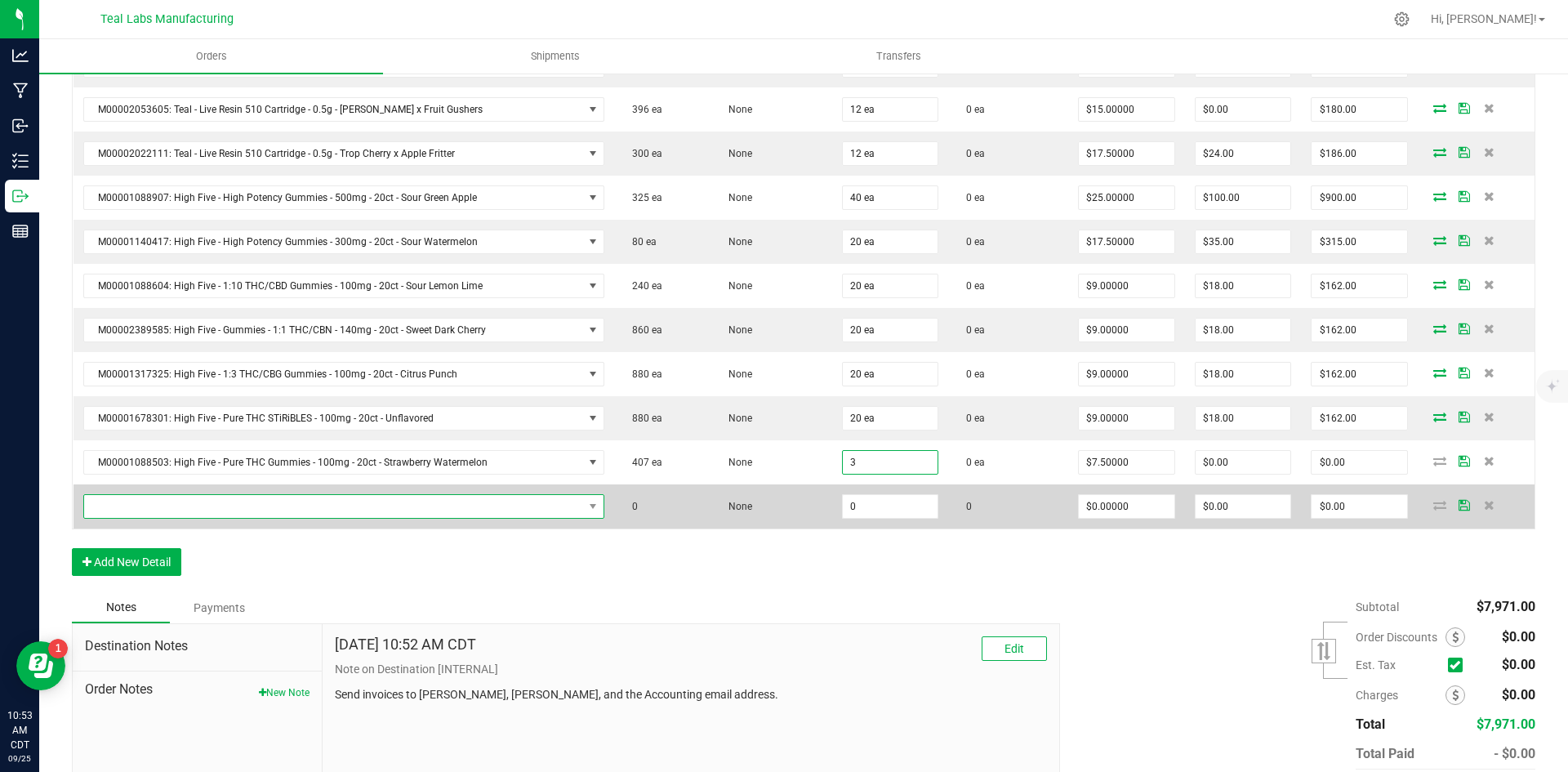
type input "3 ea"
type input "$22.50"
click at [493, 501] on span "NO DATA FOUND" at bounding box center [333, 506] width 499 height 23
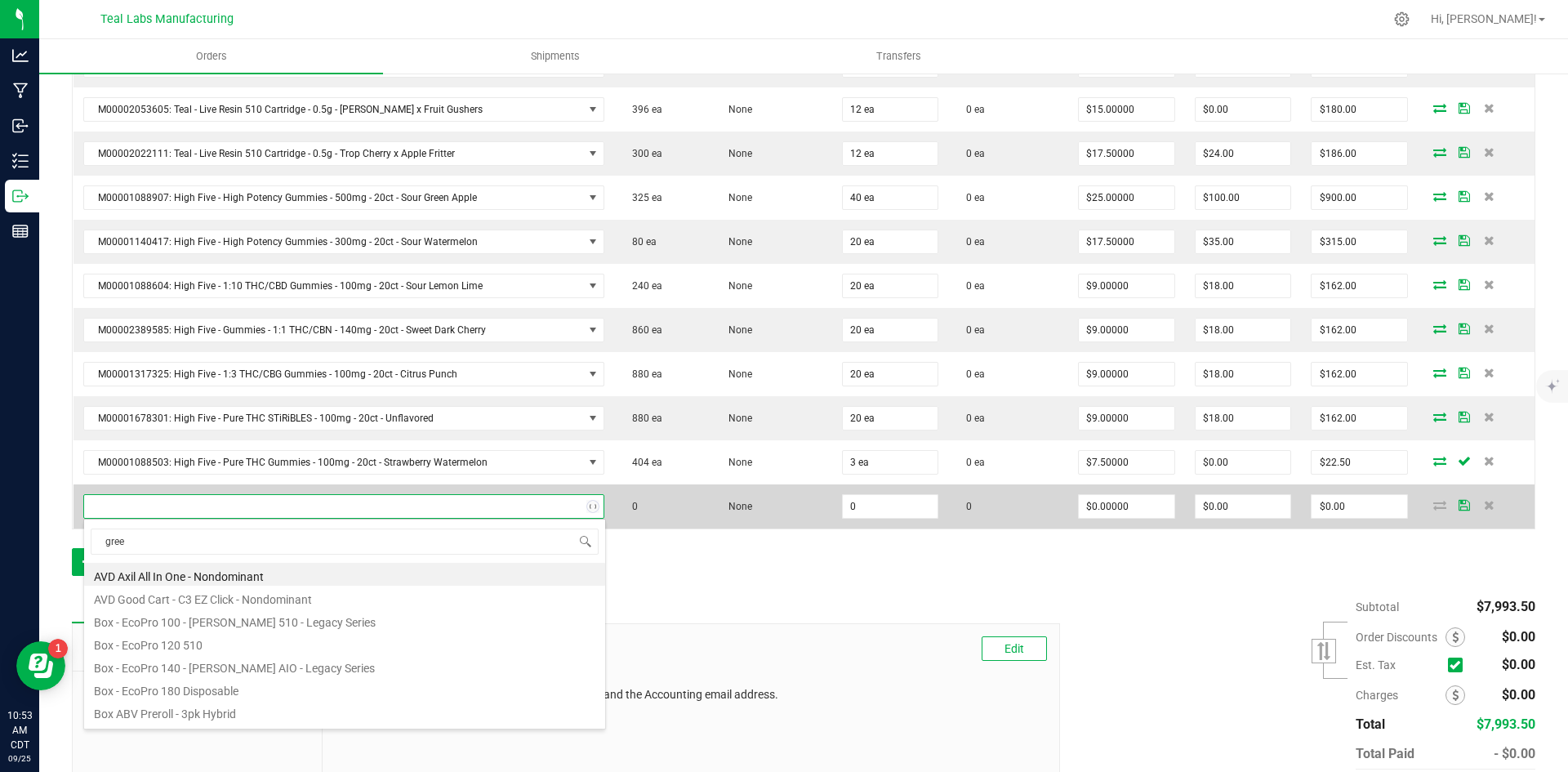
type input "green"
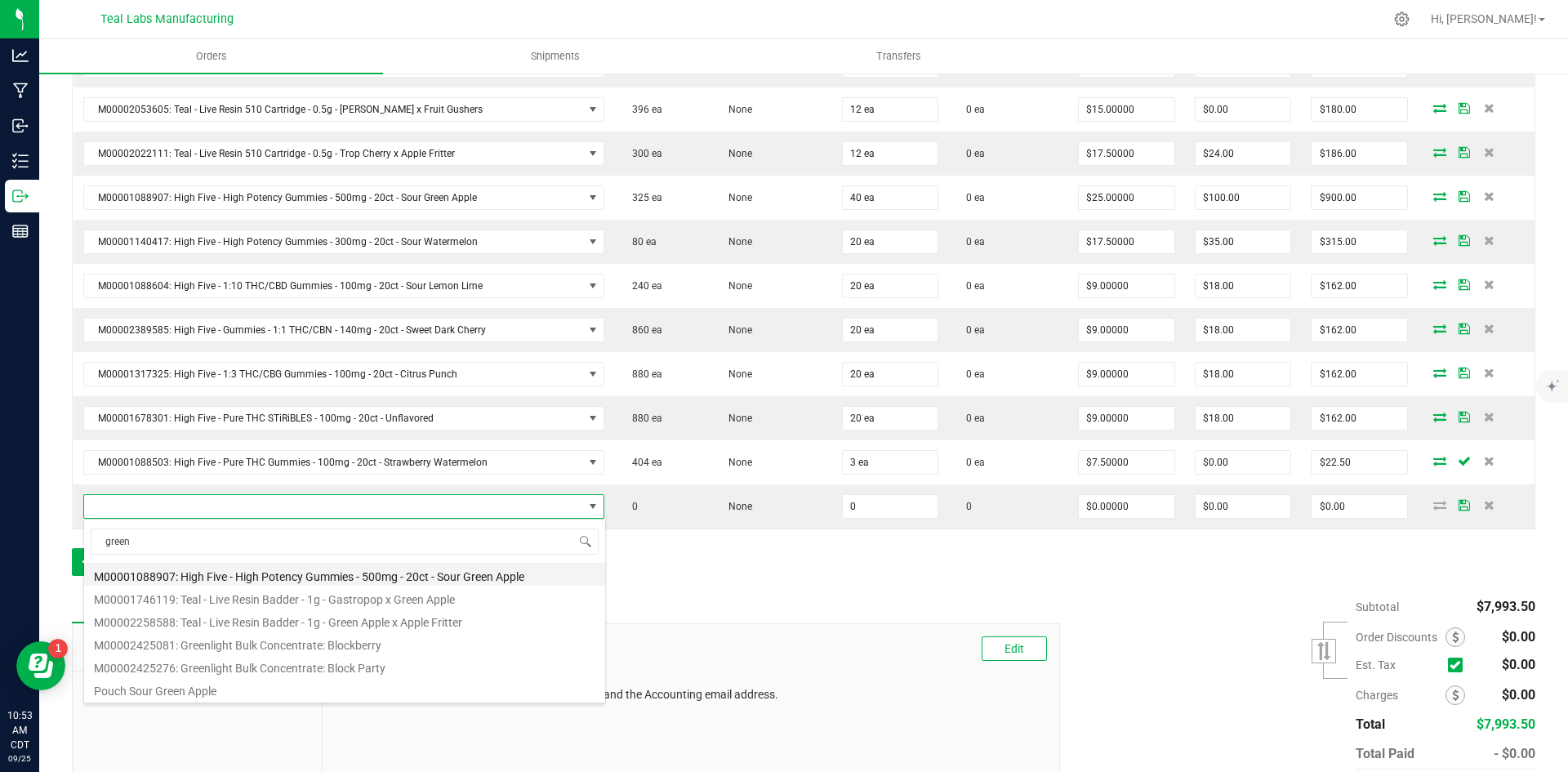
click at [499, 577] on li "M00001088907: High Five - High Potency Gummies - 500mg - 20ct - Sour Green Apple" at bounding box center [345, 574] width 521 height 23
type input "0 ea"
type input "$25.00000"
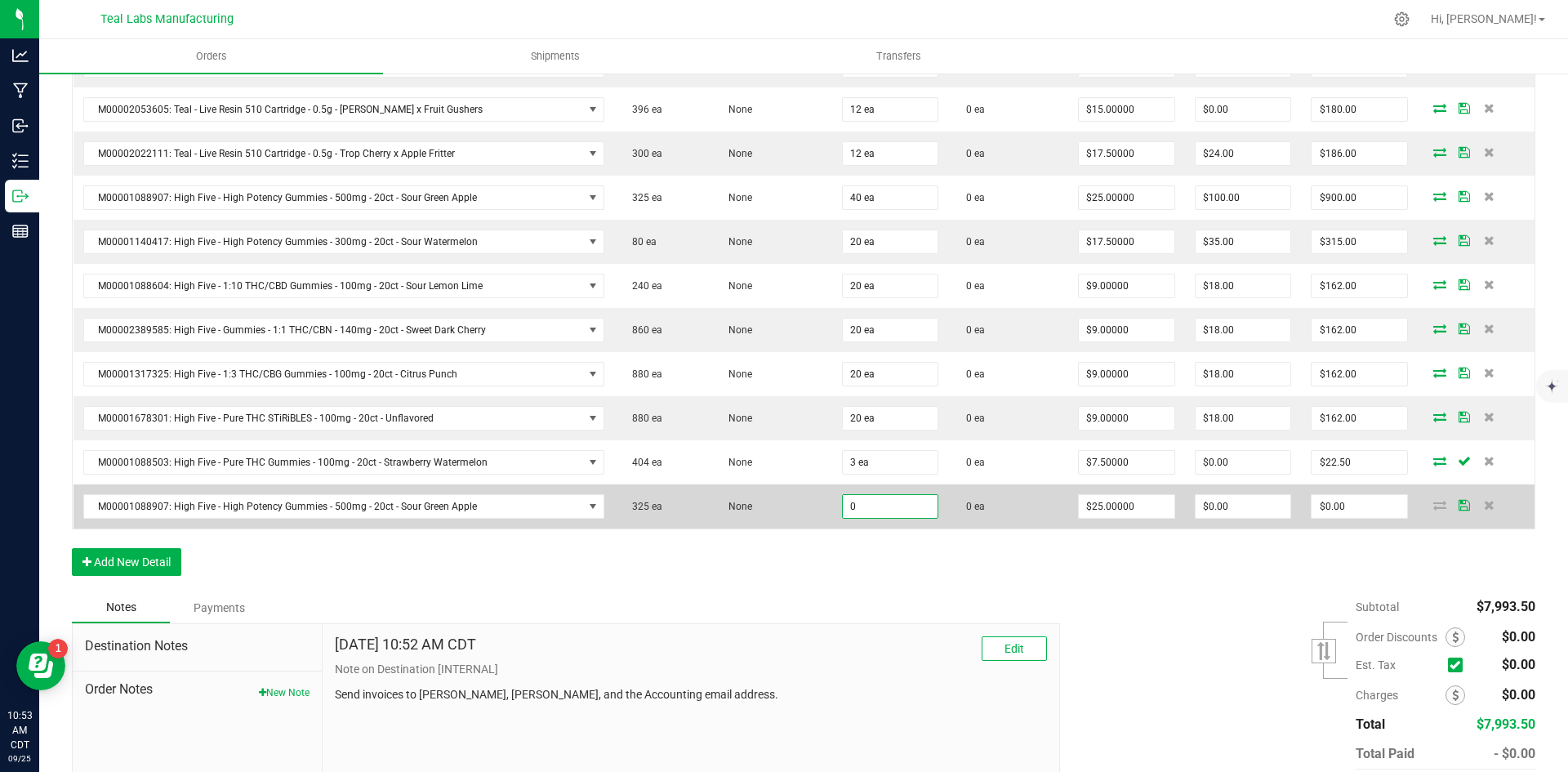
click at [873, 510] on input "0" at bounding box center [891, 506] width 96 height 23
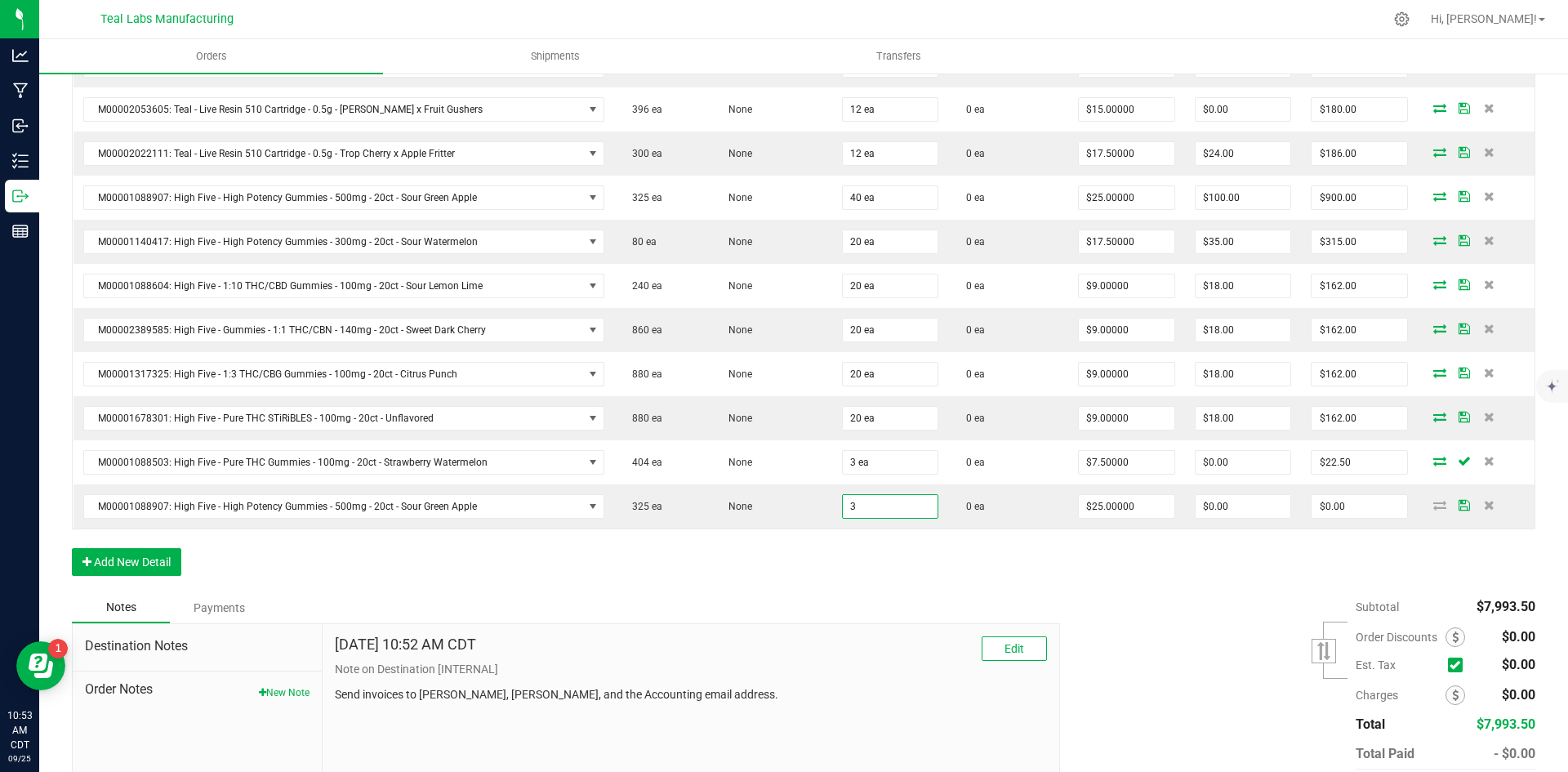
type input "3 ea"
type input "$75.00"
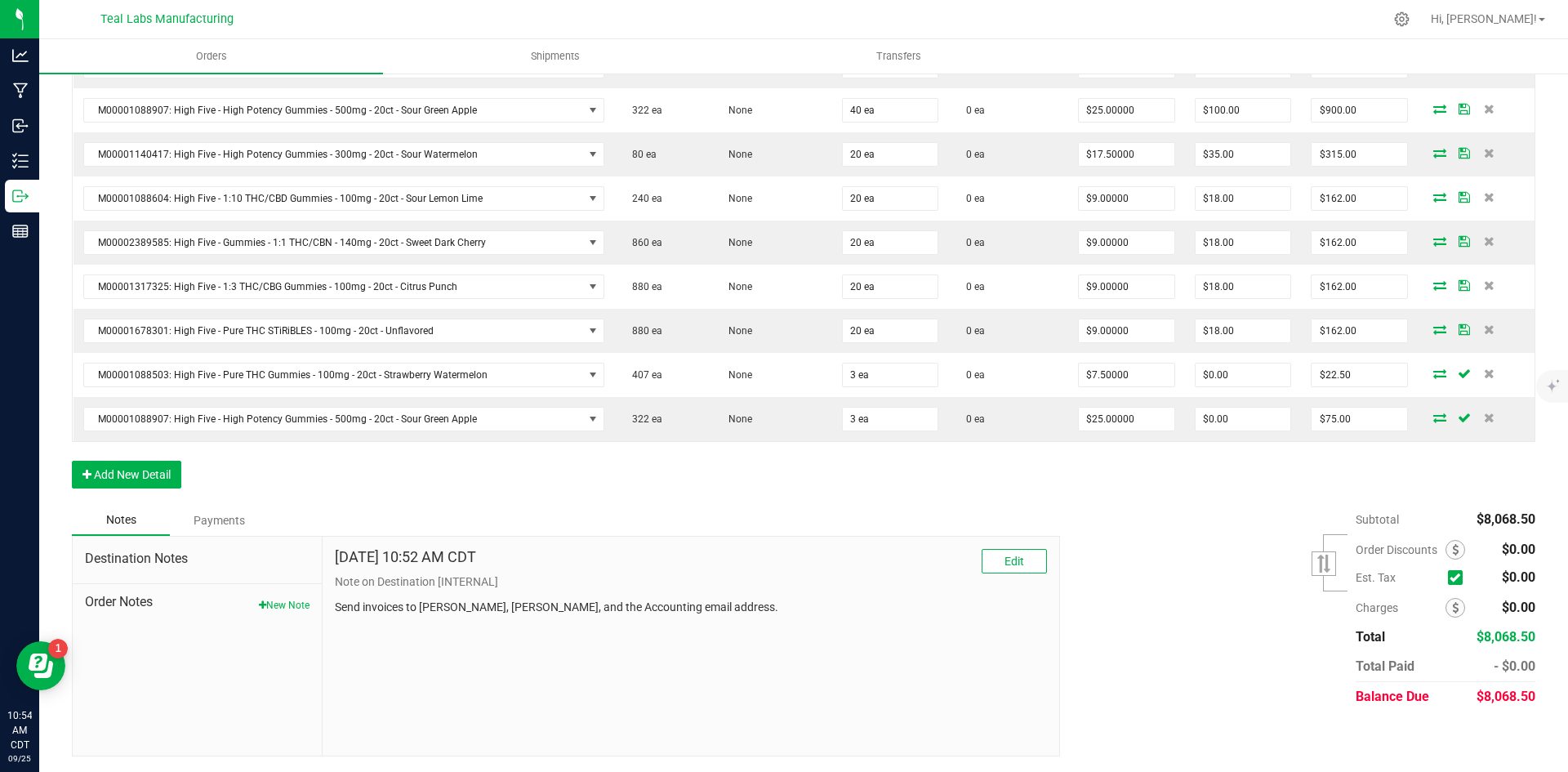
scroll to position [1281, 0]
click at [1447, 551] on span at bounding box center [1456, 548] width 20 height 20
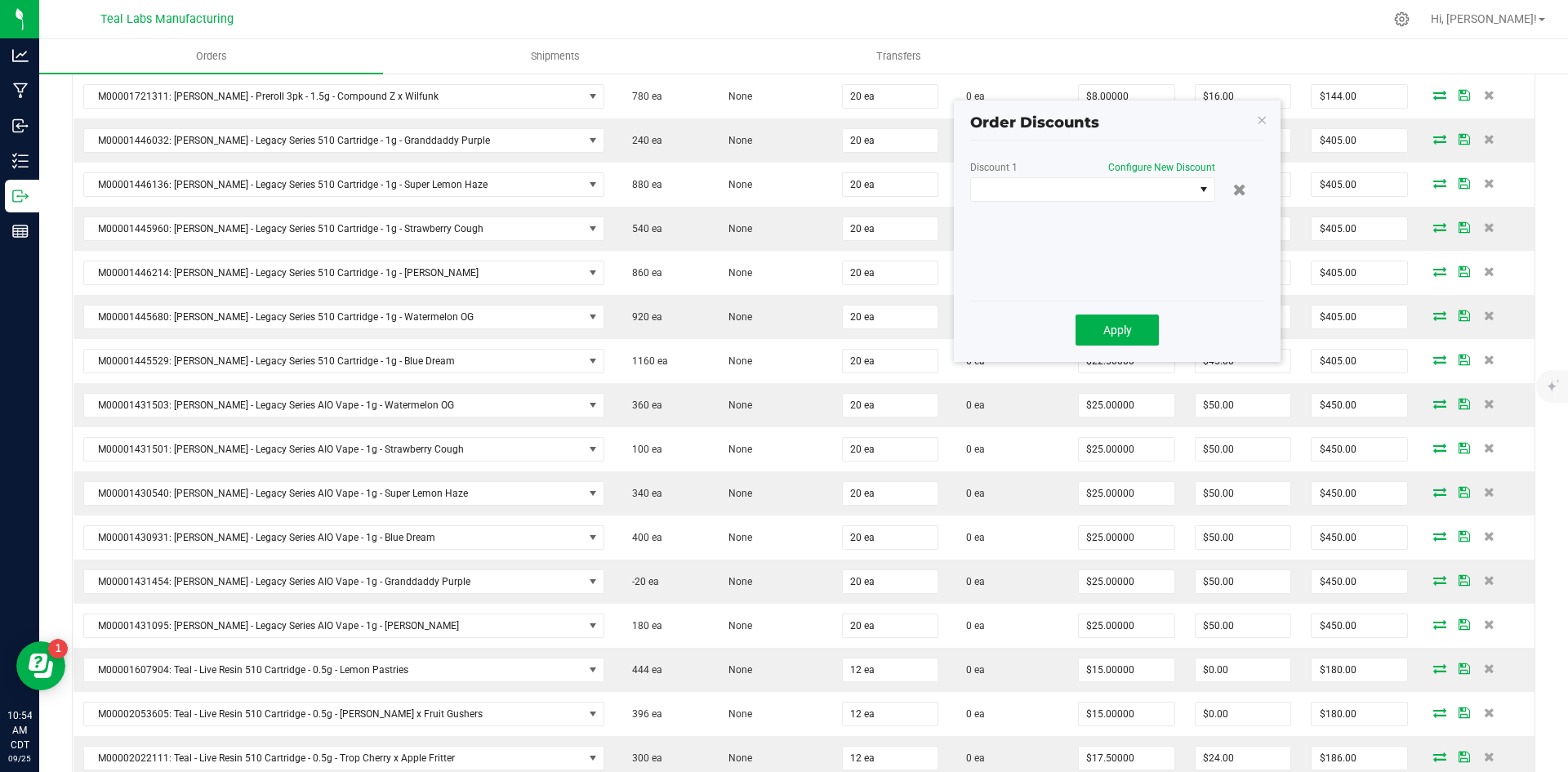
scroll to position [545, 0]
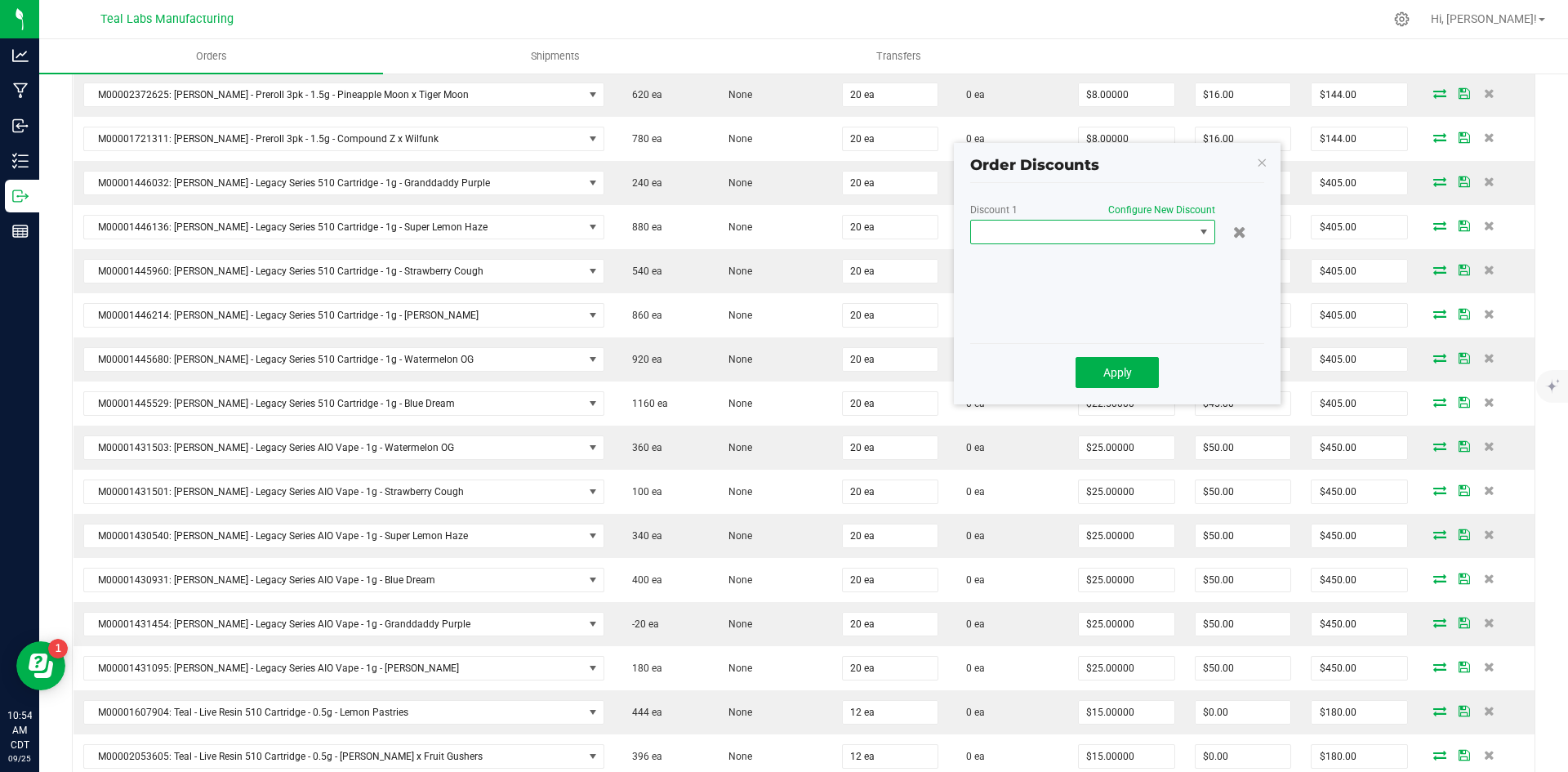
click at [1052, 233] on span at bounding box center [1082, 232] width 223 height 23
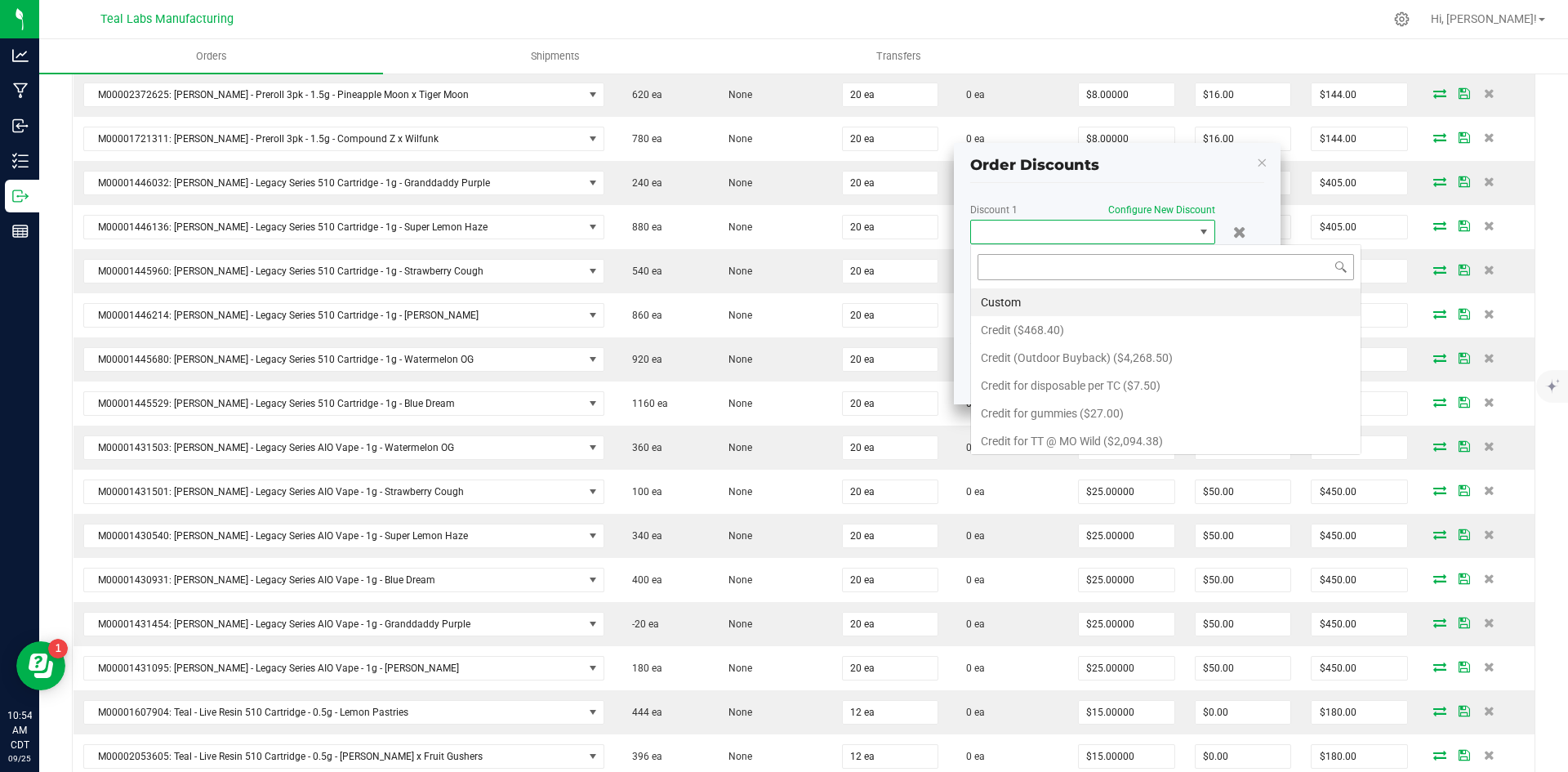
scroll to position [25, 245]
click at [1034, 302] on li "Custom" at bounding box center [1165, 303] width 389 height 28
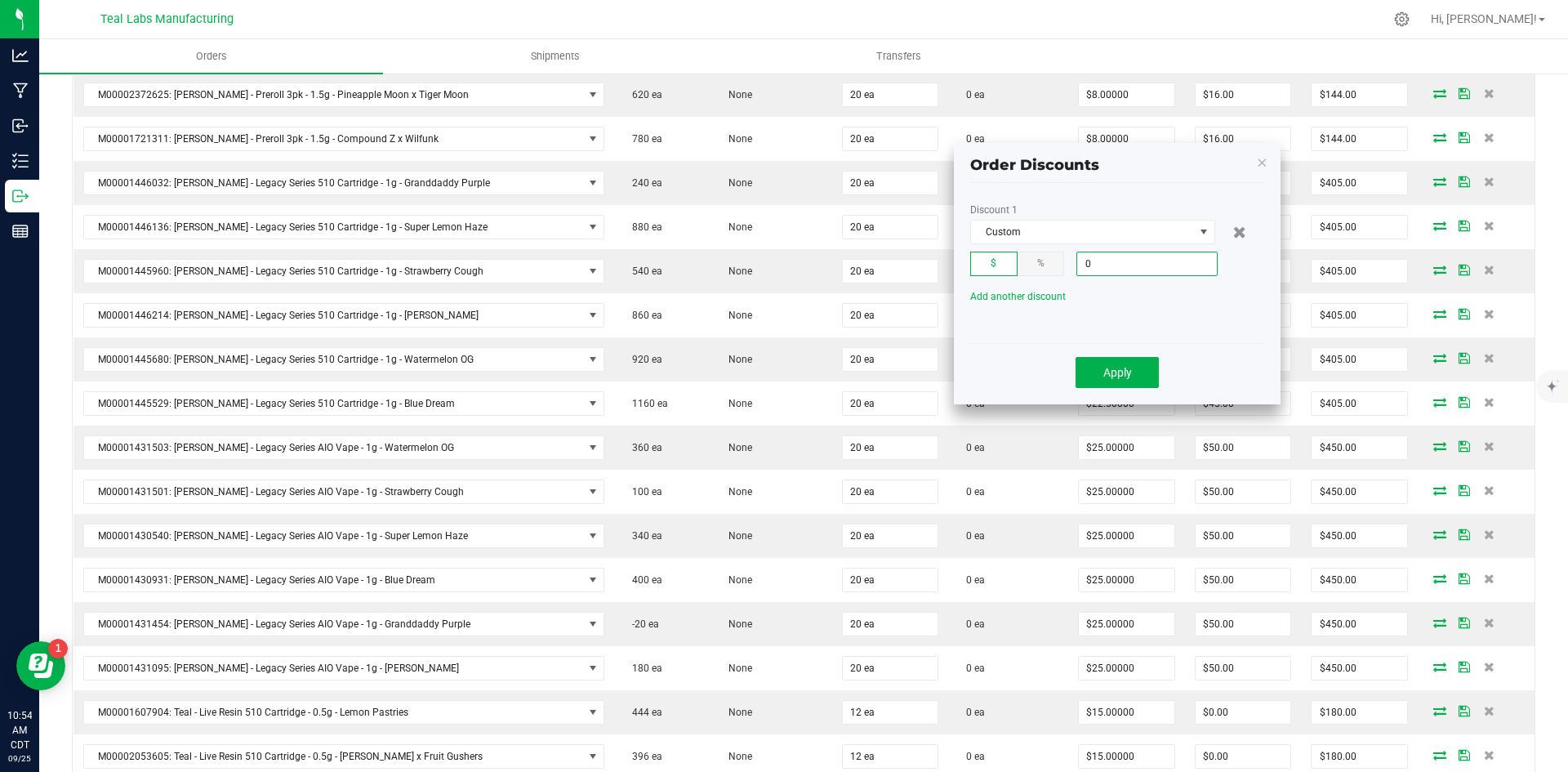
click at [1116, 269] on input "0" at bounding box center [1147, 264] width 139 height 23
type input "$408.01"
click at [1105, 366] on span "Apply" at bounding box center [1118, 373] width 29 height 13
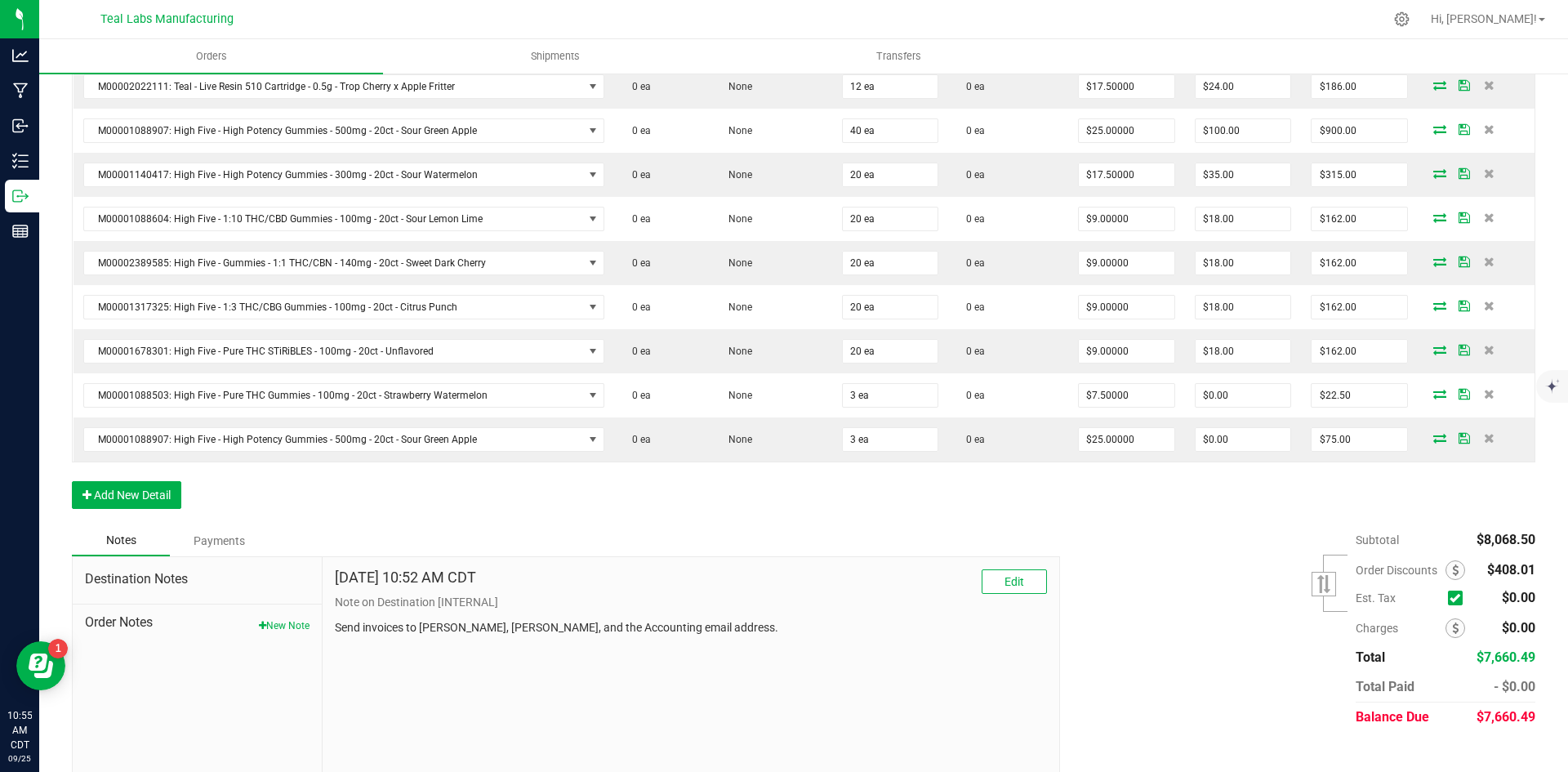
scroll to position [1281, 0]
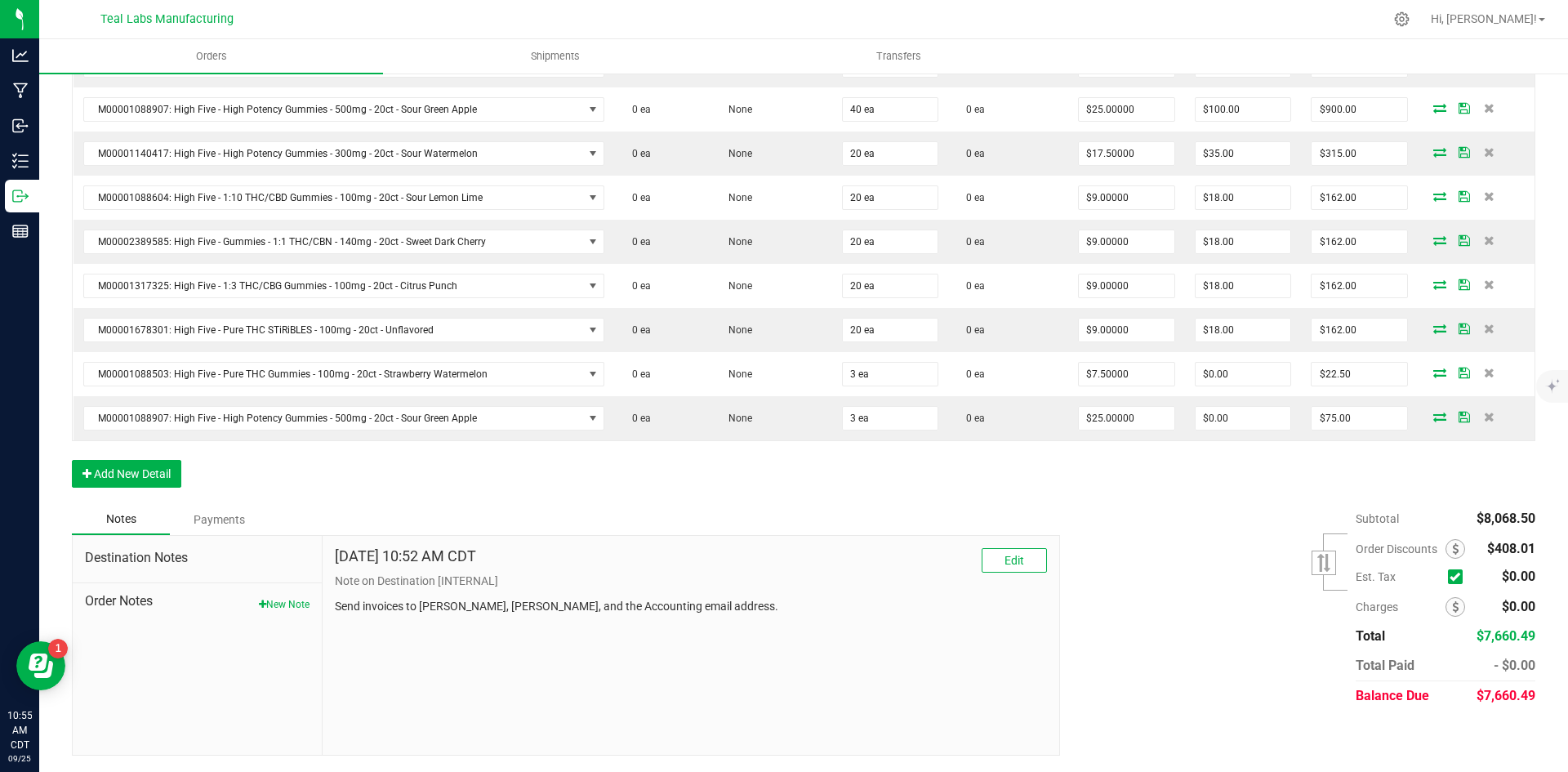
click at [1194, 624] on div "Subtotal $8,068.50 Est. Tax" at bounding box center [1291, 607] width 487 height 207
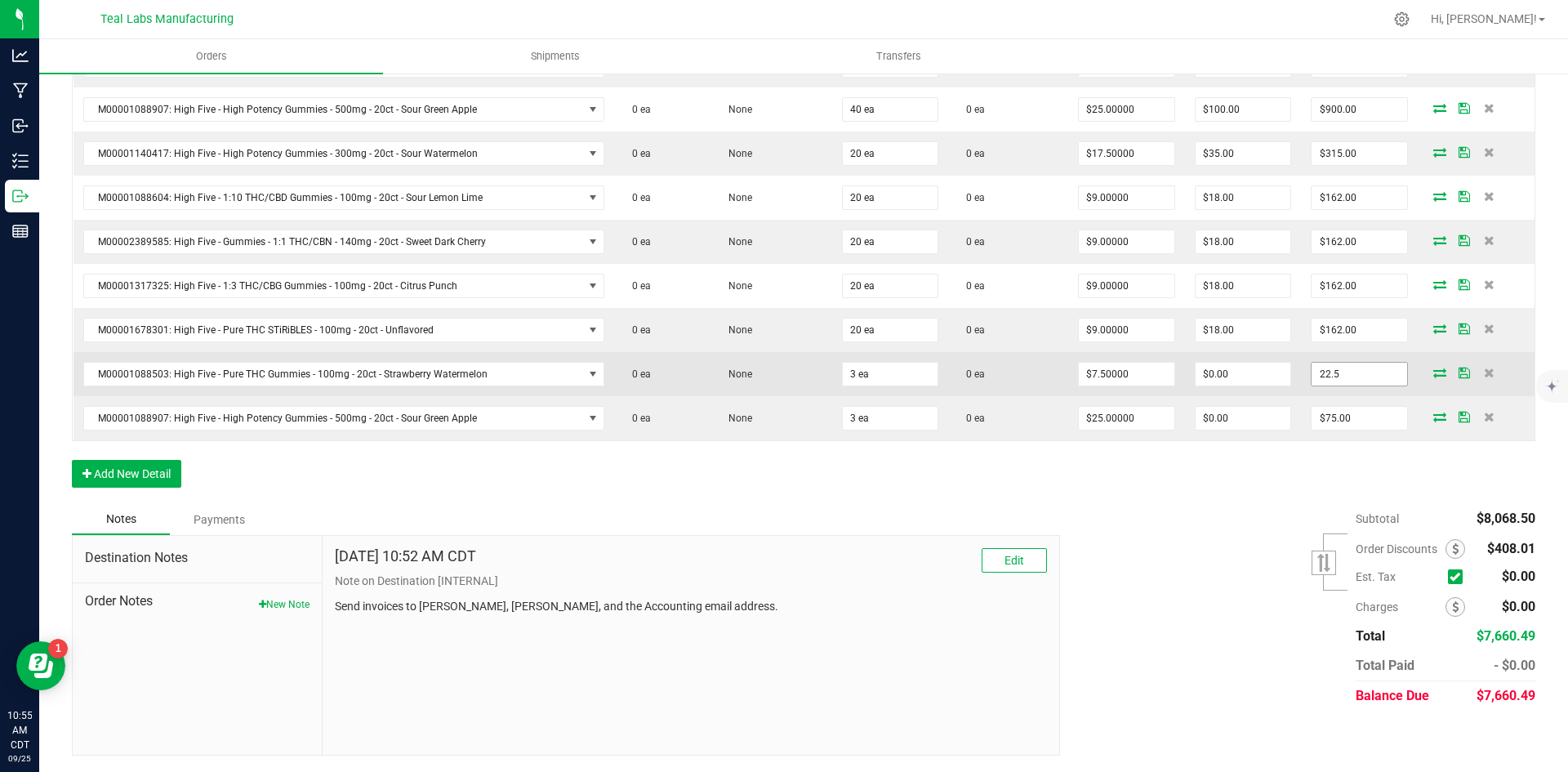
click at [1344, 370] on input "22.5" at bounding box center [1359, 374] width 96 height 23
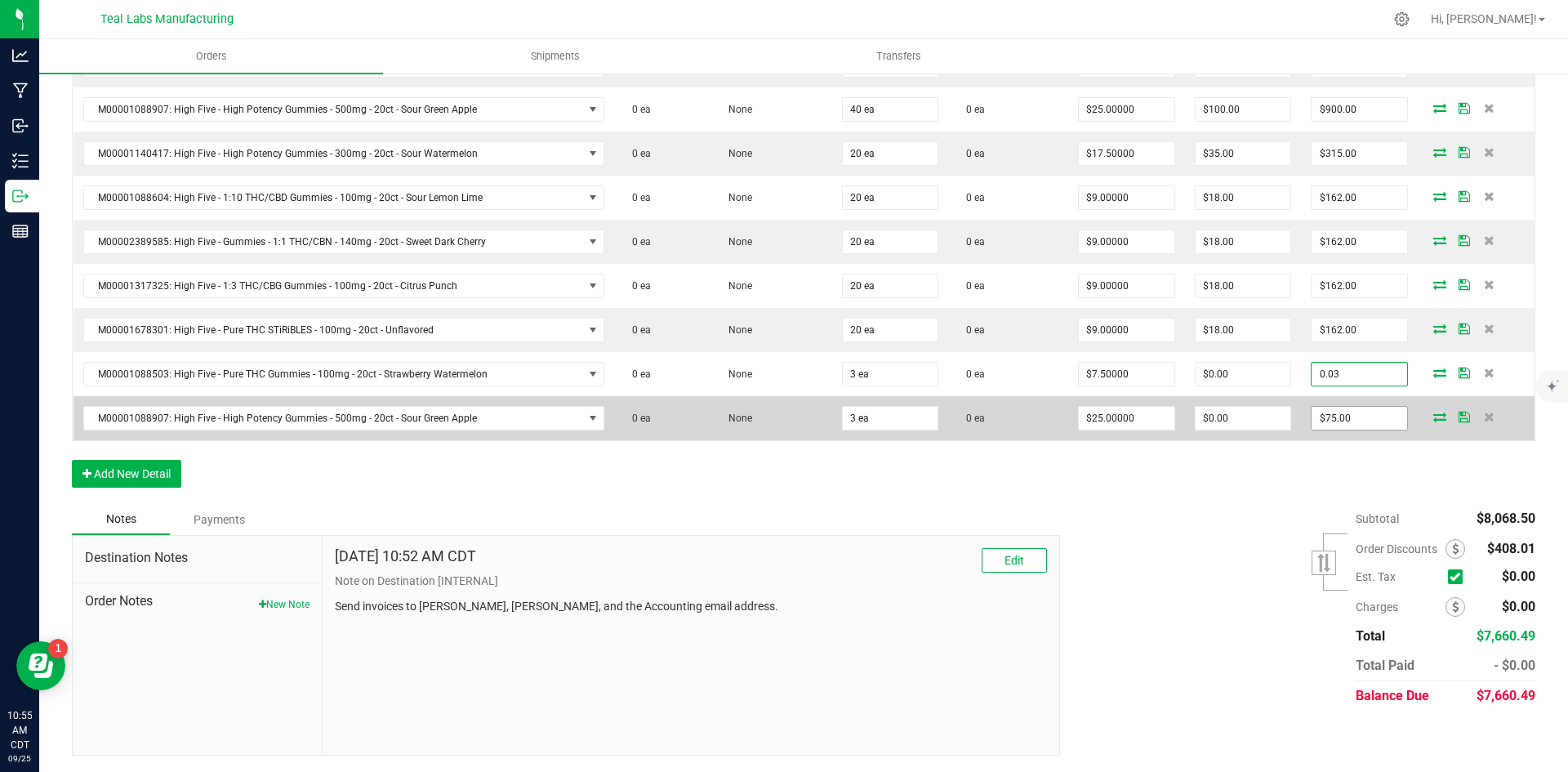
type input "0.03"
type input "$0.01000"
type input "$0.03"
click at [1344, 409] on input "75" at bounding box center [1359, 418] width 96 height 23
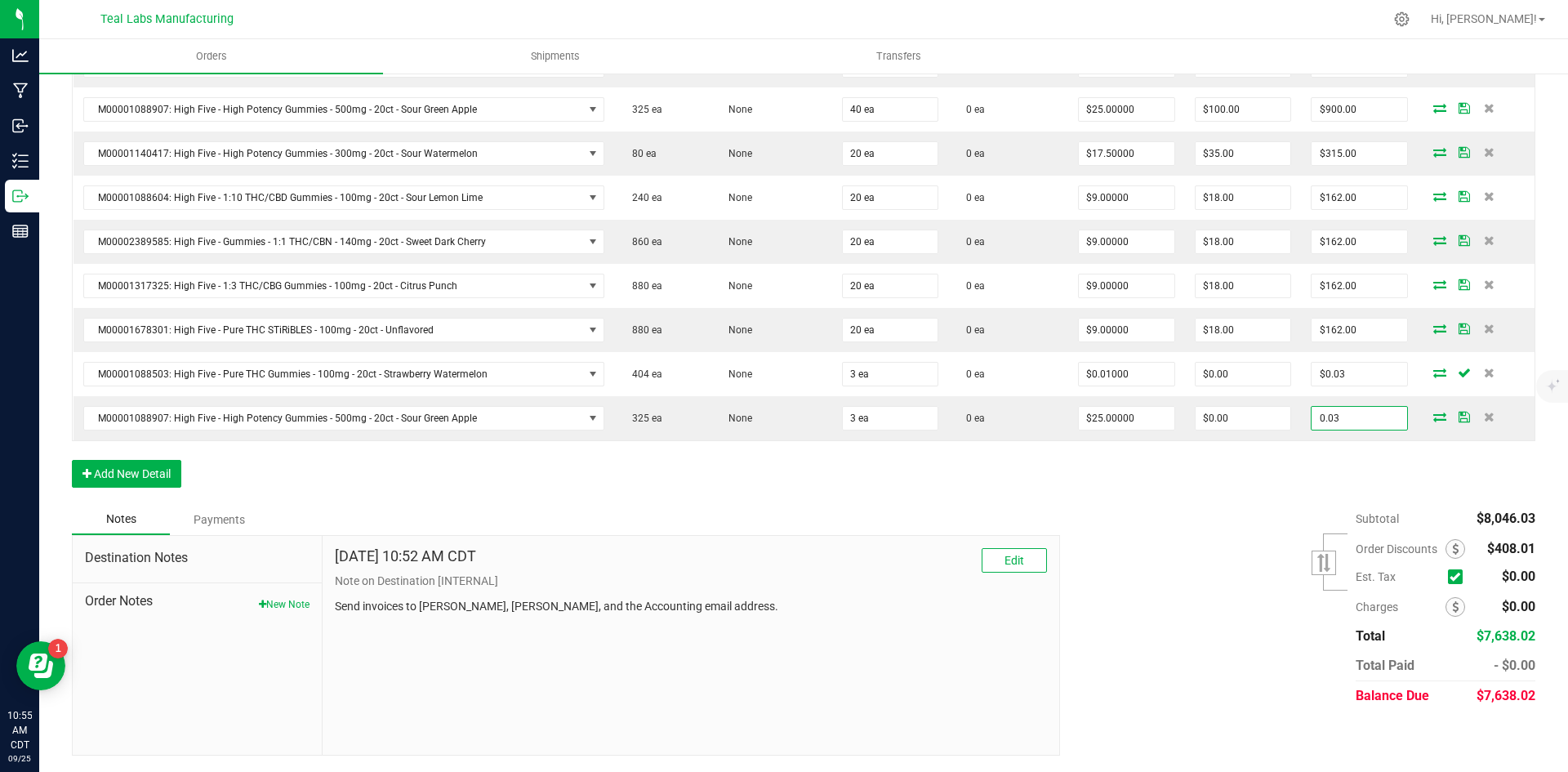
type input "0.03"
type input "$0.01000"
type input "$0.03"
click at [1212, 553] on div "Subtotal $8,046.03 Est. Tax" at bounding box center [1291, 607] width 487 height 207
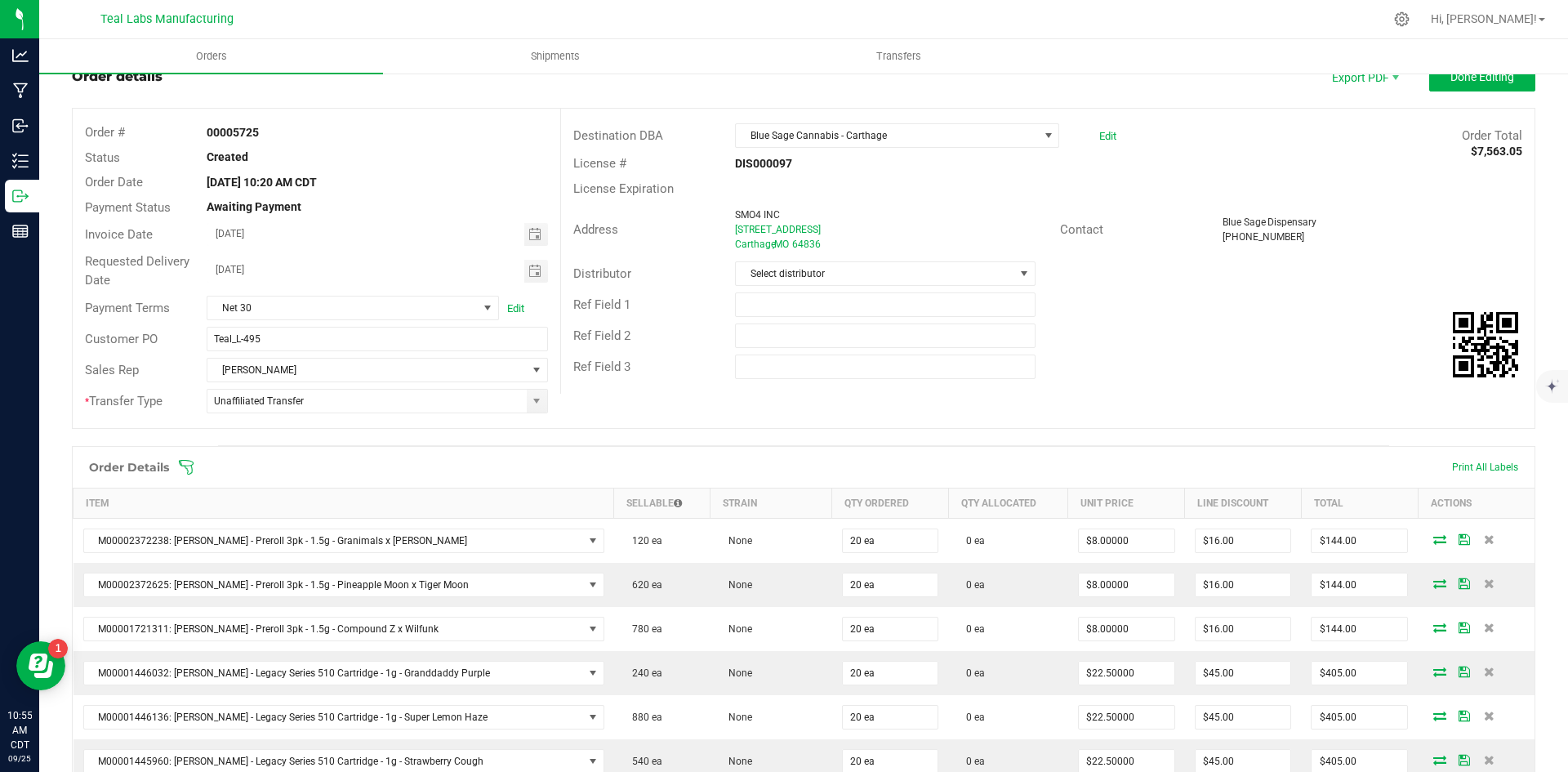
scroll to position [0, 0]
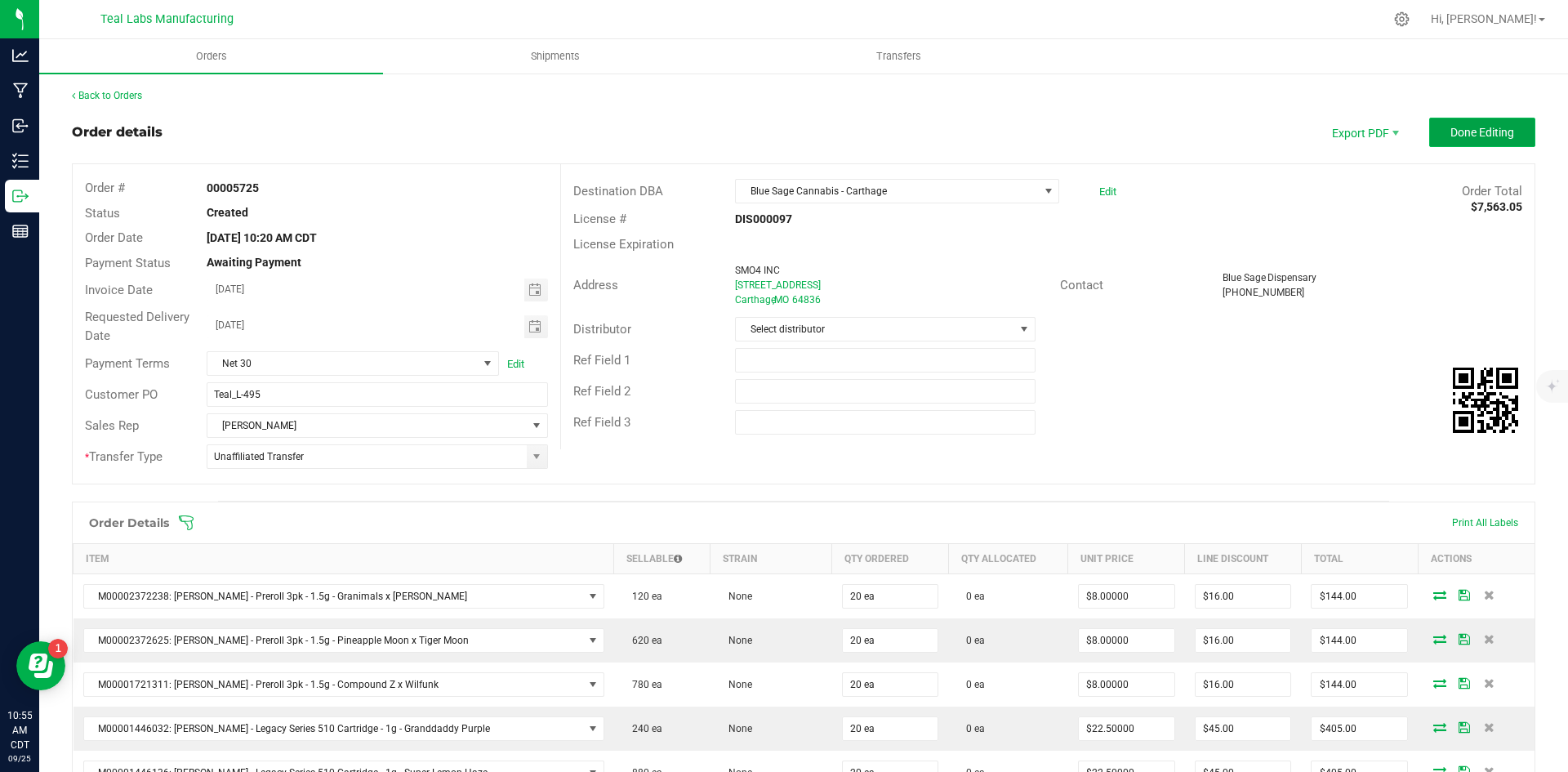
click at [1467, 134] on span "Done Editing" at bounding box center [1481, 132] width 64 height 13
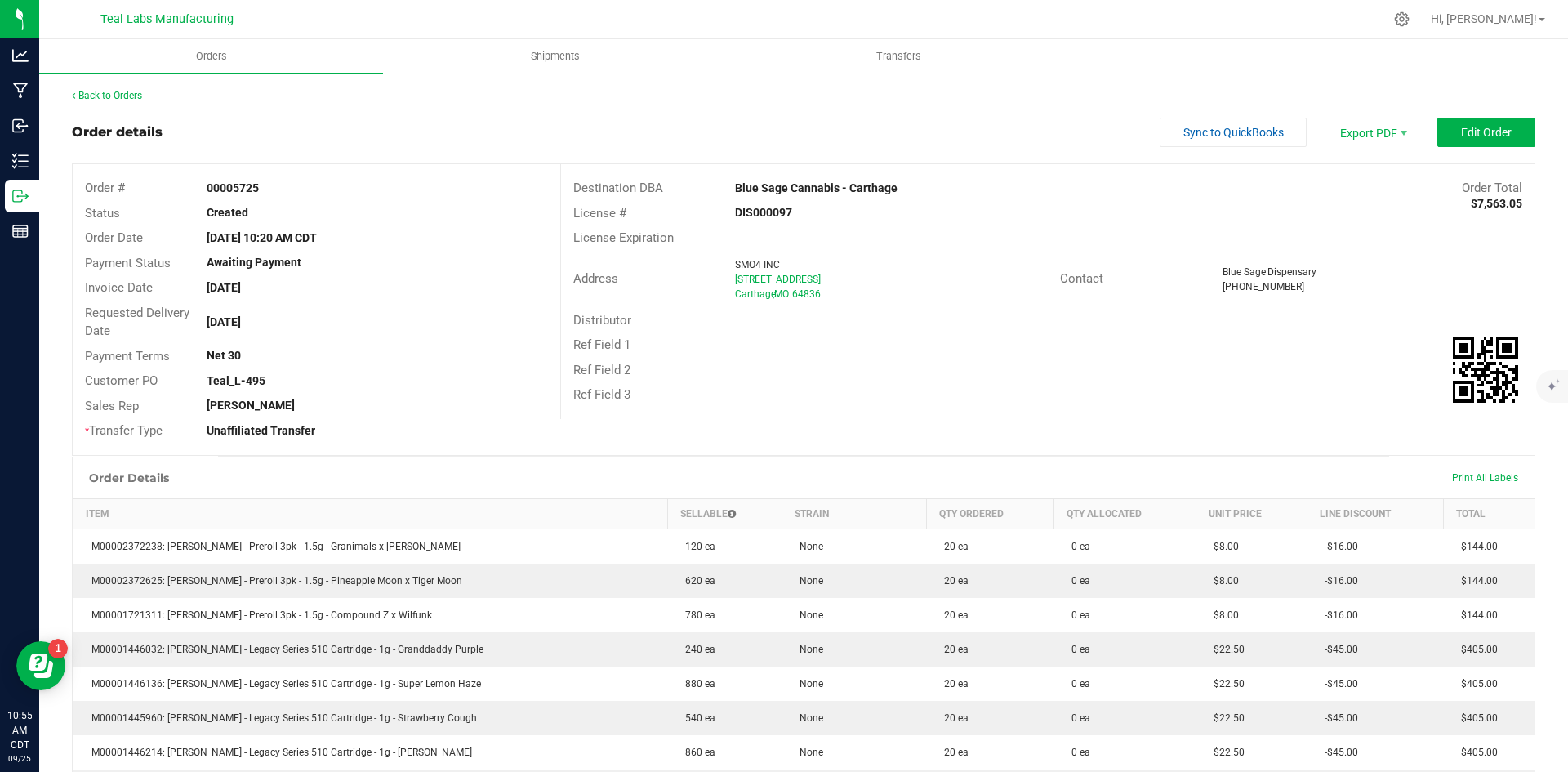
drag, startPoint x: 897, startPoint y: 187, endPoint x: 730, endPoint y: 177, distance: 167.3
click at [730, 182] on div "Blue Sage Cannabis - Carthage" at bounding box center [925, 188] width 406 height 17
copy strong "Blue Sage Cannabis - Carthage"
click at [1355, 189] on span "Invoice PDF" at bounding box center [1362, 183] width 101 height 24
click at [1232, 135] on span "Sync to QuickBooks" at bounding box center [1234, 132] width 101 height 13
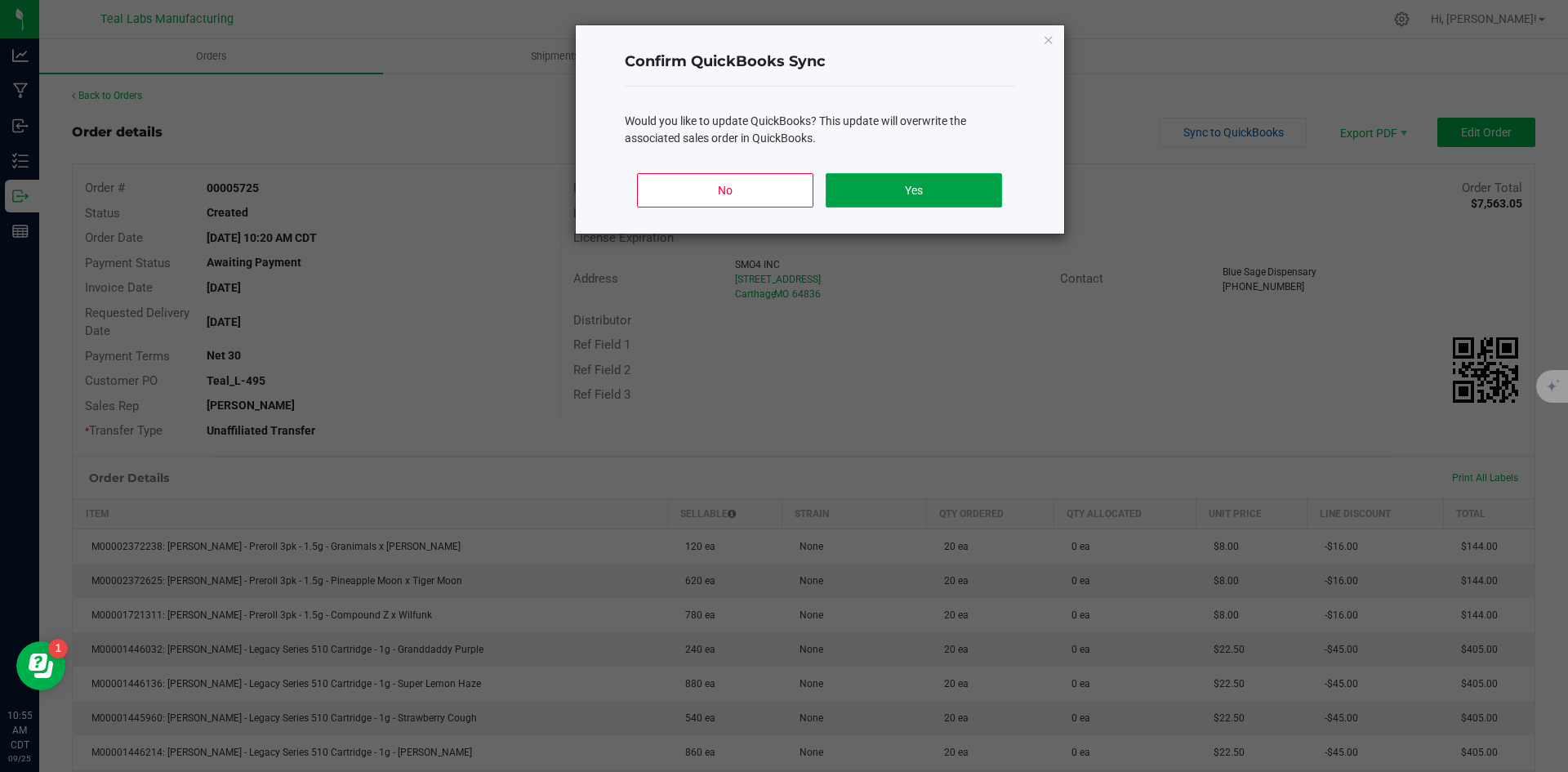
click at [949, 175] on button "Yes" at bounding box center [913, 191] width 176 height 35
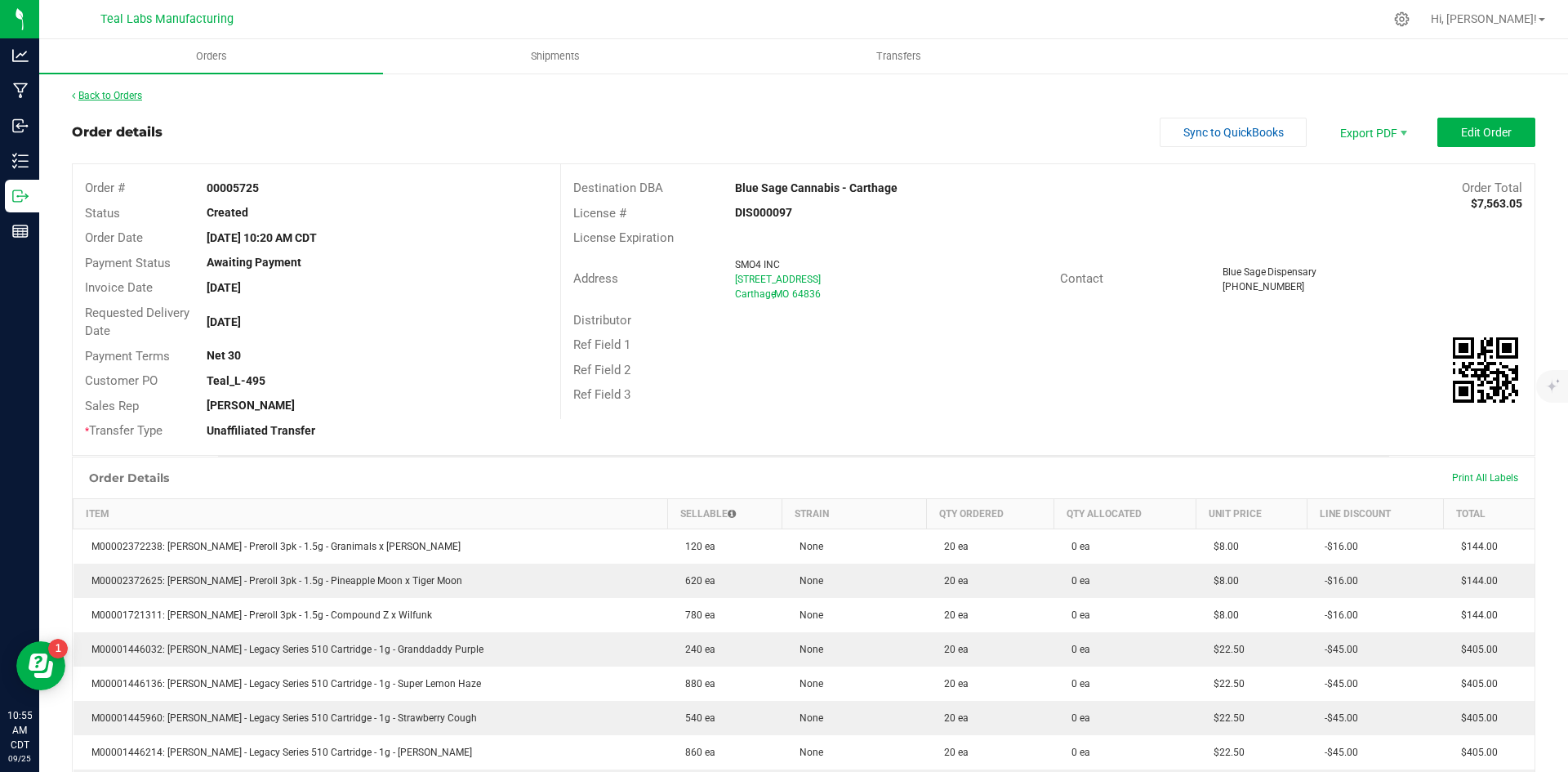
click at [115, 96] on link "Back to Orders" at bounding box center [106, 96] width 70 height 12
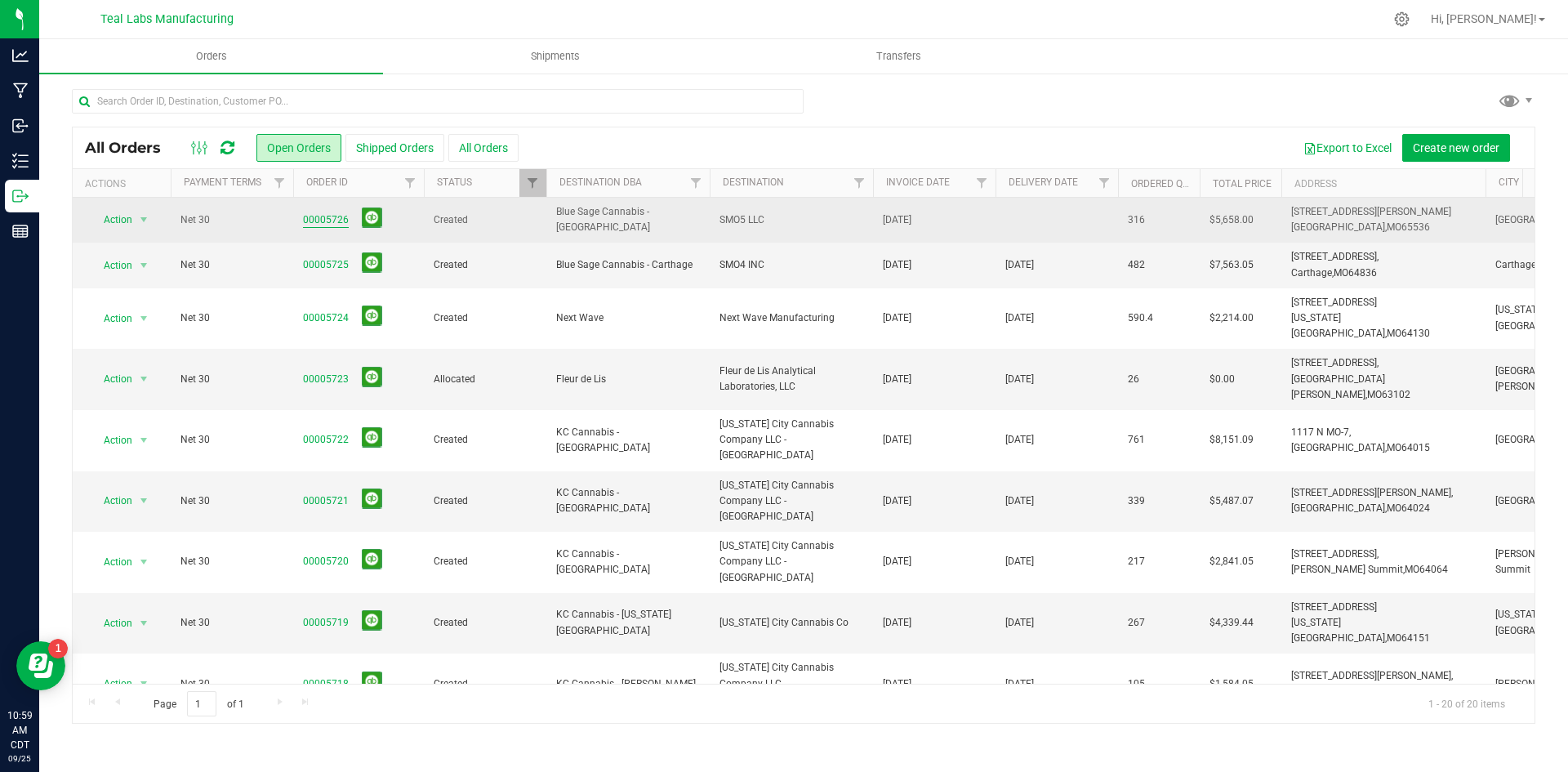
click at [317, 224] on link "00005726" at bounding box center [325, 219] width 45 height 16
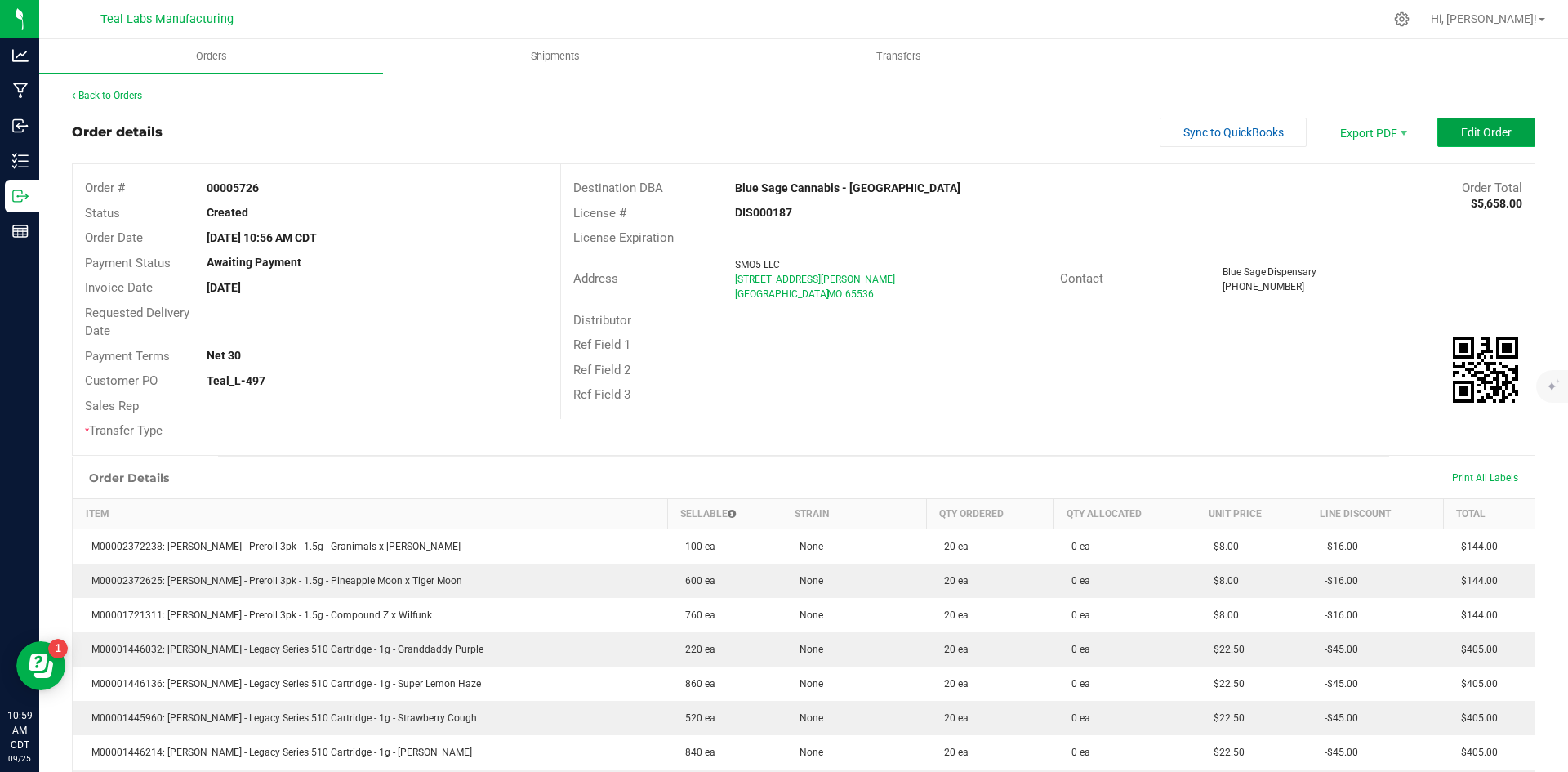
click at [1443, 139] on button "Edit Order" at bounding box center [1486, 133] width 98 height 30
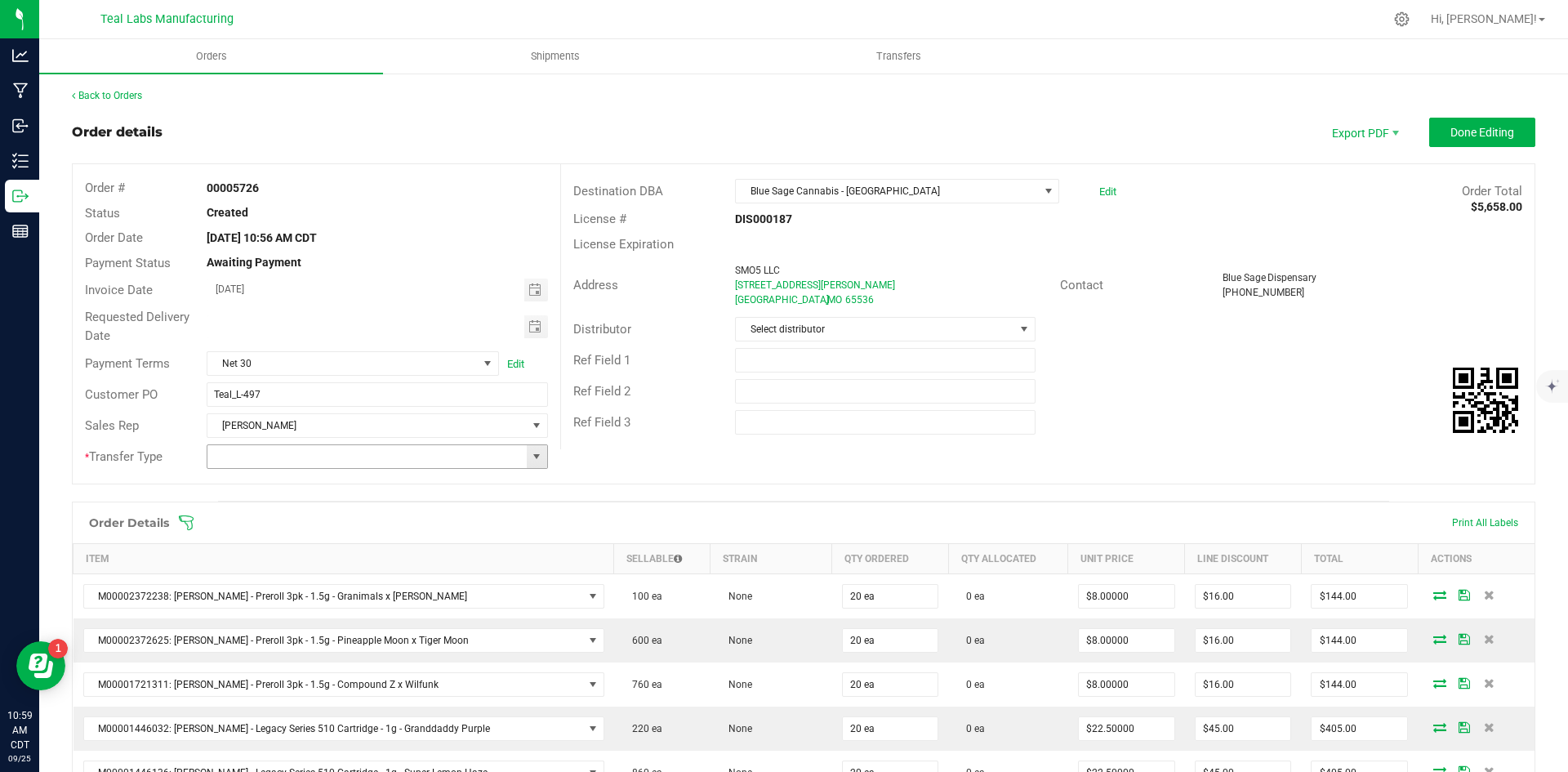
click at [534, 459] on span at bounding box center [537, 457] width 13 height 13
click at [461, 544] on li "Unaffiliated Transfer" at bounding box center [375, 542] width 337 height 28
type input "Unaffiliated Transfer"
click at [529, 324] on span "Toggle calendar" at bounding box center [535, 327] width 13 height 13
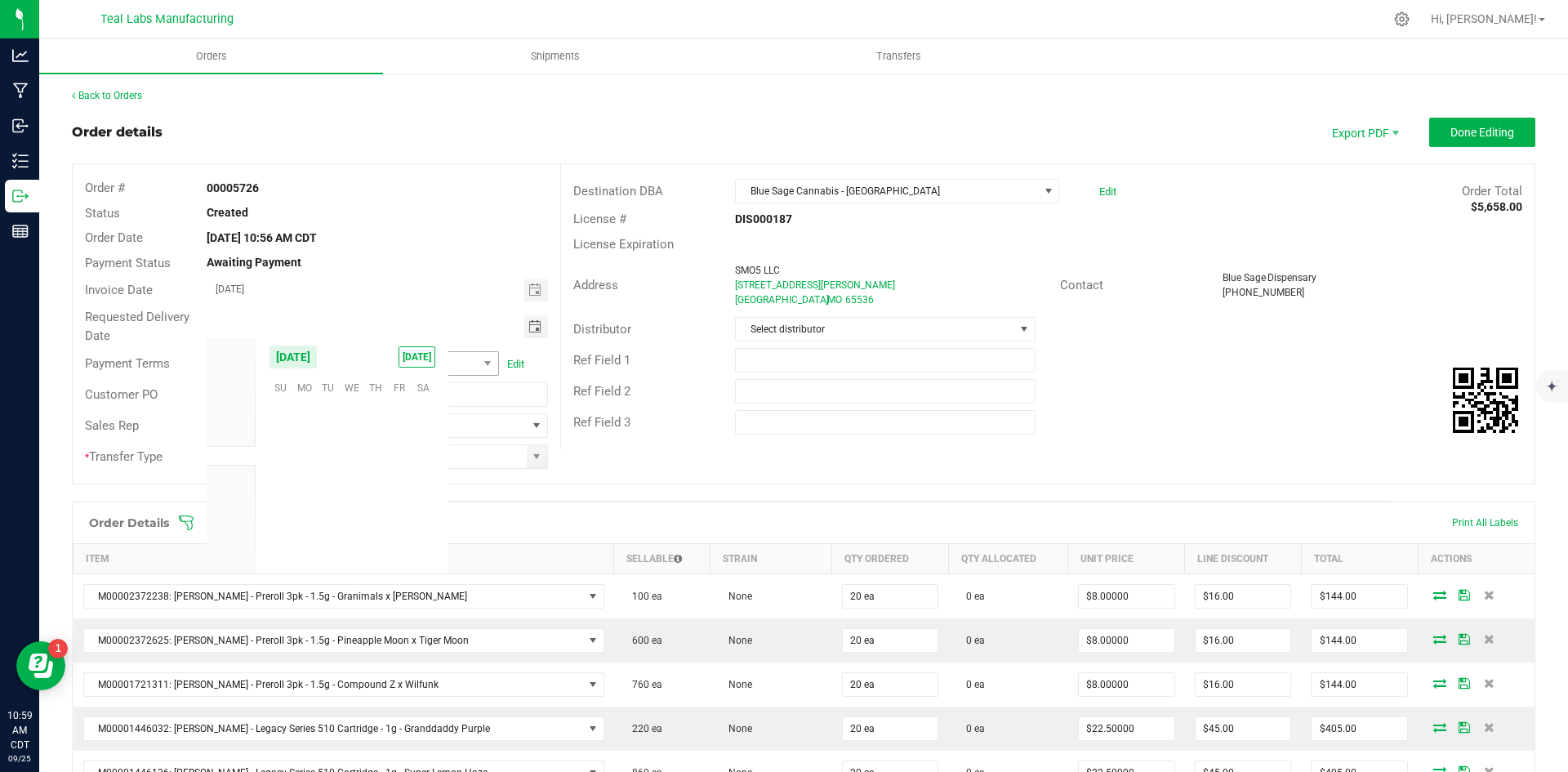
scroll to position [264850, 0]
click at [346, 508] on td at bounding box center [351, 512] width 24 height 26
click at [237, 471] on span "Oct" at bounding box center [231, 475] width 15 height 12
click at [355, 407] on span "1" at bounding box center [351, 410] width 24 height 26
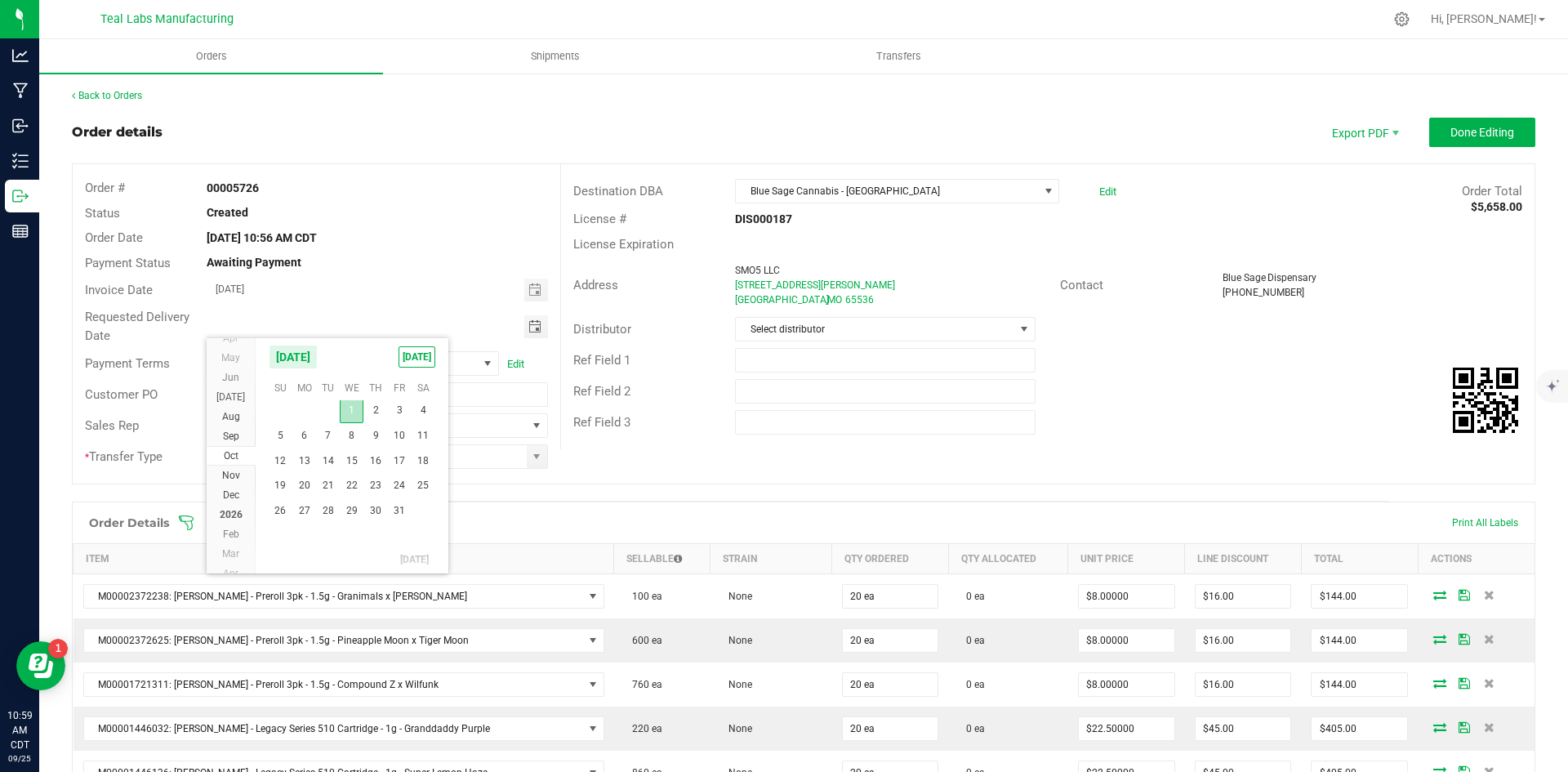
type input "10/01/2025"
click at [1255, 406] on div "Ref Field 2" at bounding box center [1048, 391] width 973 height 31
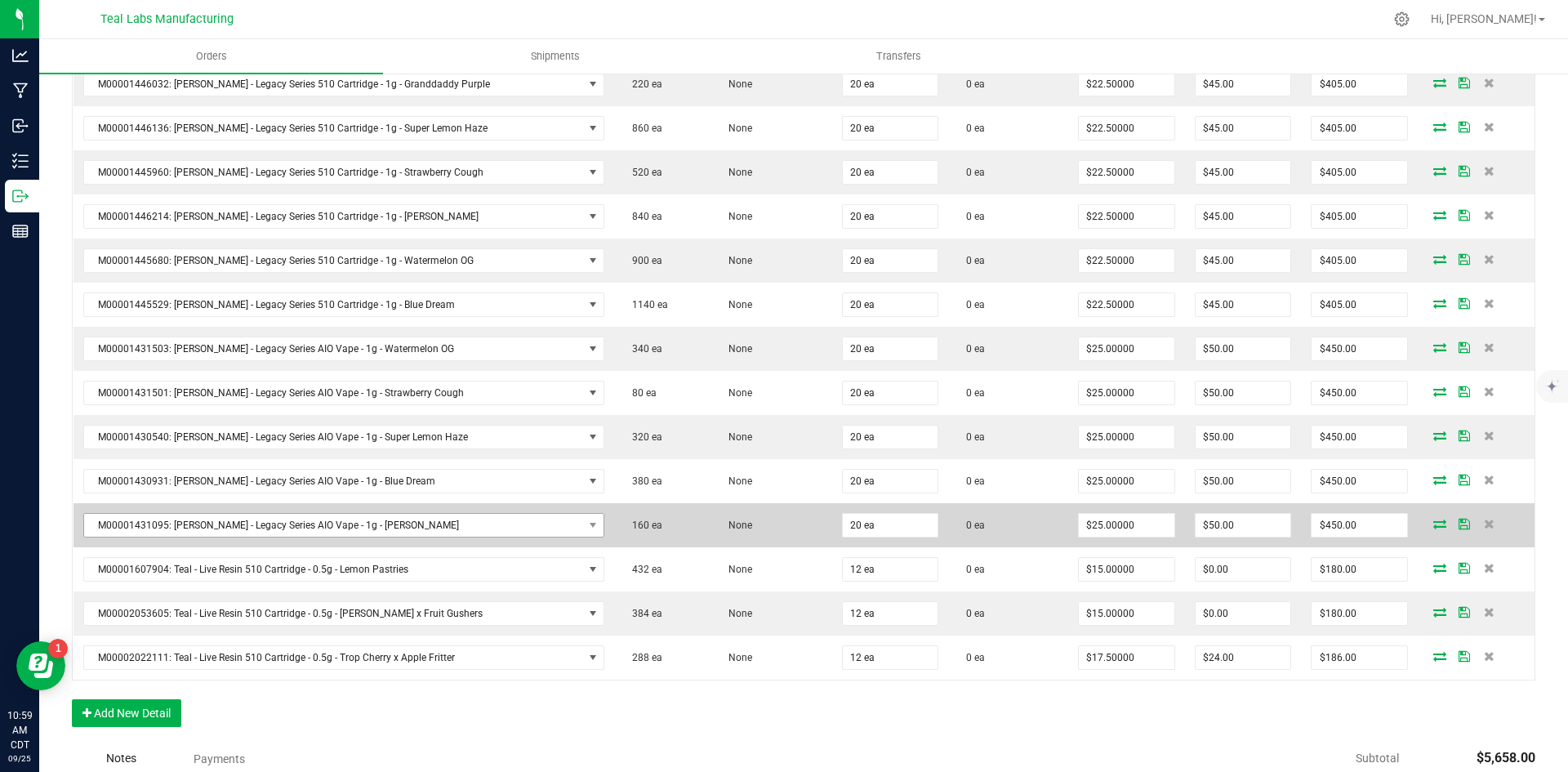
scroll to position [883, 0]
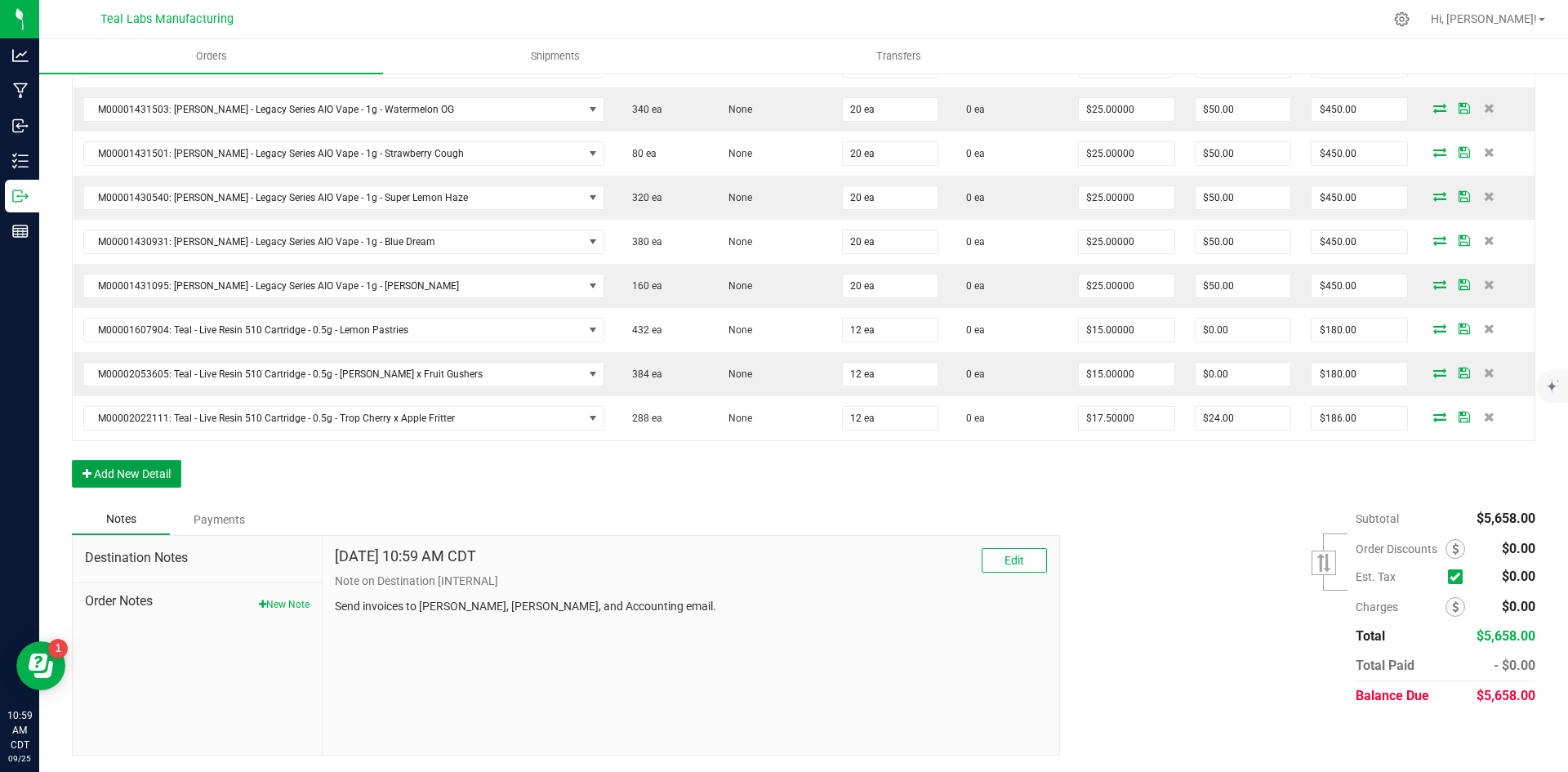
click at [169, 468] on button "Add New Detail" at bounding box center [126, 473] width 110 height 28
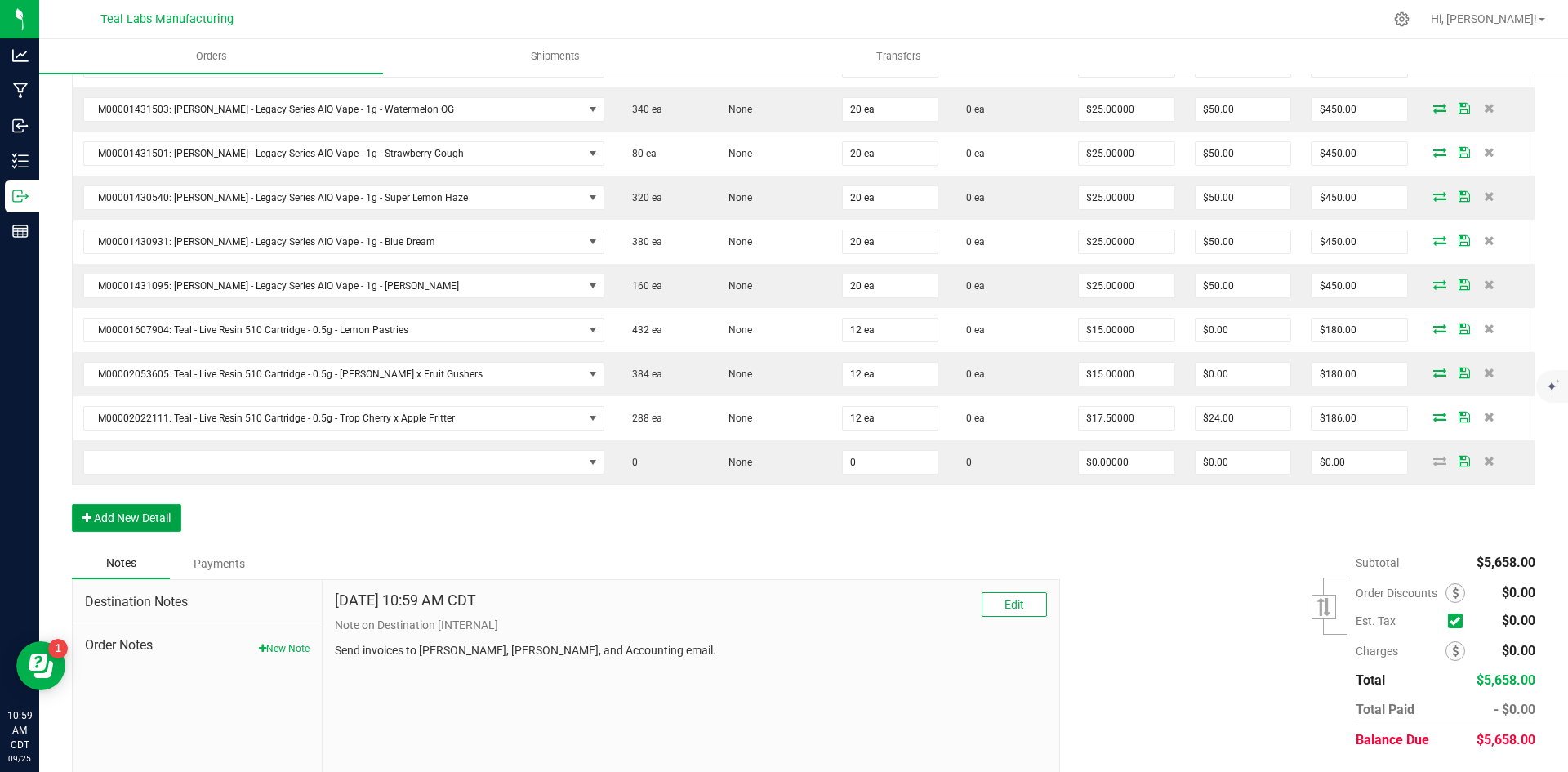
click at [152, 519] on button "Add New Detail" at bounding box center [126, 518] width 110 height 28
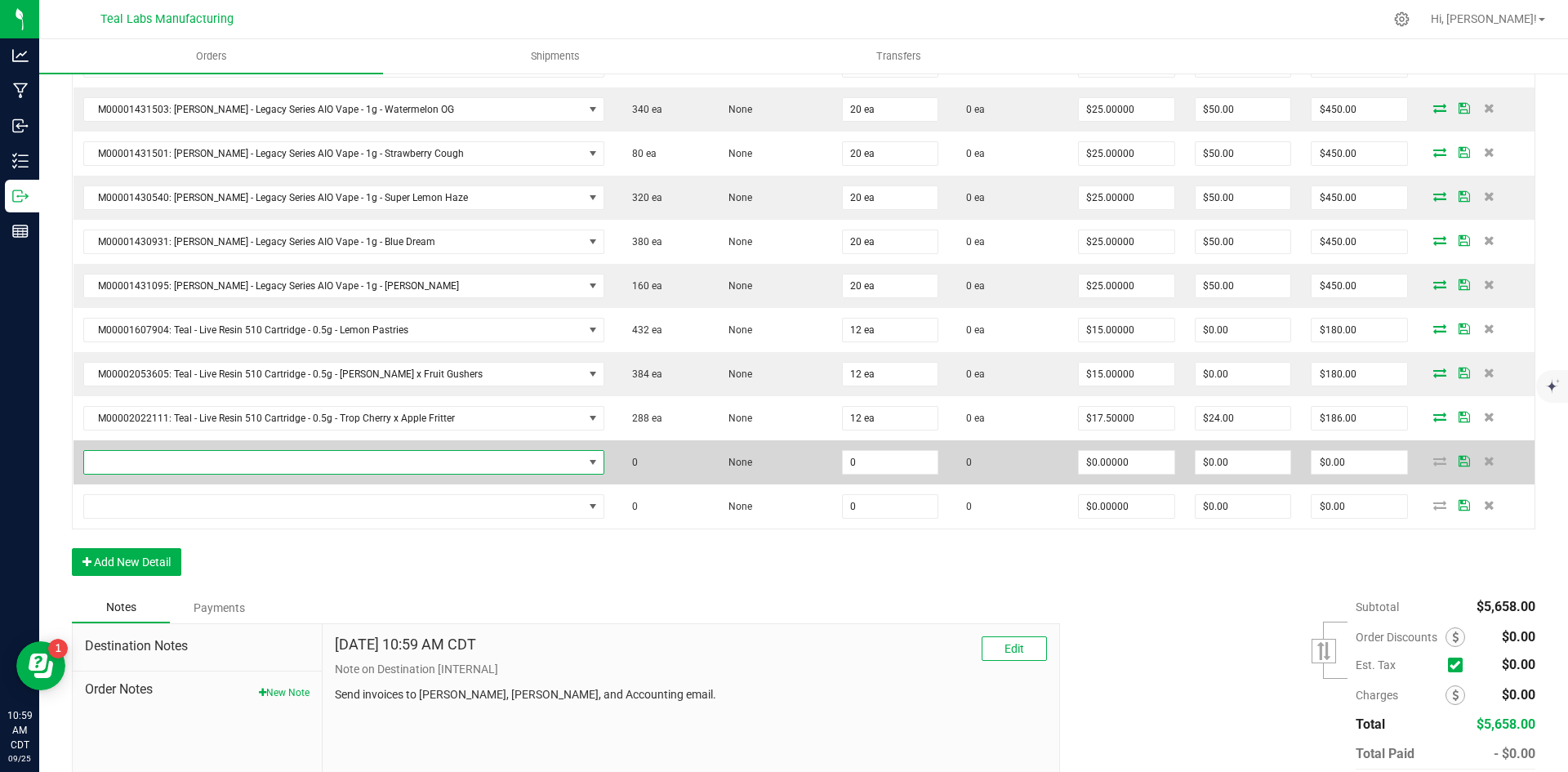
click at [134, 463] on span "NO DATA FOUND" at bounding box center [333, 463] width 499 height 23
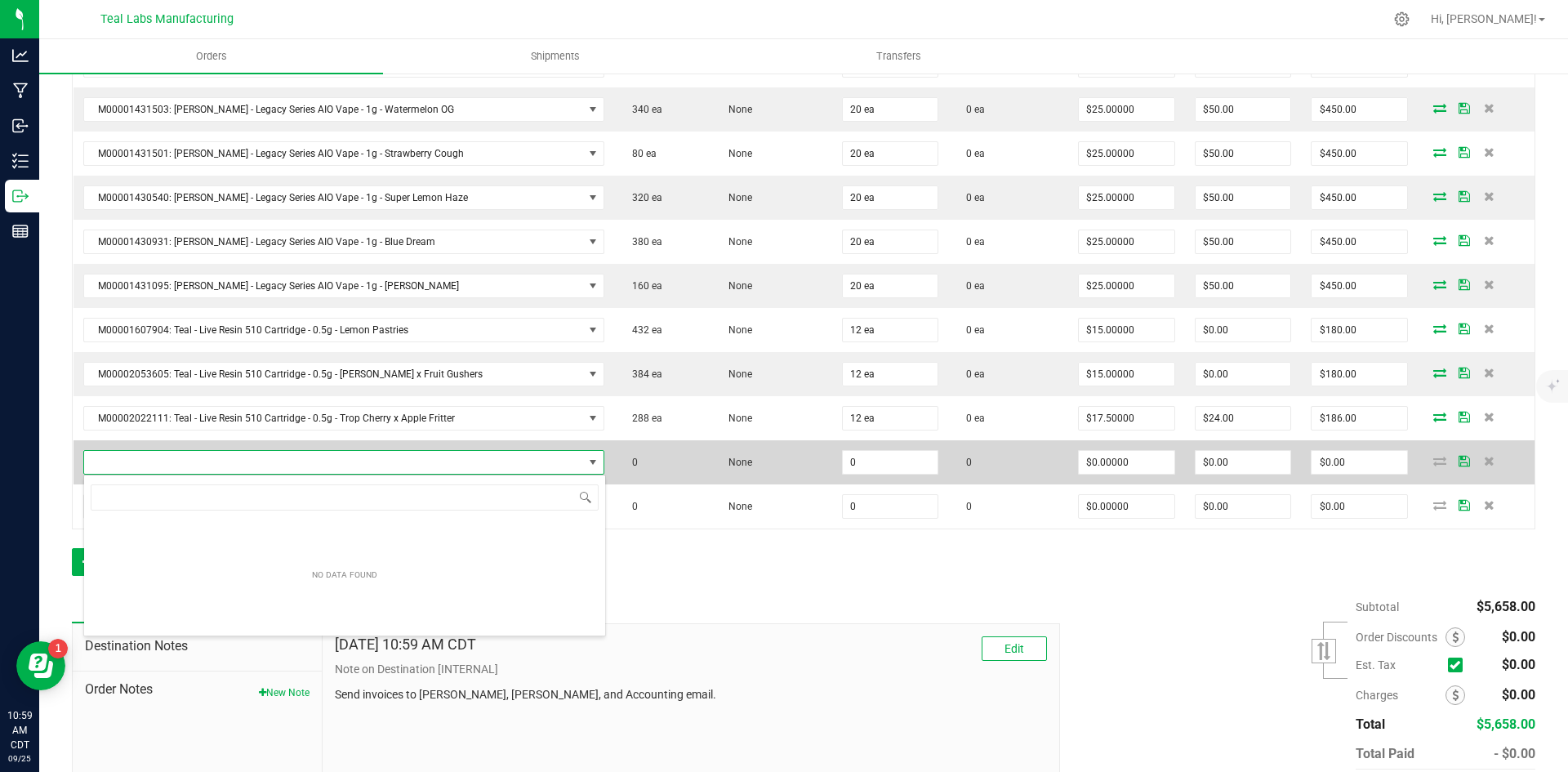
scroll to position [25, 491]
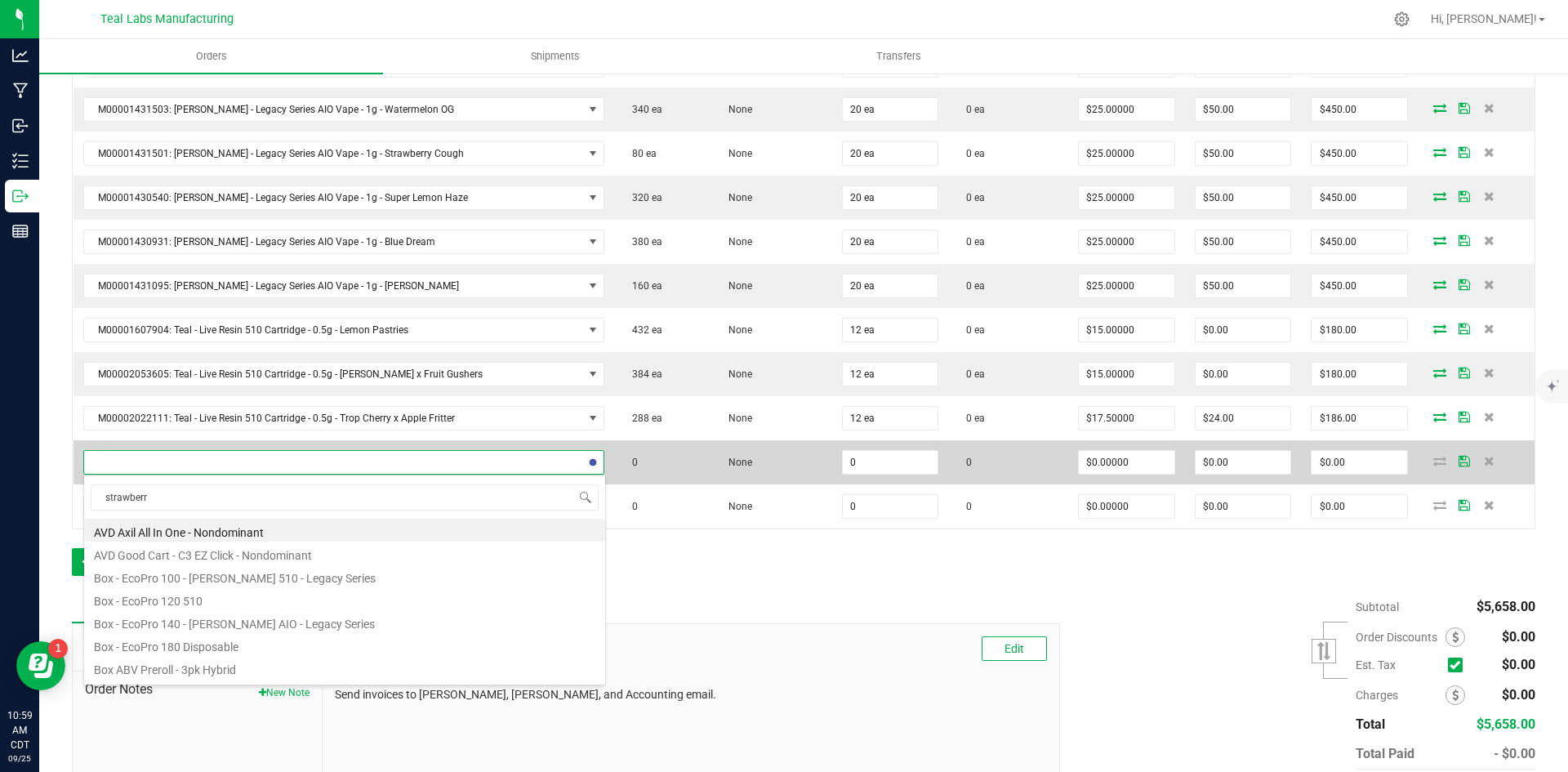
type input "strawberry"
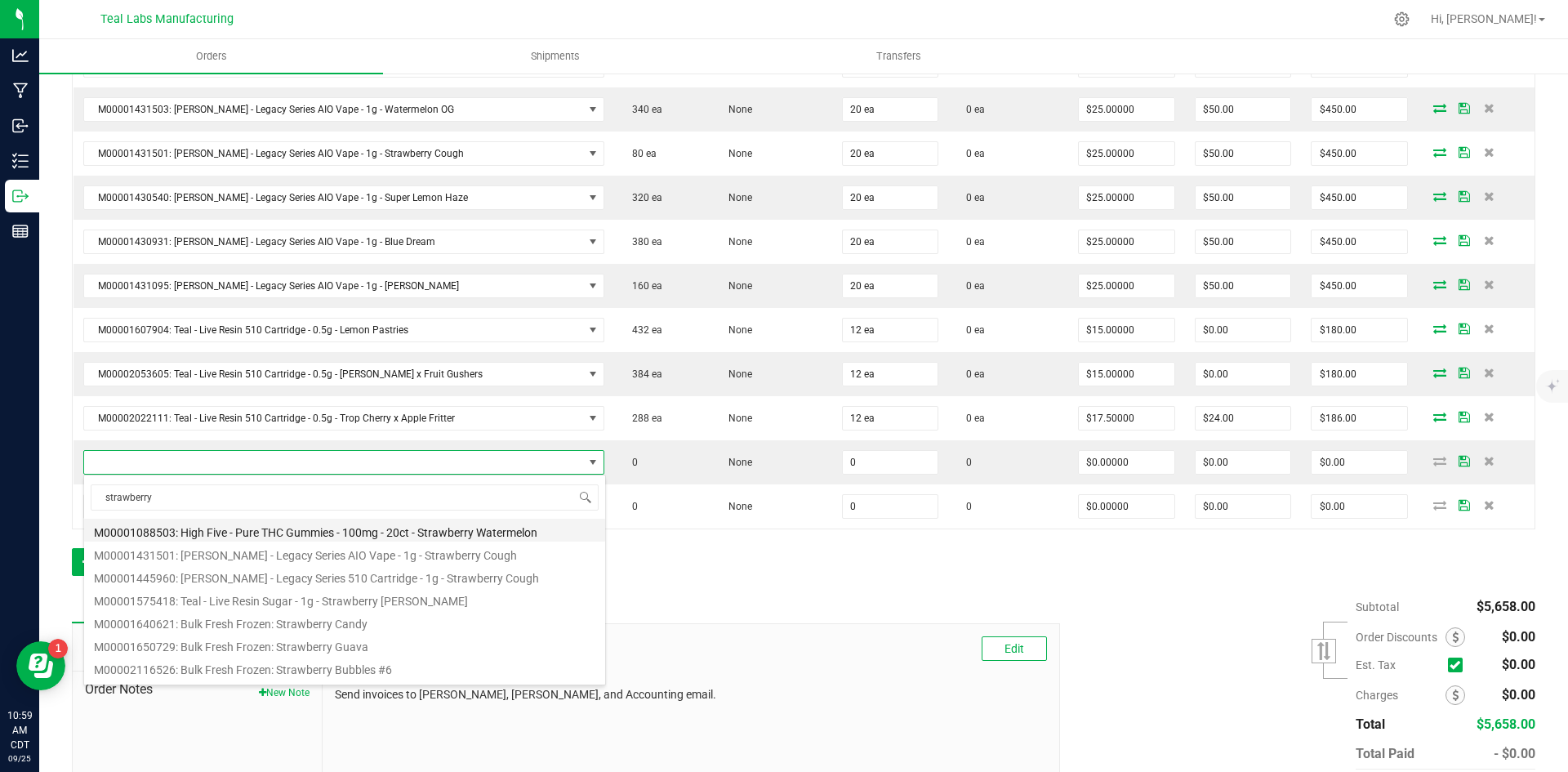
click at [374, 531] on li "M00001088503: High Five - Pure THC Gummies - 100mg - 20ct - Strawberry Watermel…" at bounding box center [345, 530] width 521 height 23
type input "0 ea"
type input "$7.50000"
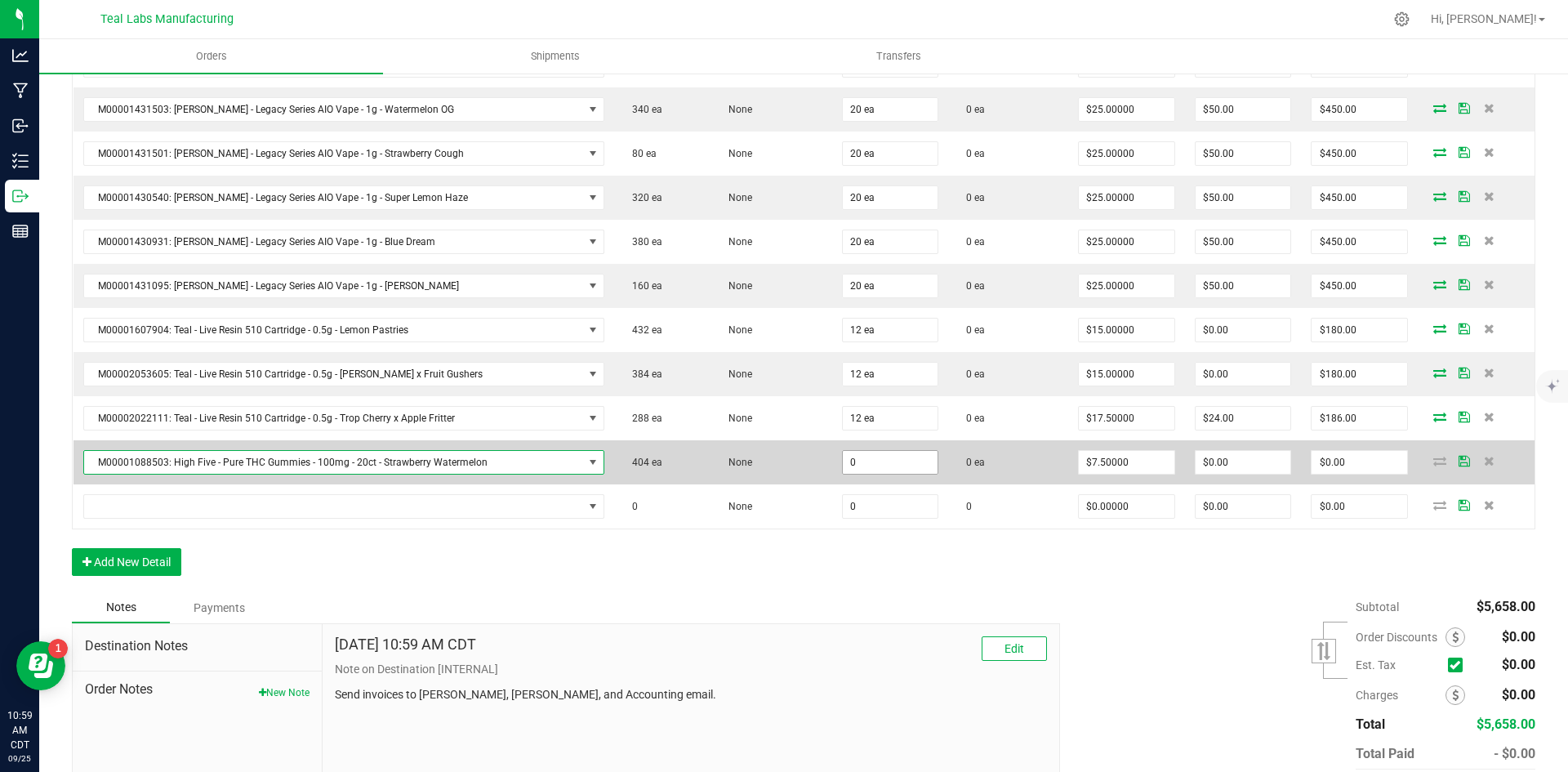
click at [886, 455] on input "0" at bounding box center [891, 463] width 96 height 23
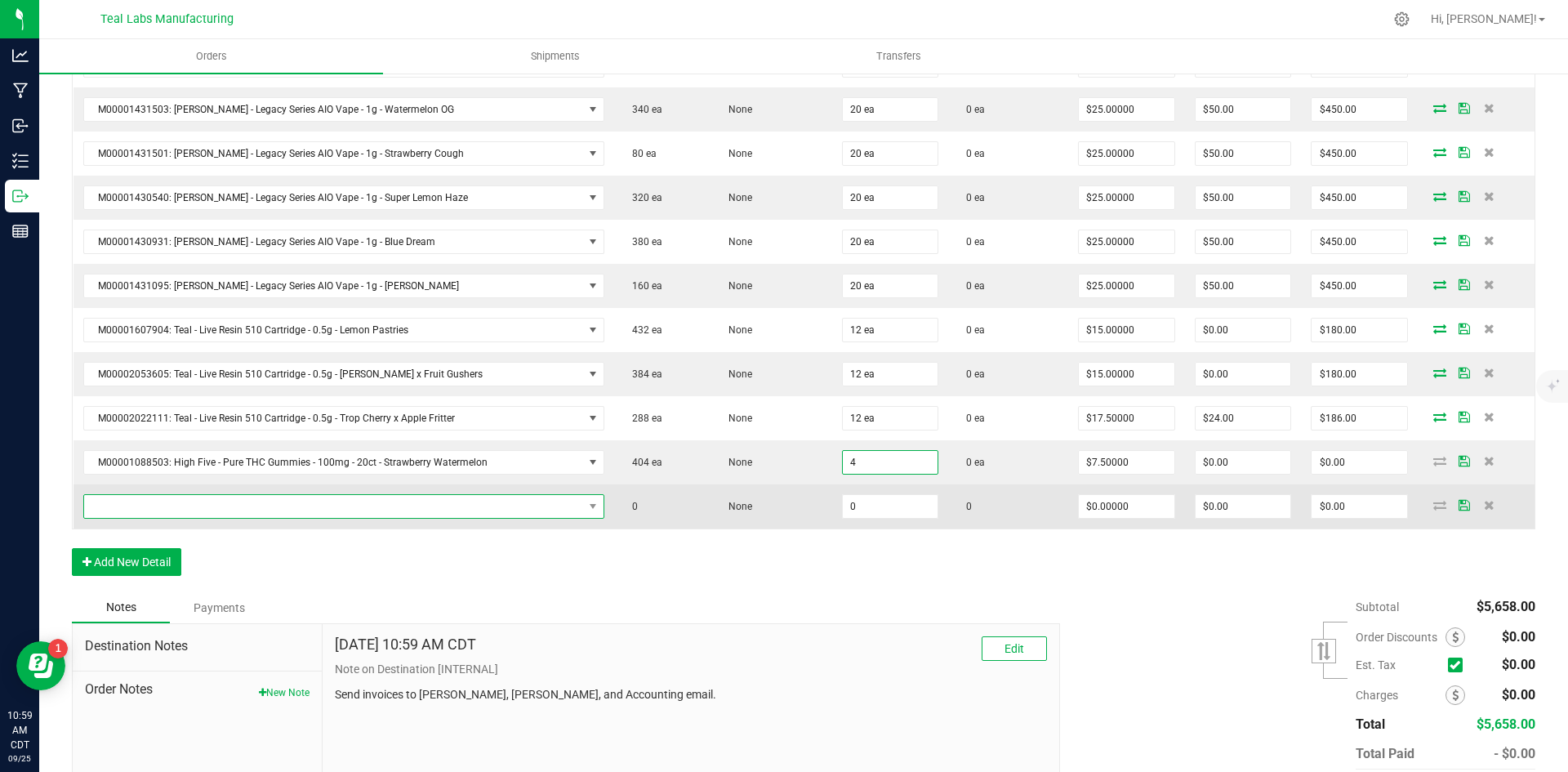
type input "4 ea"
type input "$30.00"
click at [402, 500] on span "NO DATA FOUND" at bounding box center [333, 506] width 499 height 23
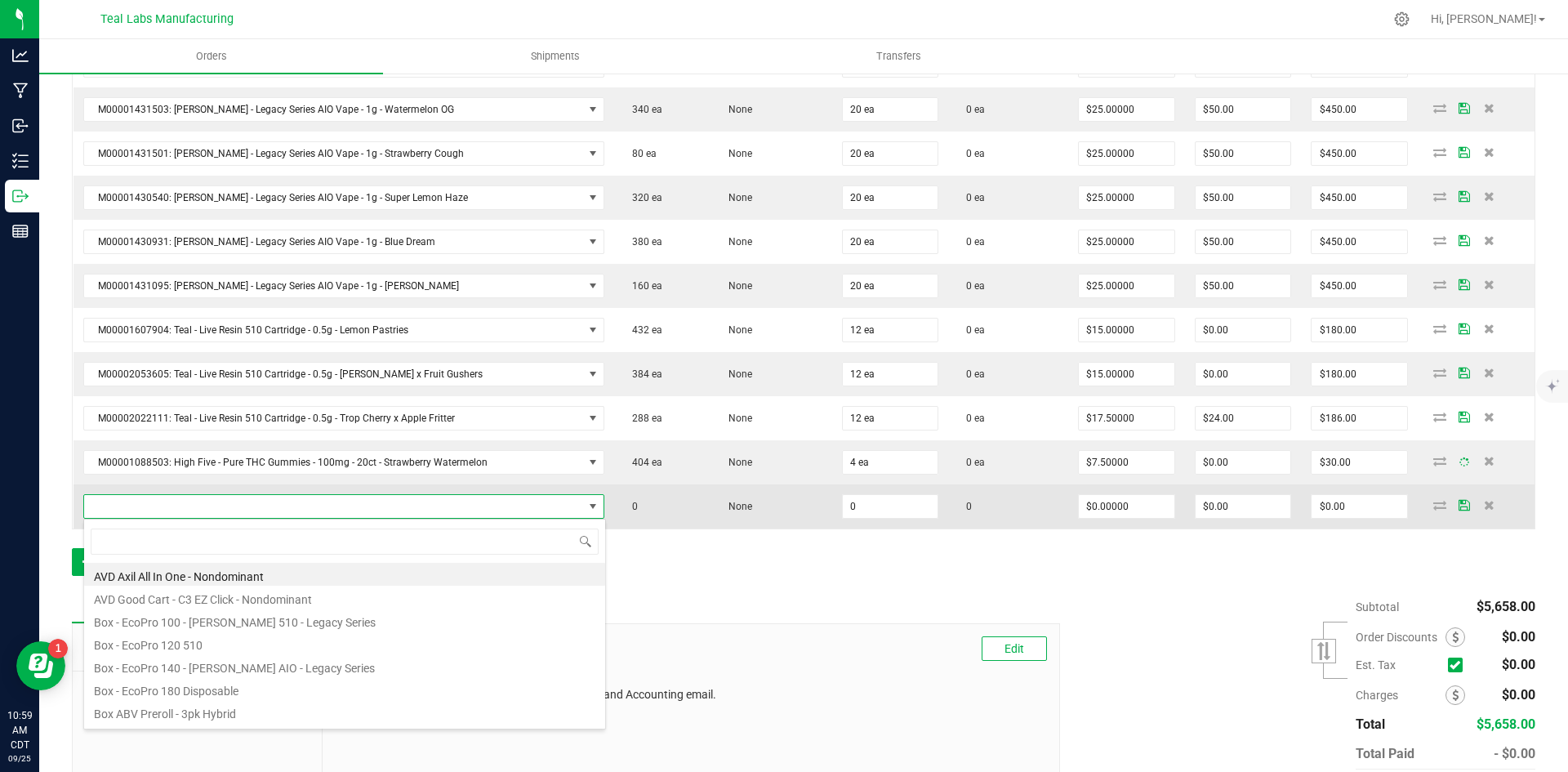
scroll to position [25, 495]
type input "vice city"
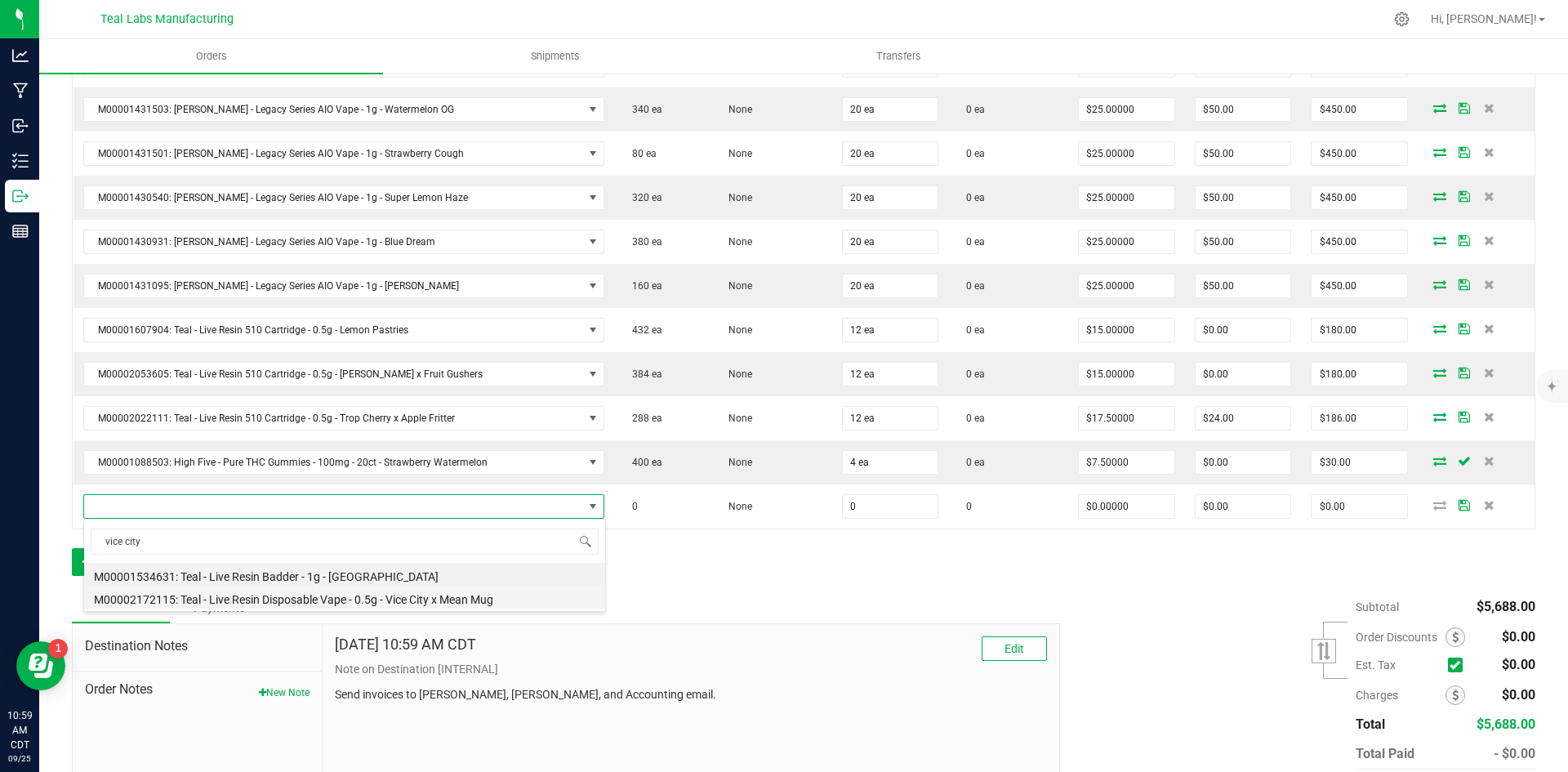
click at [436, 598] on li "M00002172115: Teal - Live Resin Disposable Vape - 0.5g - Vice City x Mean Mug" at bounding box center [345, 597] width 521 height 23
type input "0 ea"
type input "$22.50000"
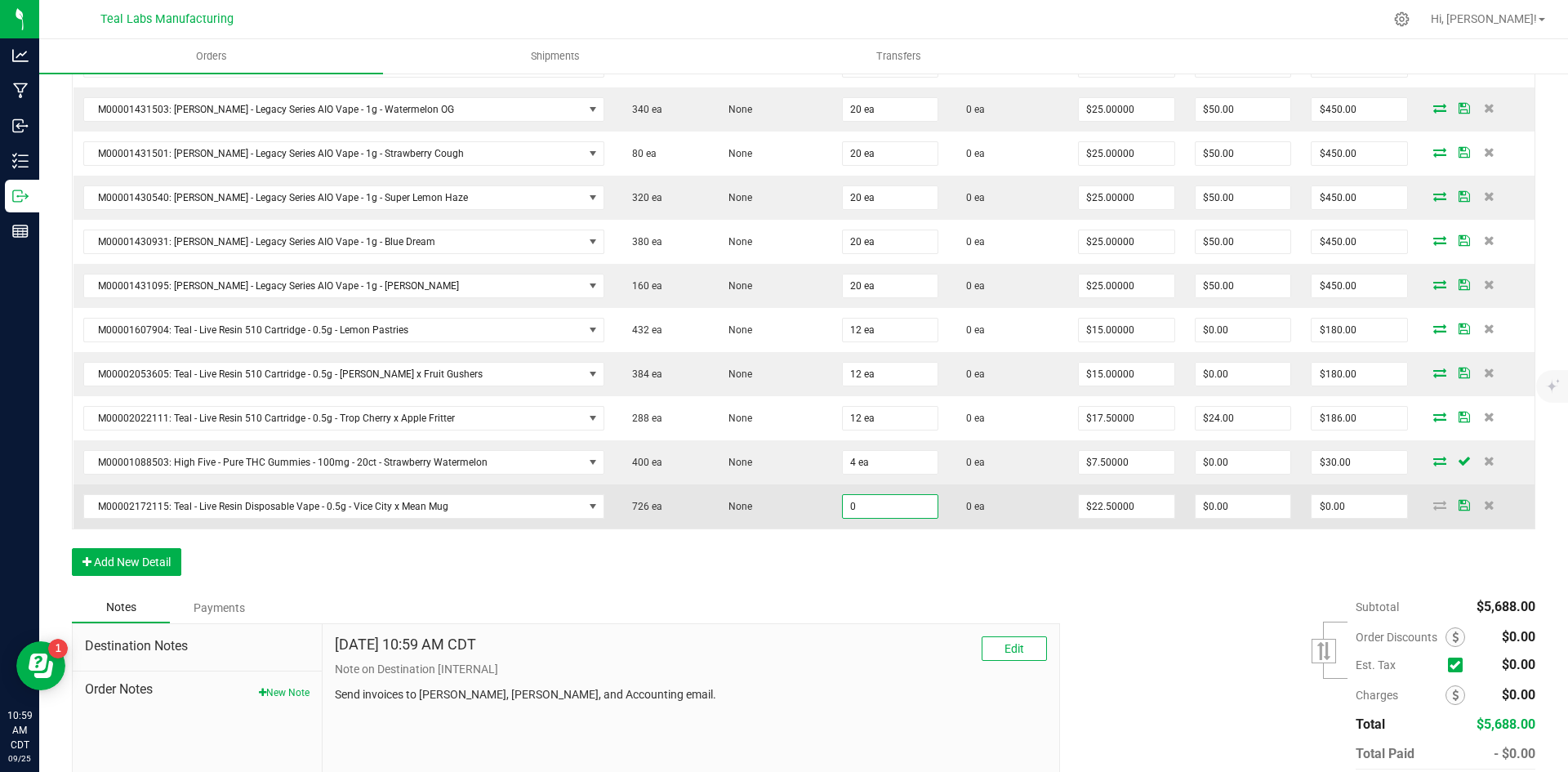
click at [893, 513] on input "0" at bounding box center [891, 506] width 96 height 23
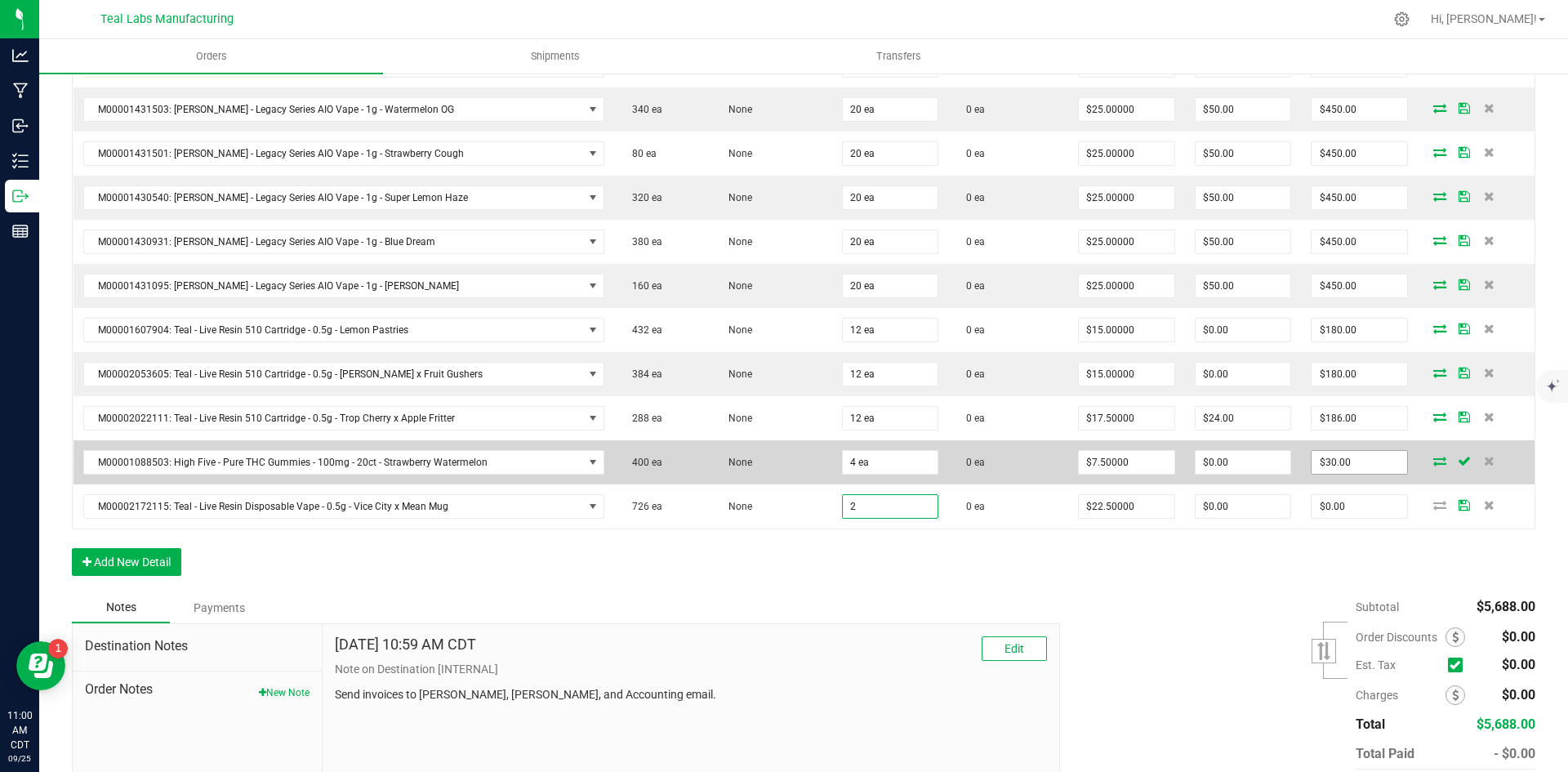
type input "2 ea"
type input "$45.00"
click at [1341, 455] on input "30" at bounding box center [1359, 463] width 96 height 23
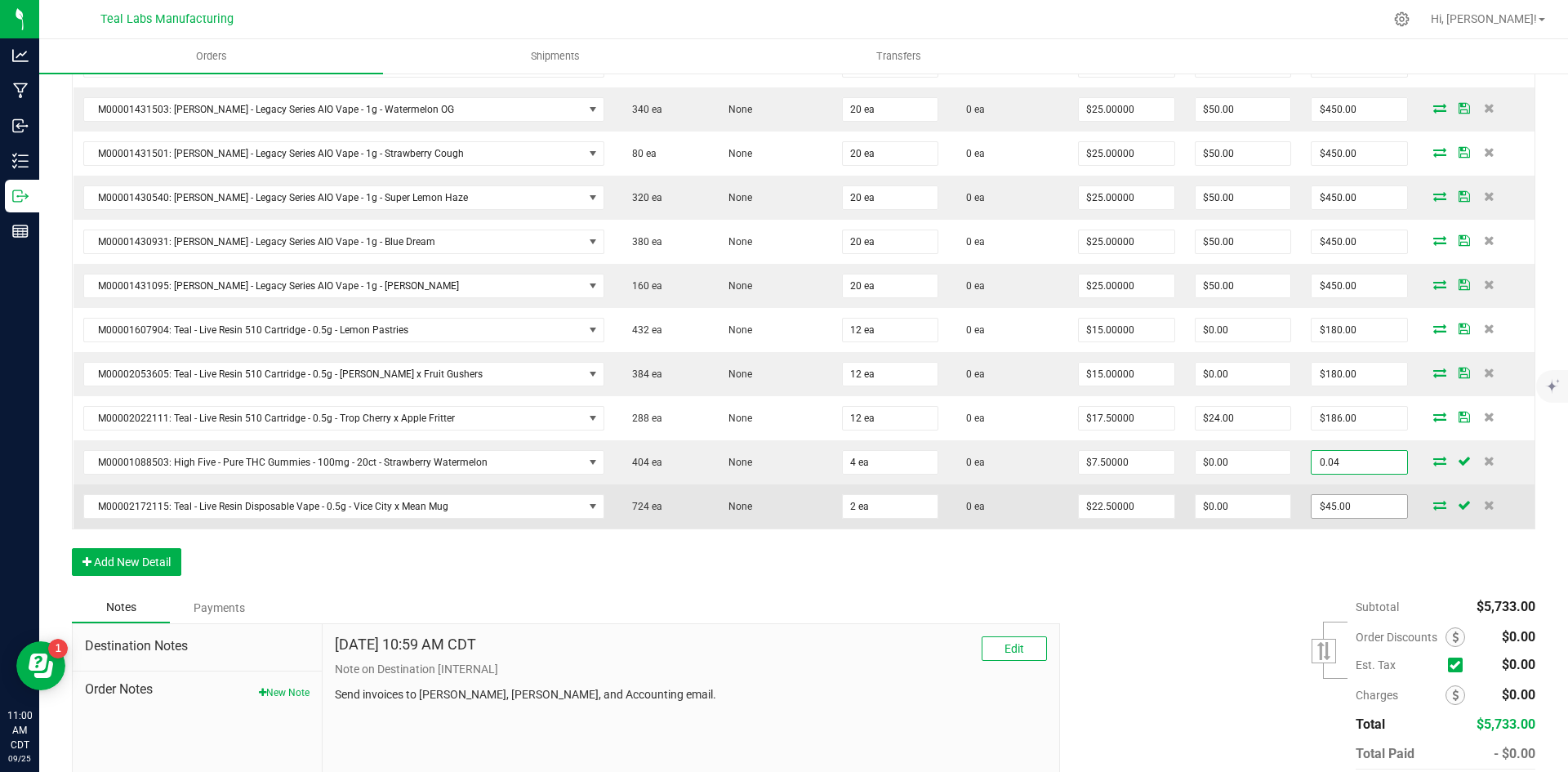
type input "0.04"
type input "$0.01000"
type input "$0.04"
click at [1351, 497] on input "45" at bounding box center [1359, 506] width 96 height 23
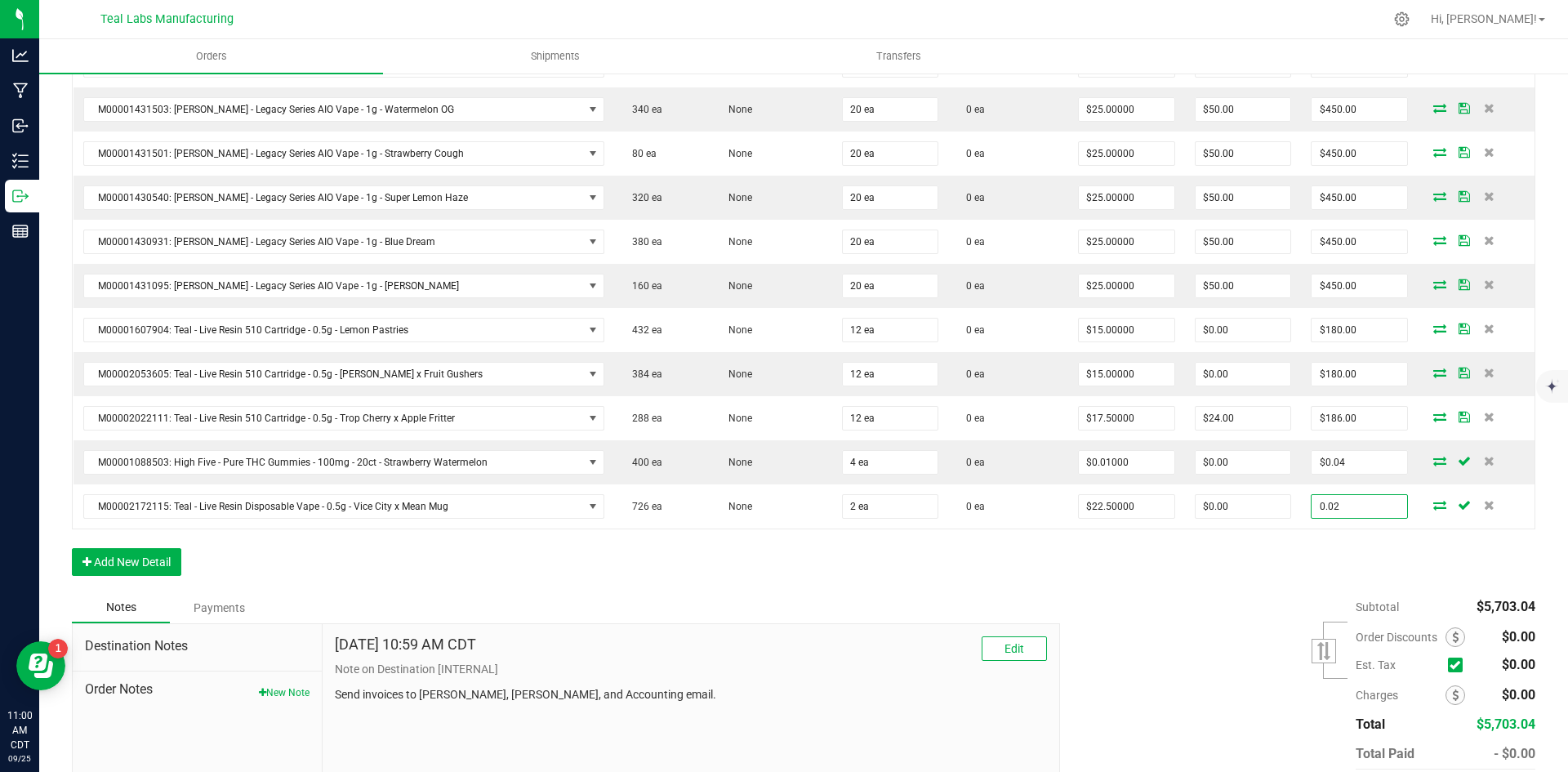
type input "0.02"
type input "$0.01000"
type input "$0.02"
click at [1187, 643] on div "Subtotal $5,703.04 Est. Tax" at bounding box center [1291, 695] width 487 height 207
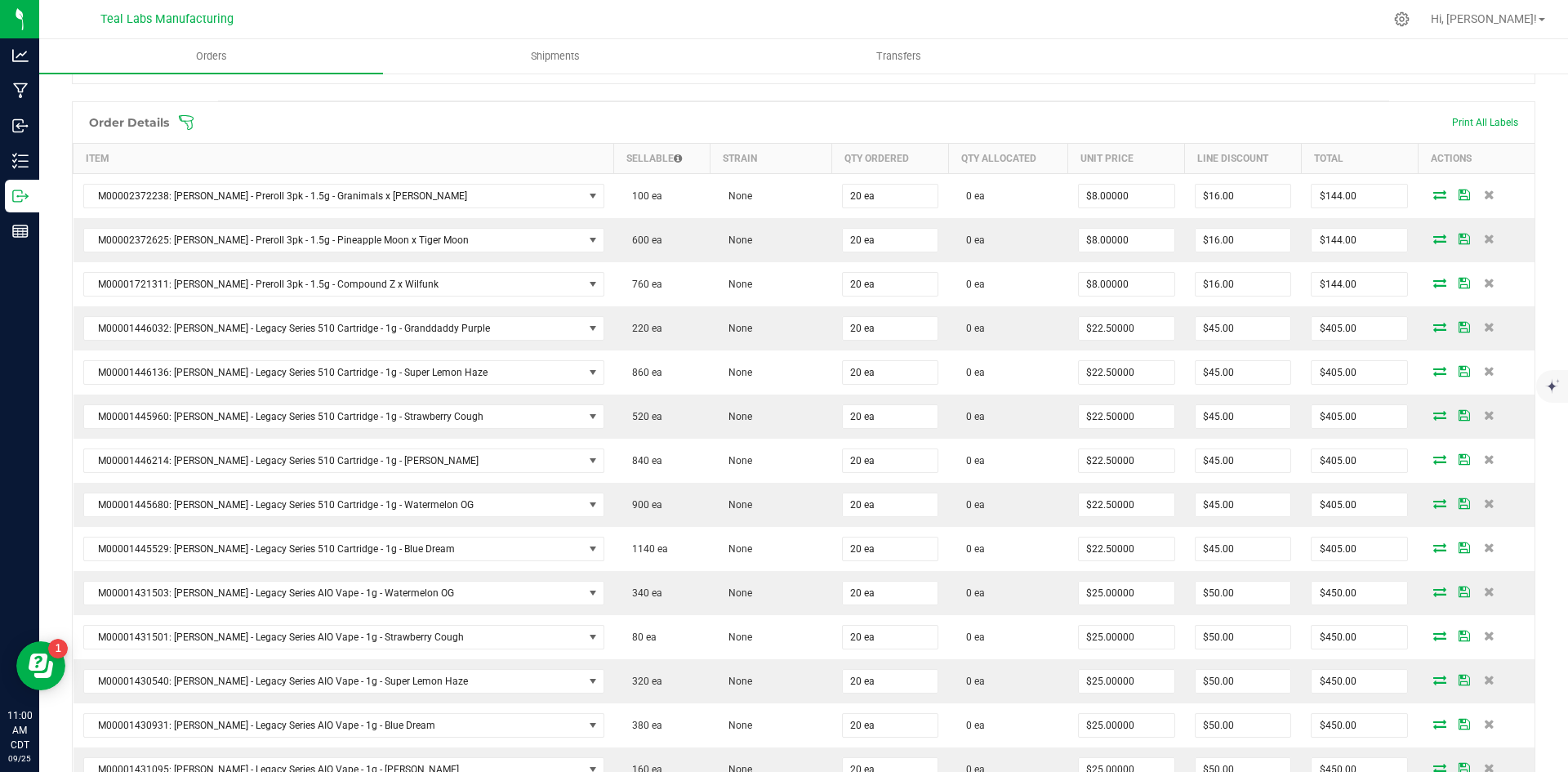
scroll to position [0, 0]
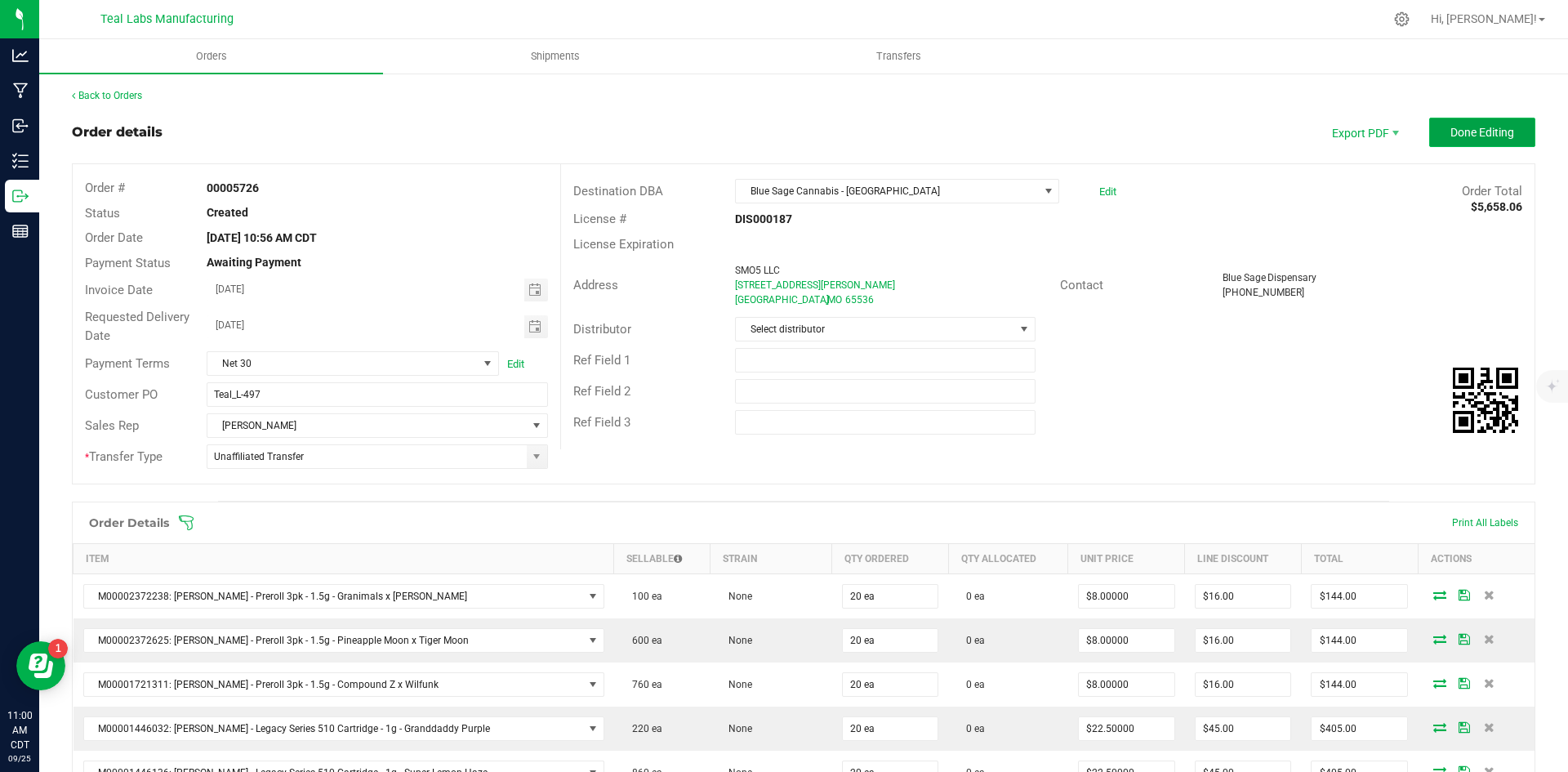
click at [1499, 139] on button "Done Editing" at bounding box center [1482, 133] width 106 height 30
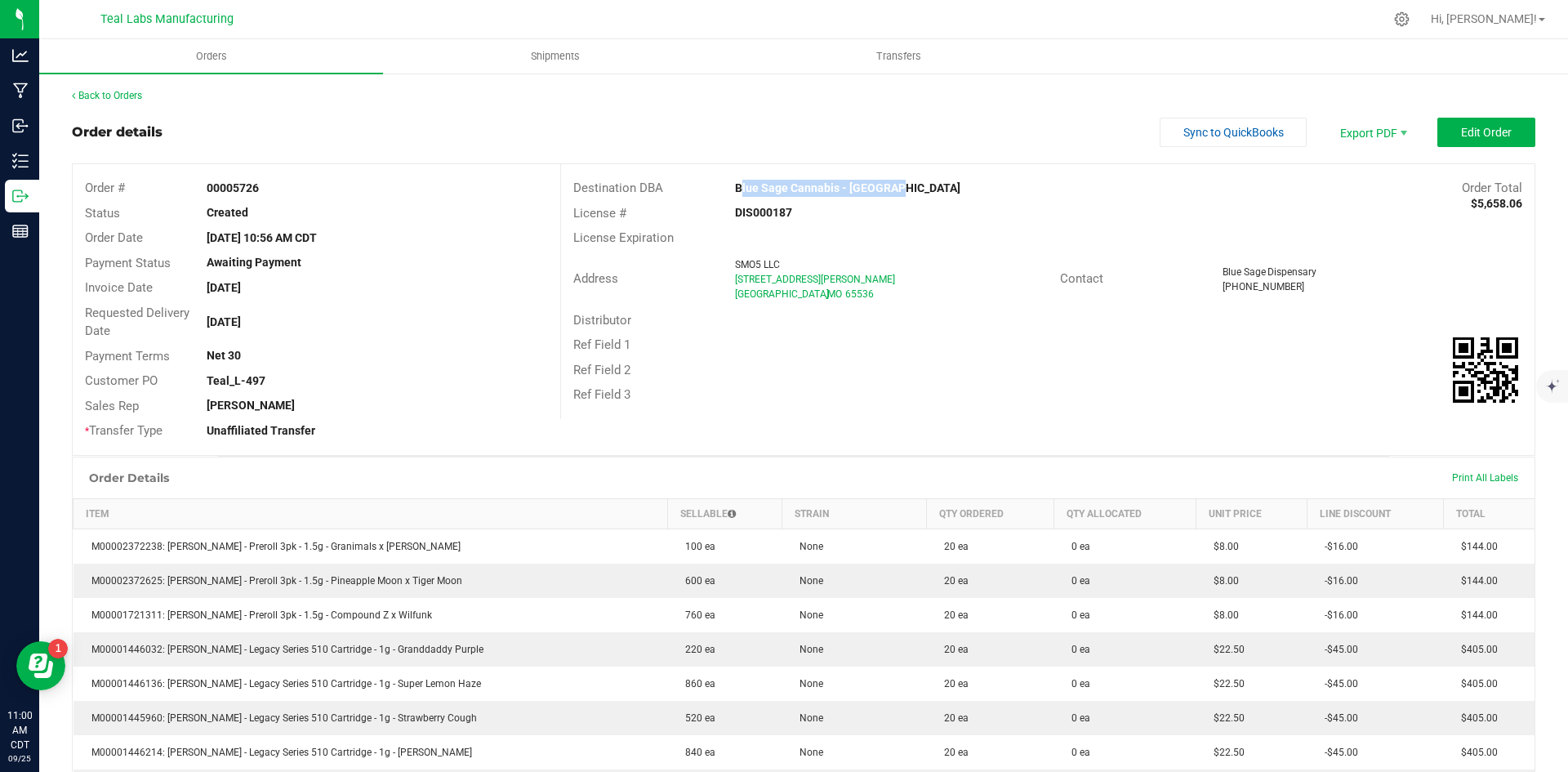
drag, startPoint x: 888, startPoint y: 194, endPoint x: 733, endPoint y: 181, distance: 155.5
click at [733, 181] on div "Blue Sage Cannabis - Lebanon" at bounding box center [925, 188] width 406 height 17
copy strong "Blue Sage Cannabis - Lebanon"
click at [1342, 179] on span "Invoice PDF" at bounding box center [1362, 183] width 101 height 24
click at [1264, 127] on span "Sync to QuickBooks" at bounding box center [1234, 132] width 101 height 13
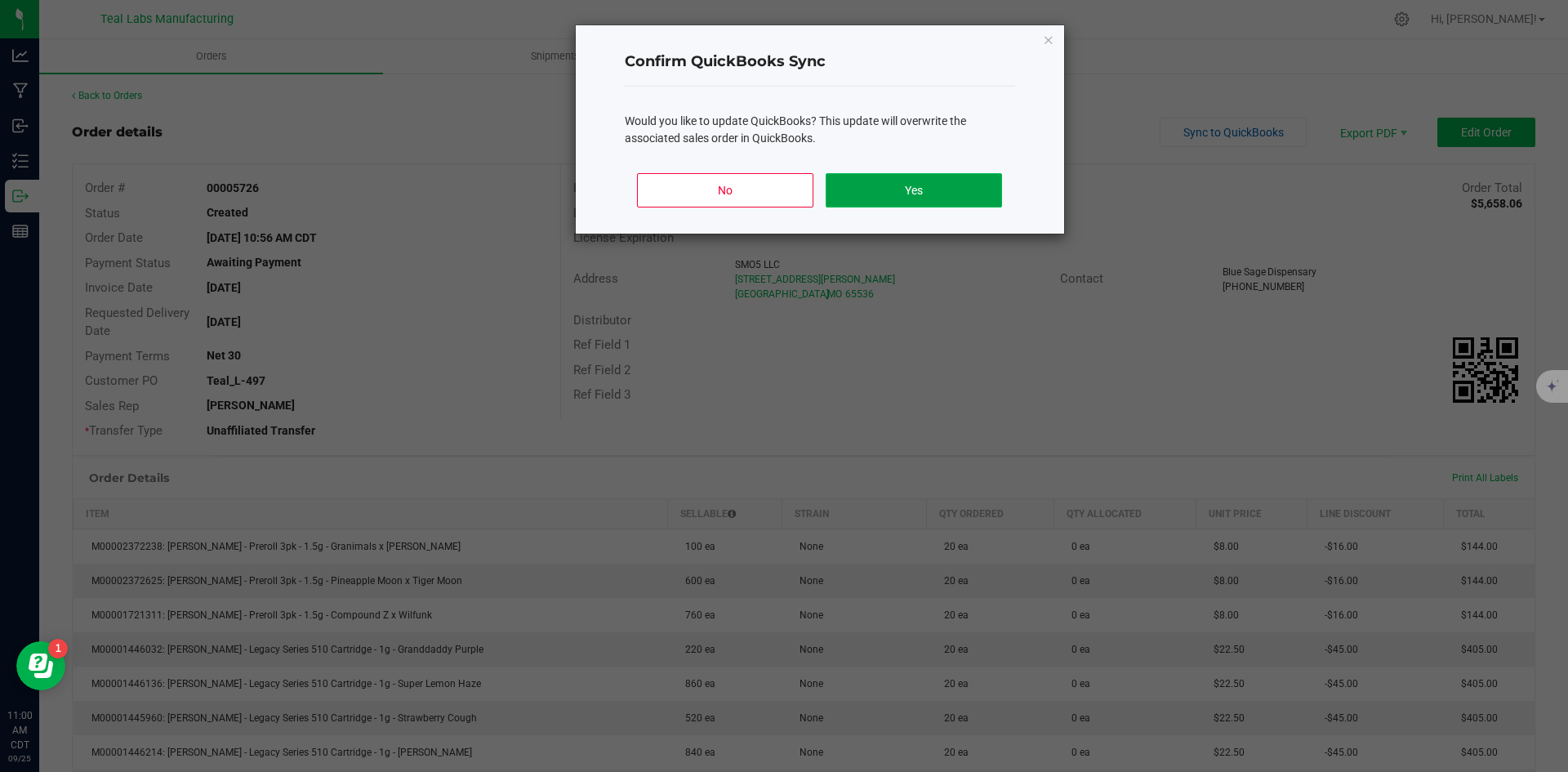
click at [937, 189] on button "Yes" at bounding box center [913, 191] width 176 height 35
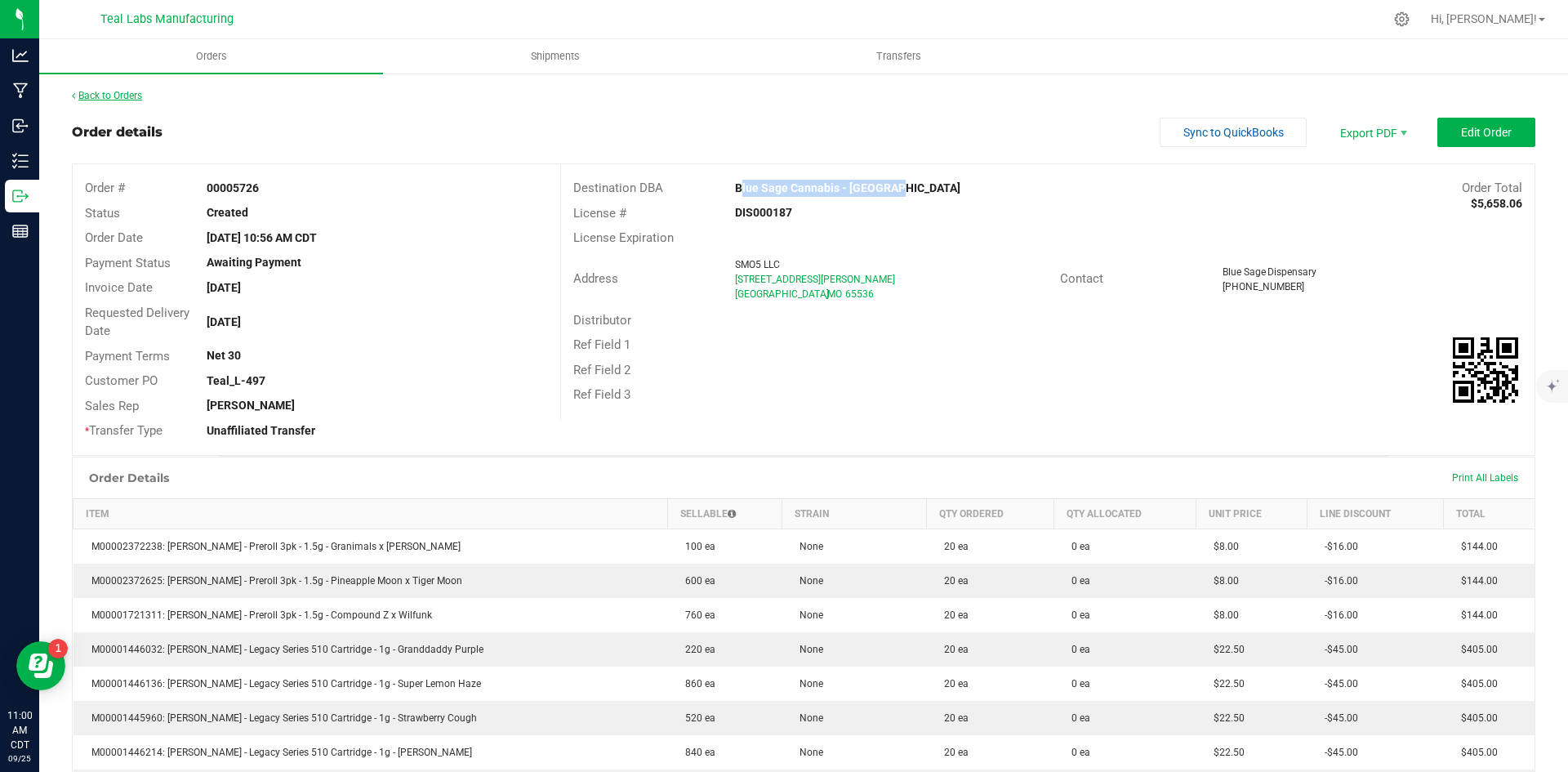
click at [137, 95] on link "Back to Orders" at bounding box center [106, 96] width 70 height 12
